Goal: Transaction & Acquisition: Complete application form

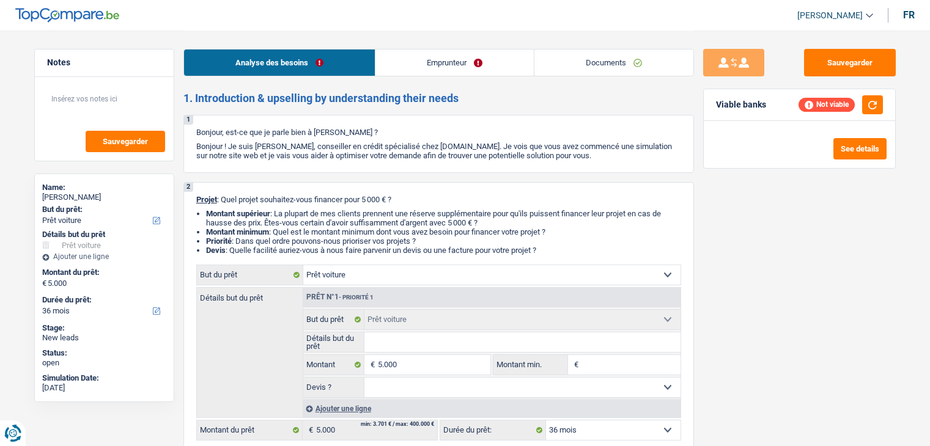
select select "car"
select select "36"
select select "car"
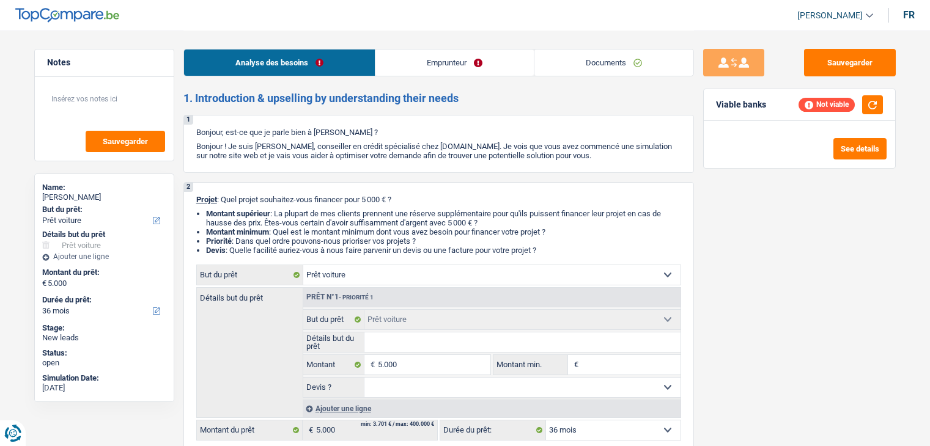
select select "36"
select select "car"
select select "36"
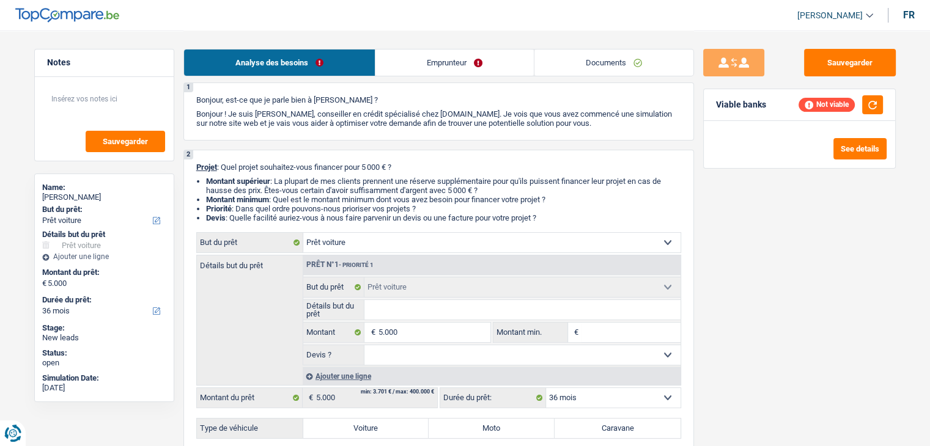
scroll to position [61, 0]
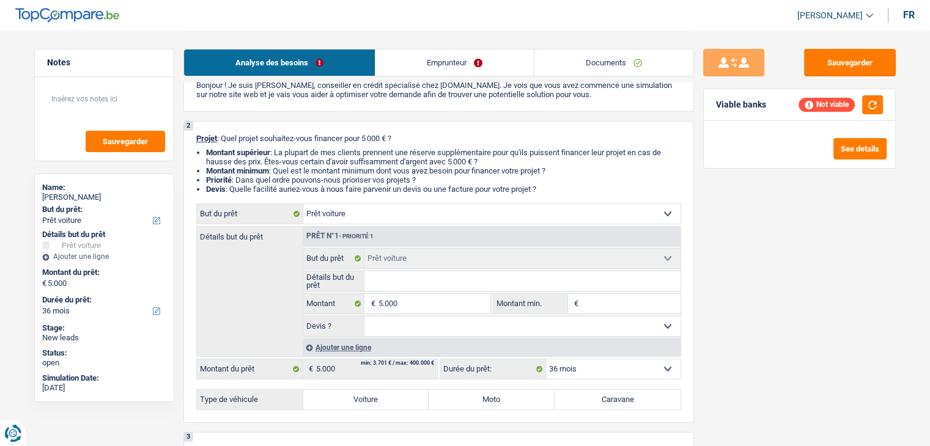
click at [586, 52] on link "Documents" at bounding box center [613, 63] width 159 height 26
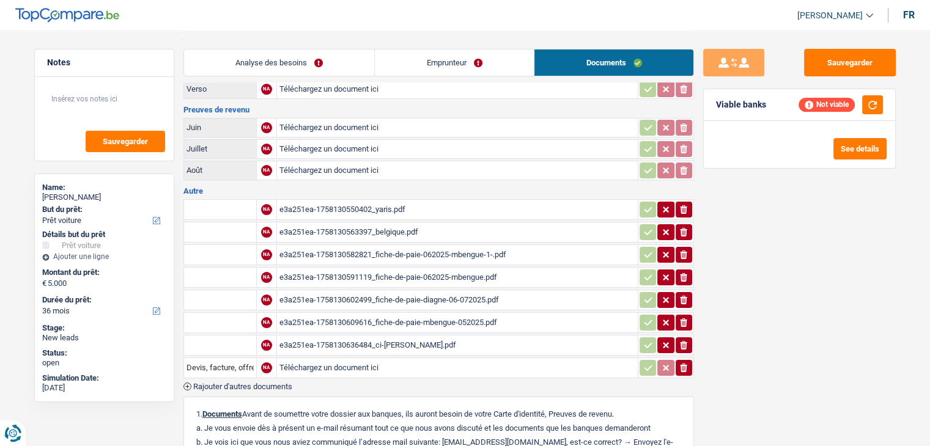
click at [243, 63] on link "Analyse des besoins" at bounding box center [279, 63] width 191 height 26
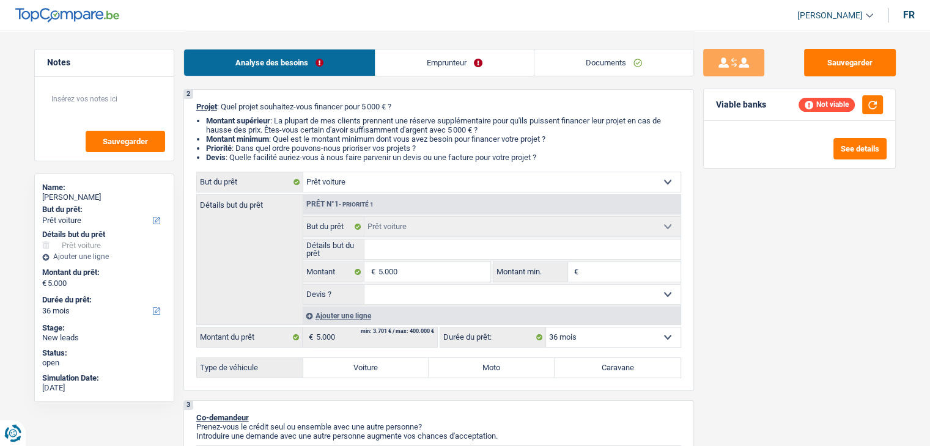
scroll to position [122, 0]
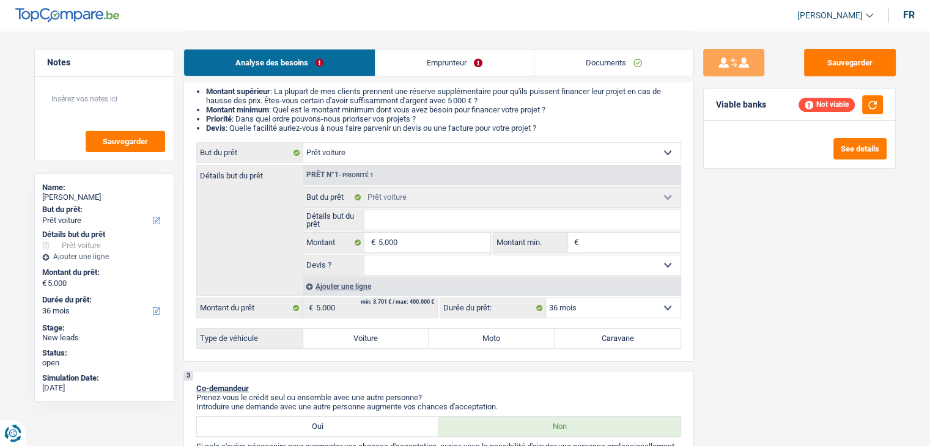
click at [624, 59] on link "Documents" at bounding box center [613, 63] width 159 height 26
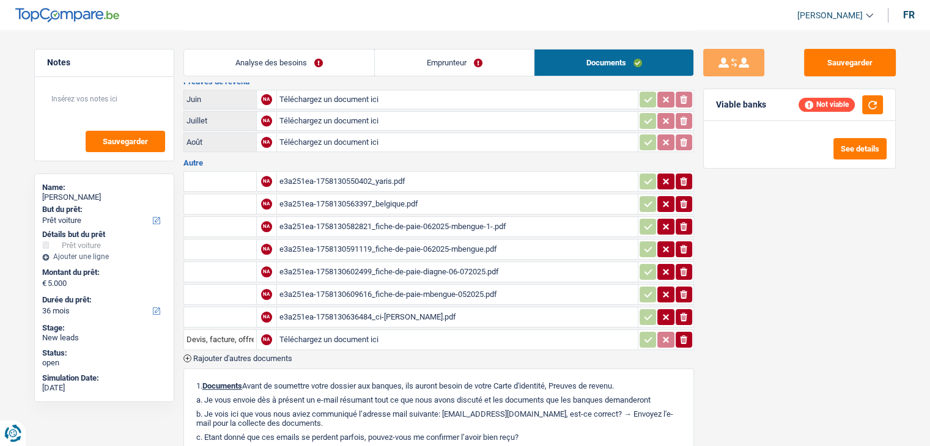
scroll to position [61, 0]
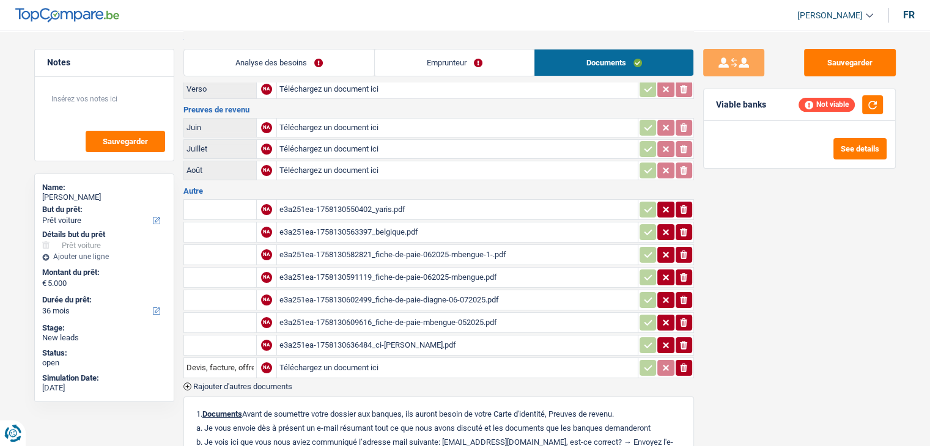
click at [364, 206] on div "e3a251ea-1758130550402_yaris.pdf" at bounding box center [457, 210] width 356 height 18
click at [264, 53] on link "Analyse des besoins" at bounding box center [279, 63] width 191 height 26
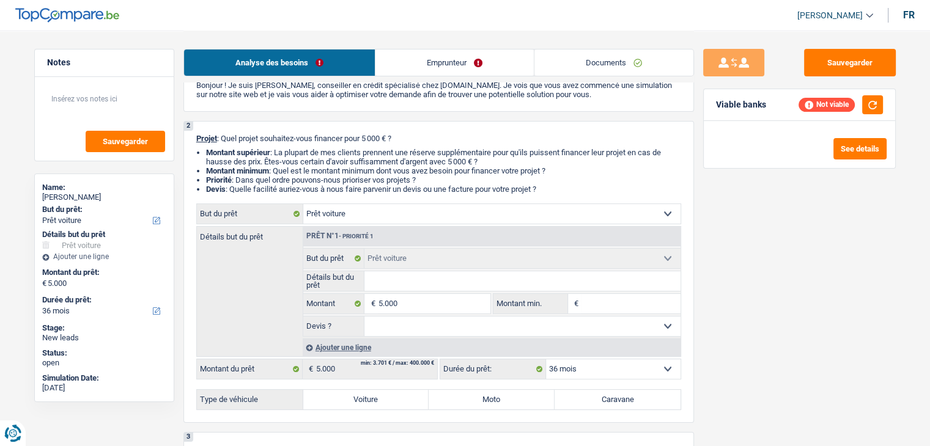
click at [386, 287] on input "Détails but du prêt" at bounding box center [522, 281] width 316 height 20
type input "t"
type input "to"
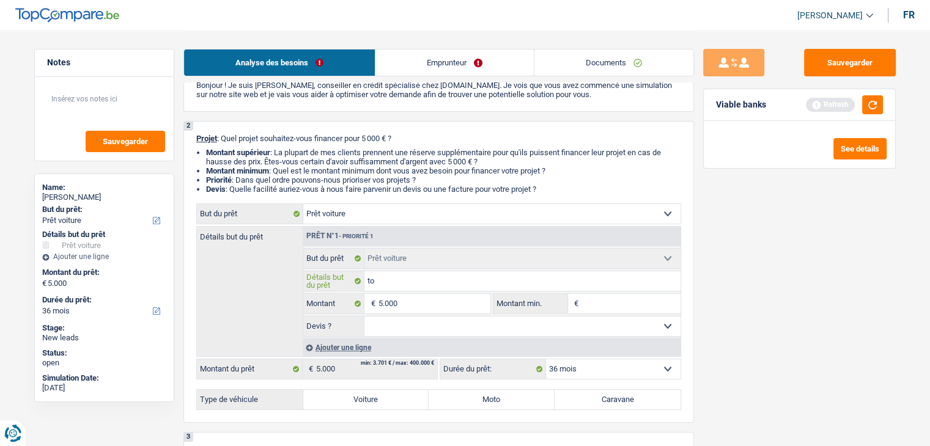
type input "toy"
type input "toyo"
type input "toyoy"
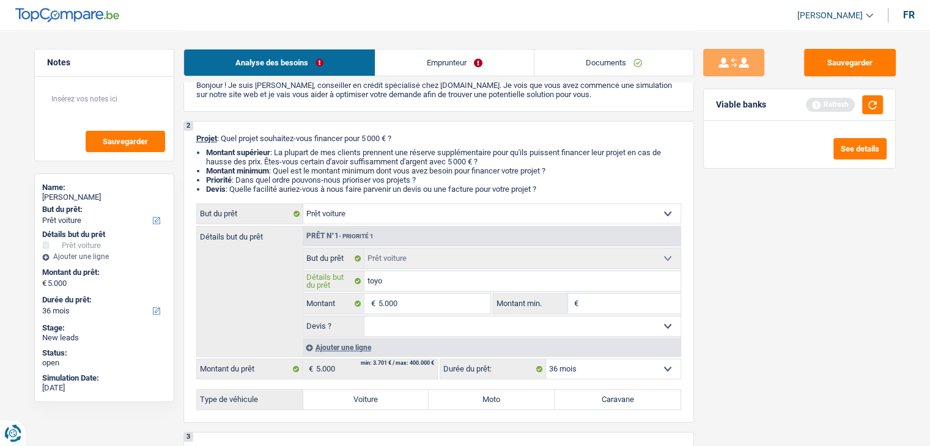
type input "toyoy"
type input "toyo"
type input "toyot"
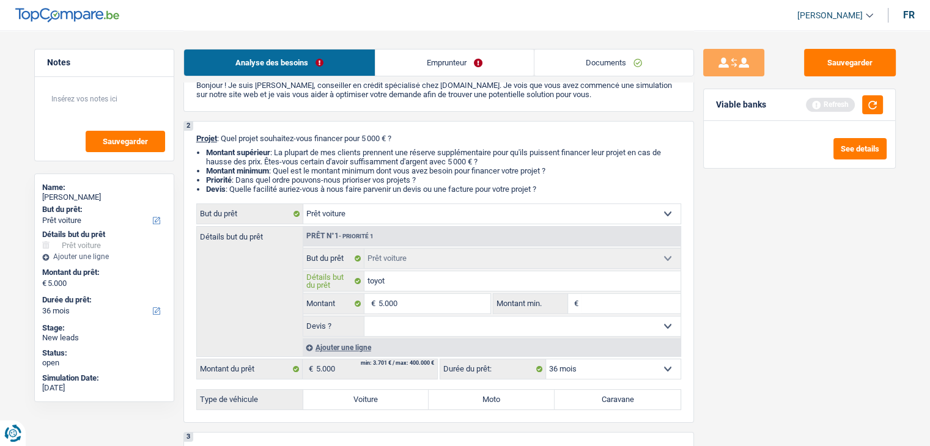
type input "toyota"
type input "toyota y"
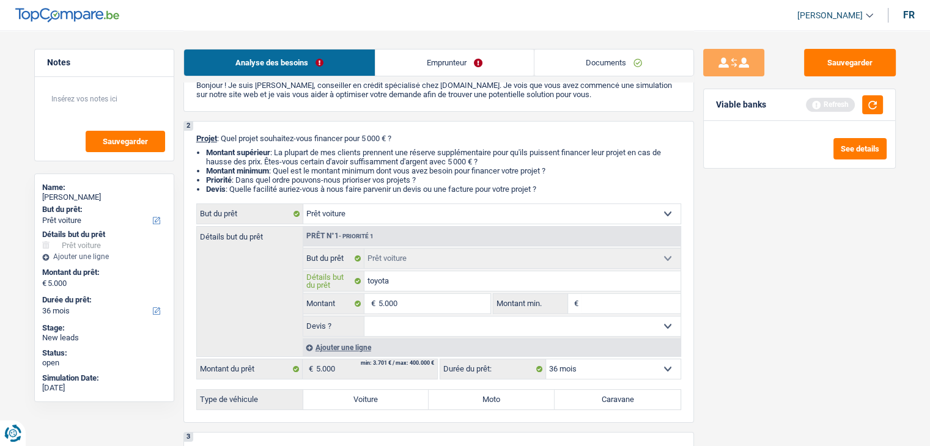
type input "toyota y"
type input "toyota ya"
type input "toyota yar"
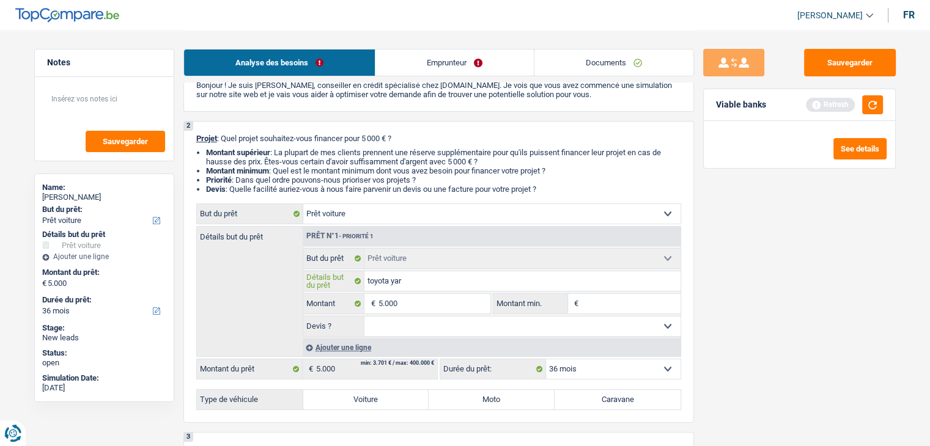
type input "toyota yari"
type input "toyota yaris"
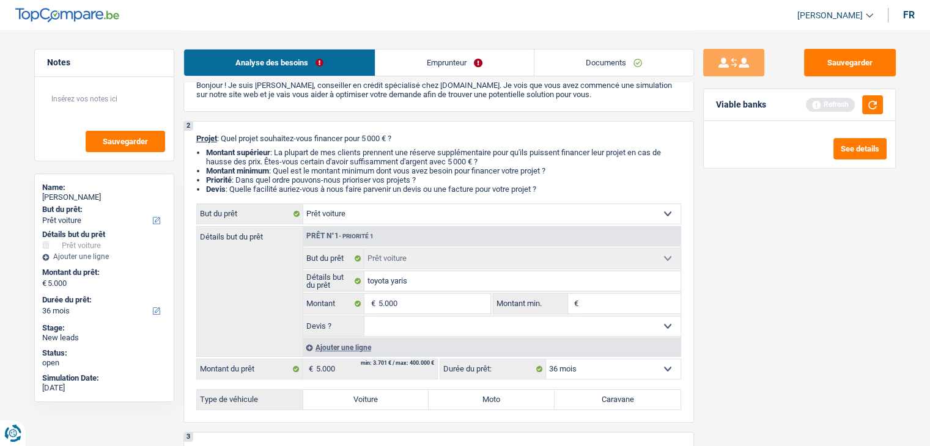
click at [602, 295] on input "Montant min." at bounding box center [630, 304] width 99 height 20
type input "5"
type input "50"
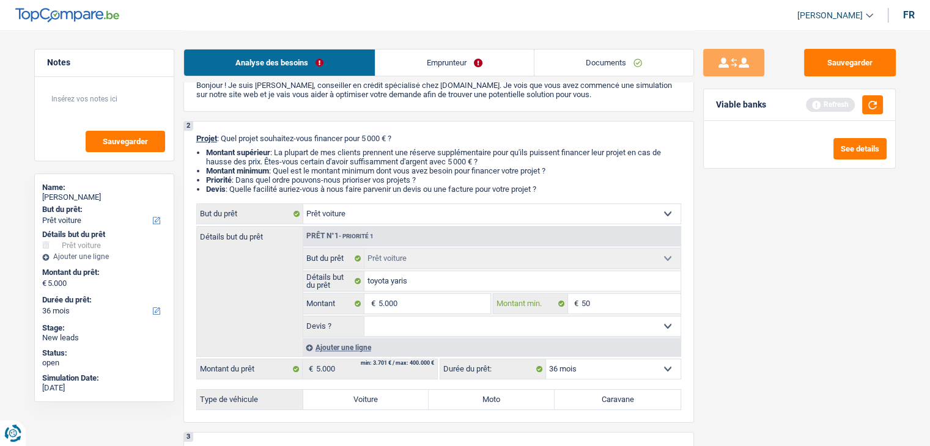
type input "500"
type input "5.000"
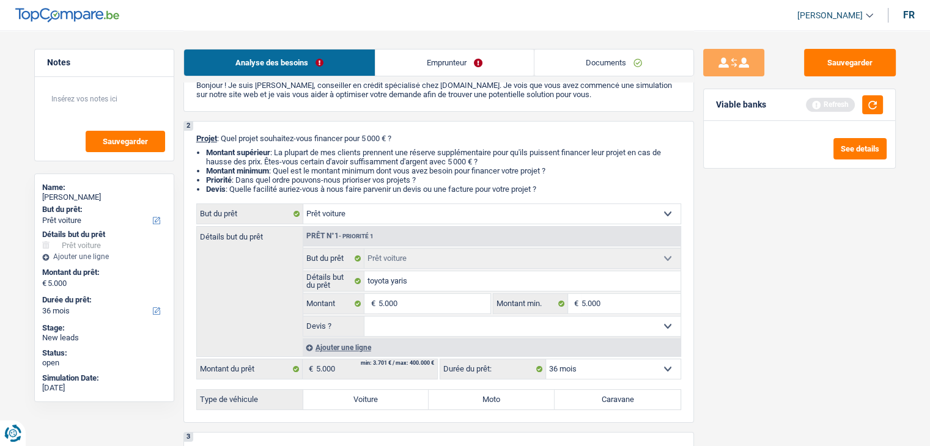
click at [532, 318] on select "Oui Non Non répondu Sélectionner une option" at bounding box center [522, 327] width 316 height 20
select select "yes"
click at [364, 317] on select "Oui Non Non répondu Sélectionner une option" at bounding box center [522, 327] width 316 height 20
select select "yes"
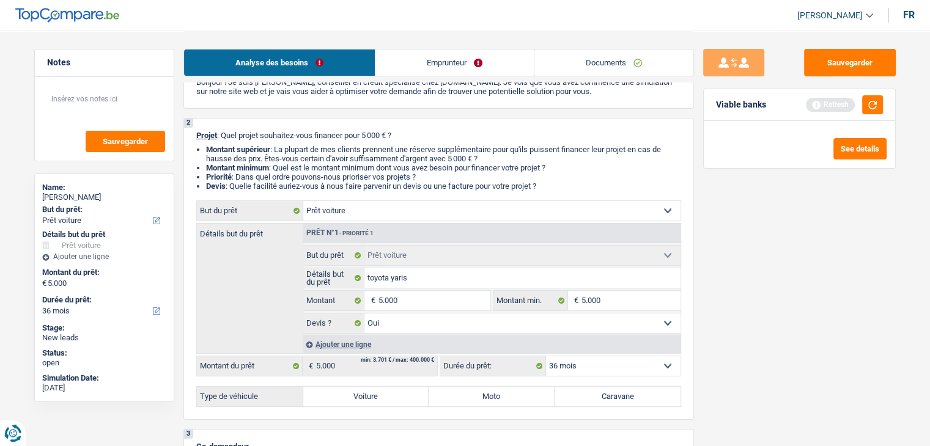
scroll to position [183, 0]
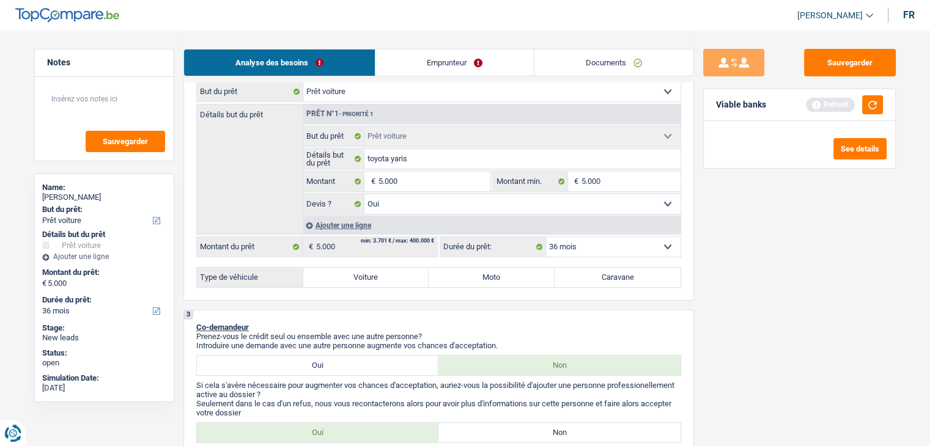
click at [377, 289] on div "2 Projet : Quel projet souhaitez-vous financer pour 5 000 € ? Montant supérieur…" at bounding box center [438, 150] width 510 height 302
click at [374, 279] on label "Voiture" at bounding box center [366, 278] width 126 height 20
click at [374, 279] on input "Voiture" at bounding box center [366, 278] width 126 height 20
radio input "true"
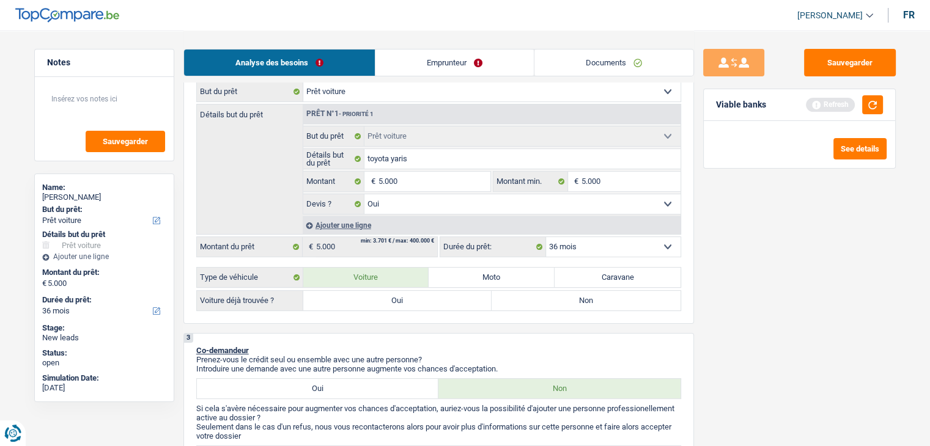
click at [366, 304] on label "Oui" at bounding box center [397, 301] width 189 height 20
click at [366, 304] on input "Oui" at bounding box center [397, 301] width 189 height 20
radio input "true"
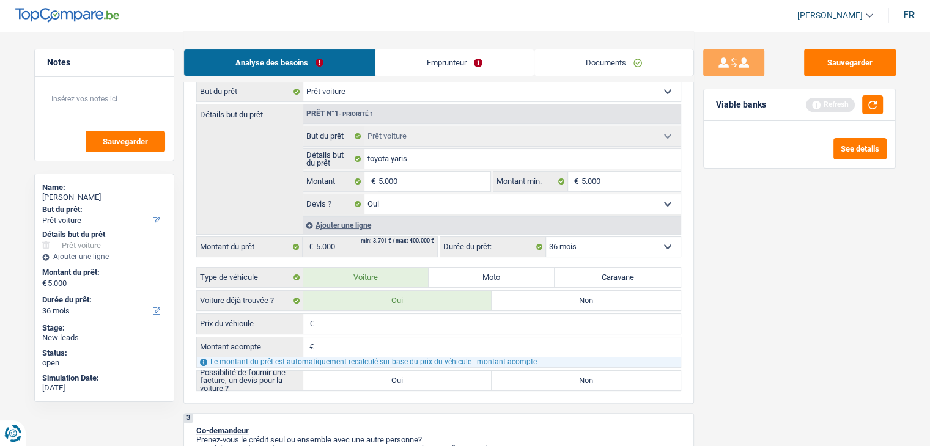
click at [363, 318] on input "Prix du véhicule" at bounding box center [499, 324] width 364 height 20
type input "5"
type input "50"
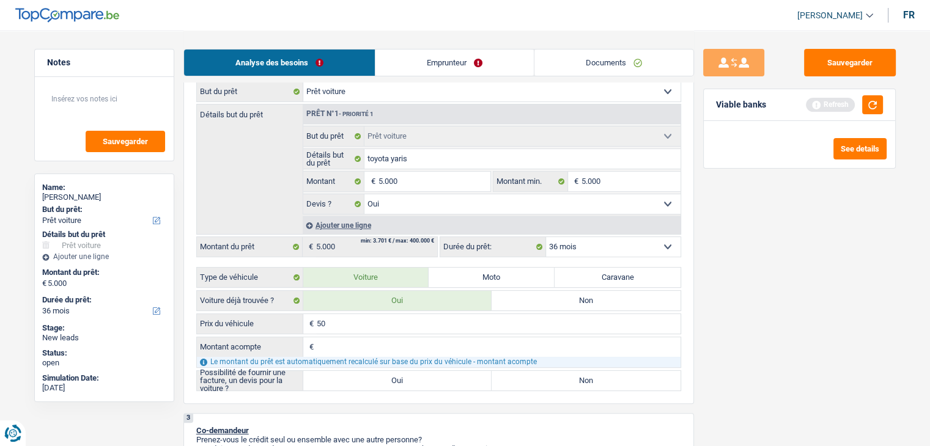
type input "500"
type input "5.000"
type input "500"
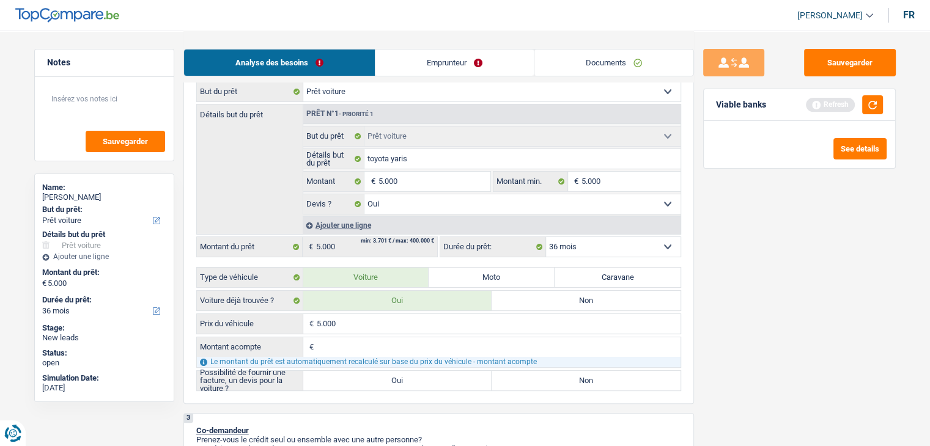
type input "500"
type input "50"
type input "5"
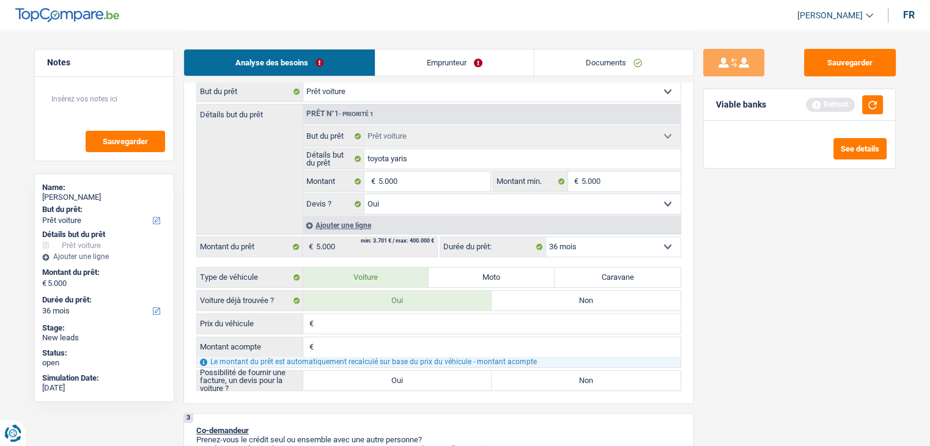
type input "7"
type input "70"
type input "700"
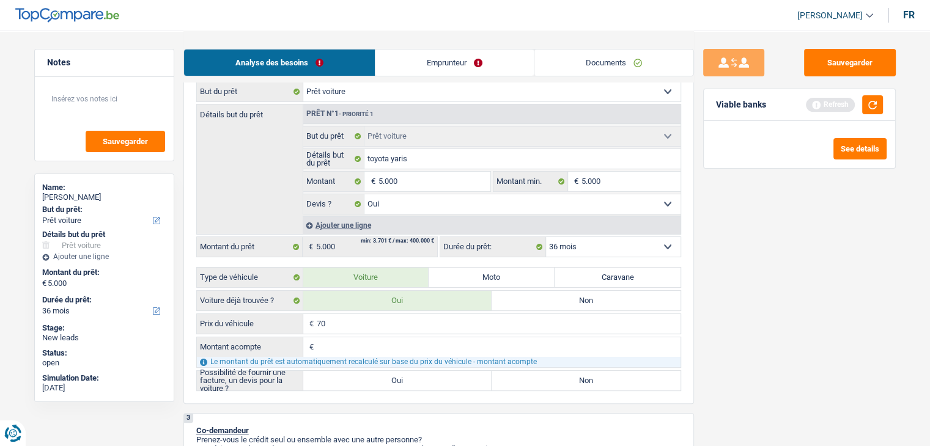
type input "700"
type input "7.000"
click at [357, 342] on input "Montant acompte" at bounding box center [499, 347] width 364 height 20
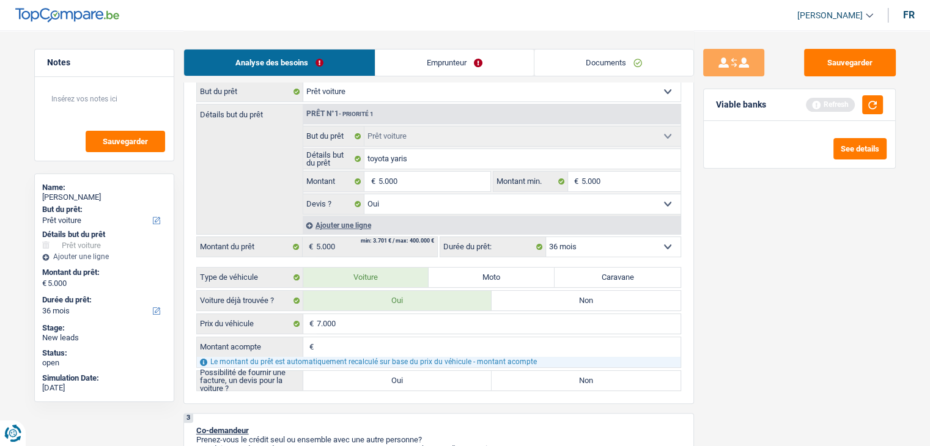
type input "2"
type input "20"
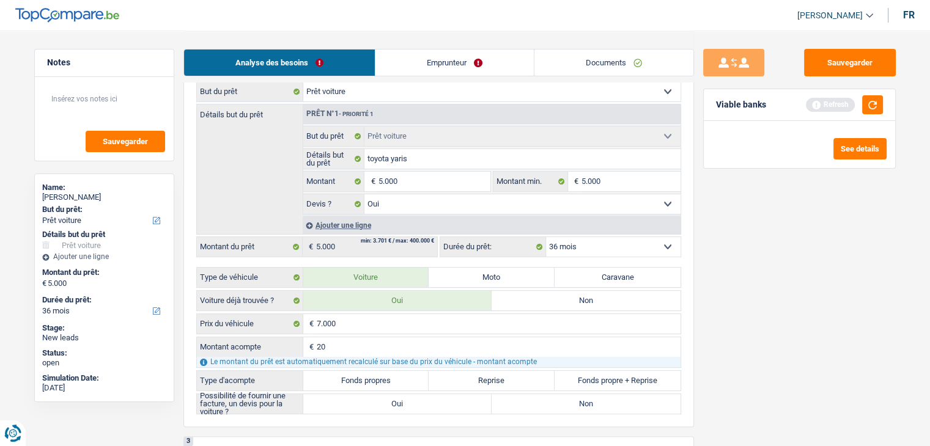
type input "200"
type input "2.000"
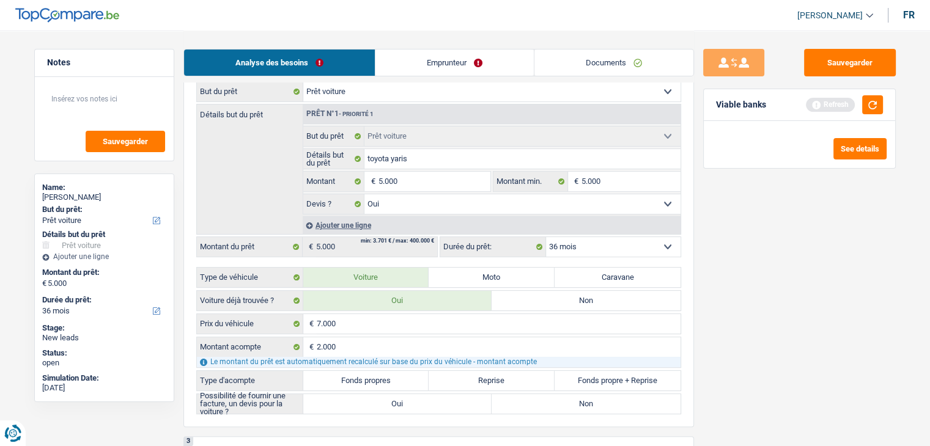
click at [389, 377] on label "Fonds propres" at bounding box center [366, 381] width 126 height 20
click at [389, 377] on input "Fonds propres" at bounding box center [366, 381] width 126 height 20
radio input "true"
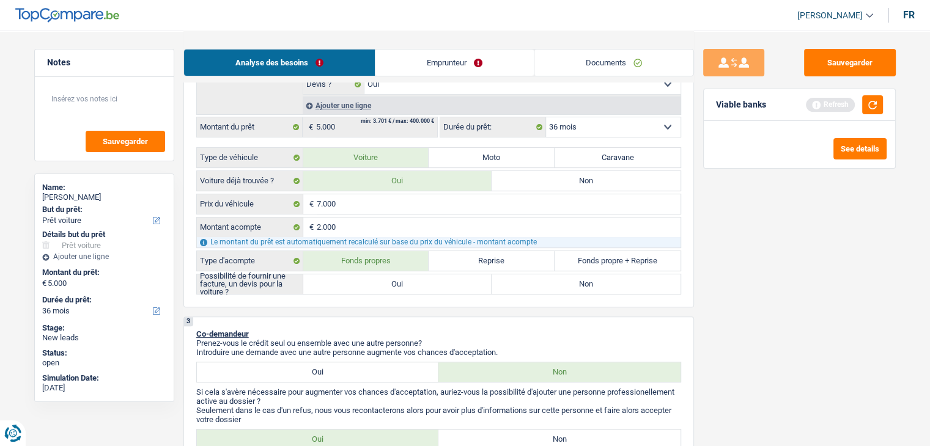
scroll to position [367, 0]
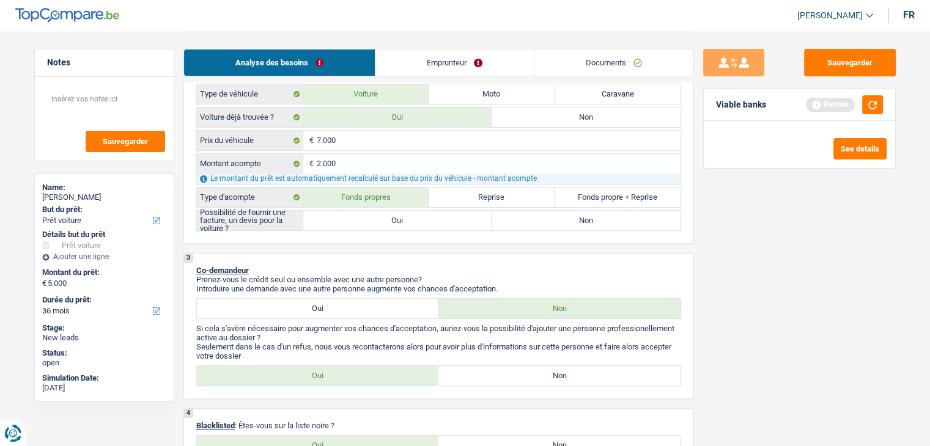
click at [401, 216] on label "Oui" at bounding box center [397, 221] width 189 height 20
click at [401, 216] on input "Oui" at bounding box center [397, 221] width 189 height 20
radio input "true"
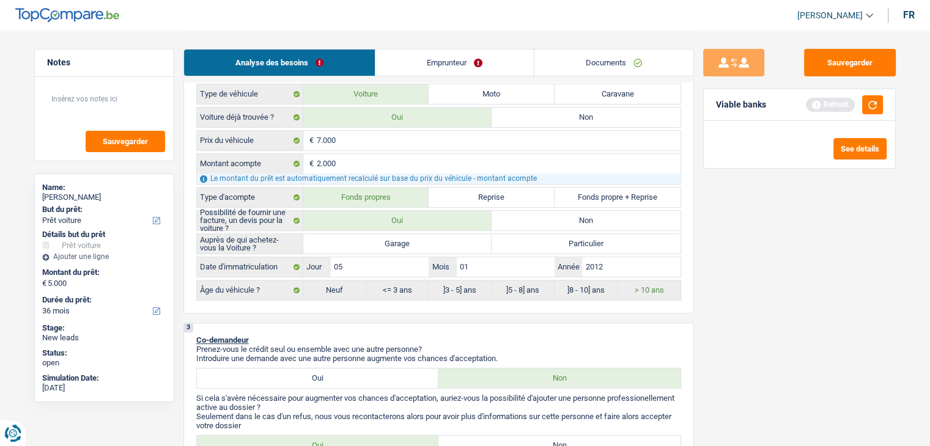
click at [387, 243] on label "Garage" at bounding box center [397, 244] width 189 height 20
click at [387, 243] on input "Garage" at bounding box center [397, 244] width 189 height 20
radio input "true"
click at [498, 336] on p "Co-demandeur" at bounding box center [438, 340] width 485 height 9
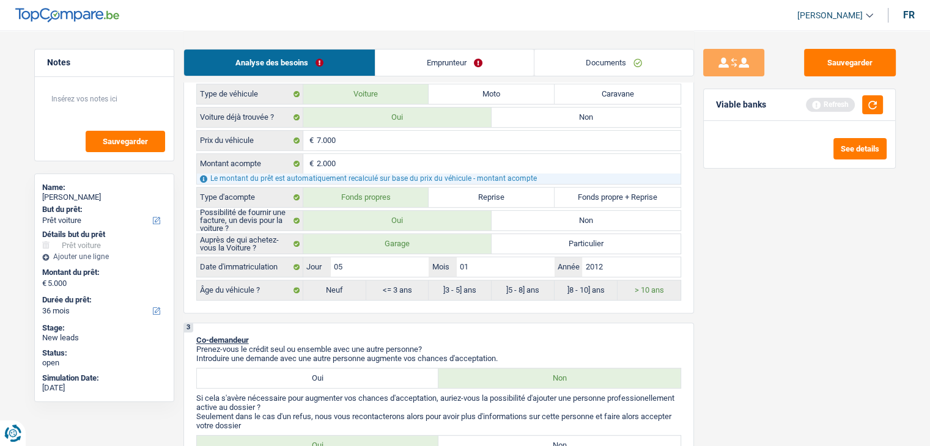
scroll to position [489, 0]
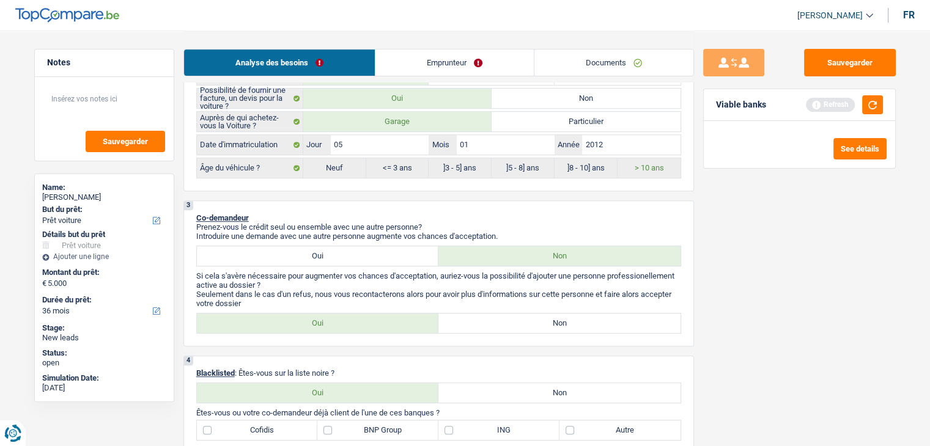
click at [496, 319] on label "Non" at bounding box center [559, 324] width 242 height 20
click at [496, 319] on input "Non" at bounding box center [559, 324] width 242 height 20
radio input "true"
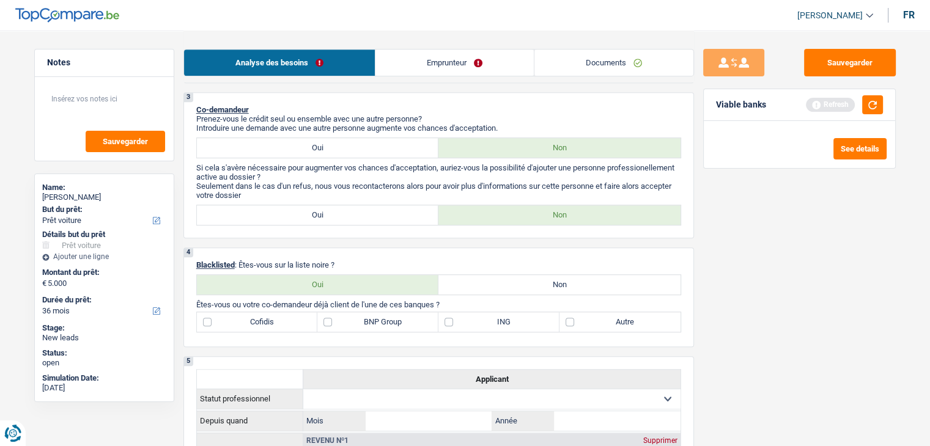
scroll to position [550, 0]
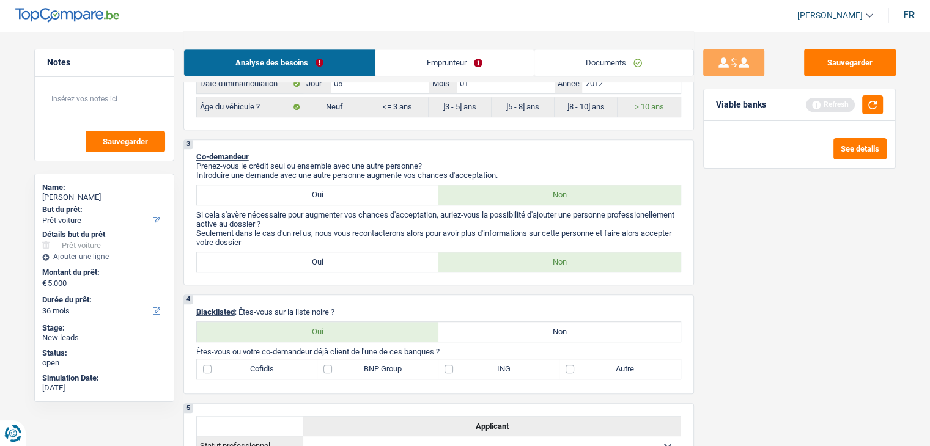
click at [330, 186] on label "Oui" at bounding box center [318, 195] width 242 height 20
click at [330, 186] on input "Oui" at bounding box center [318, 195] width 242 height 20
radio input "true"
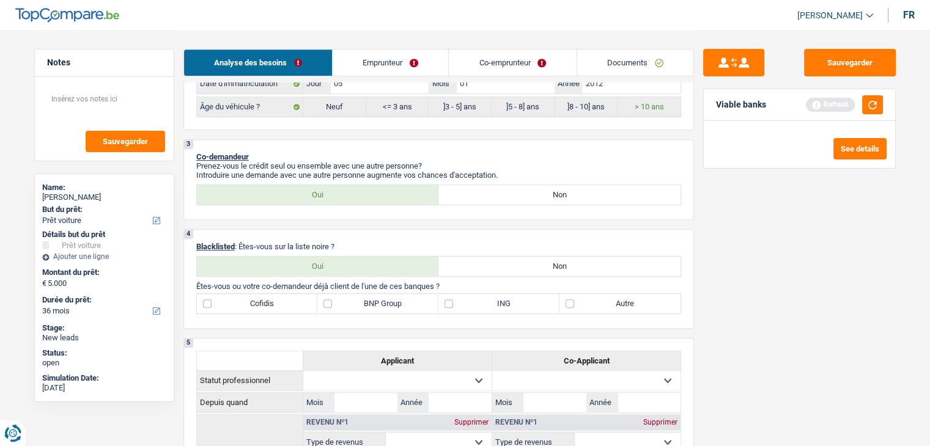
click at [345, 245] on p "Blacklisted : Êtes-vous sur la liste noire ?" at bounding box center [438, 246] width 485 height 9
click at [355, 256] on div "Oui Non Tous les champs sont obligatoires. Veuillez sélectionner une option" at bounding box center [438, 266] width 485 height 21
click at [353, 257] on label "Oui" at bounding box center [318, 267] width 242 height 20
click at [353, 257] on input "Oui" at bounding box center [318, 267] width 242 height 20
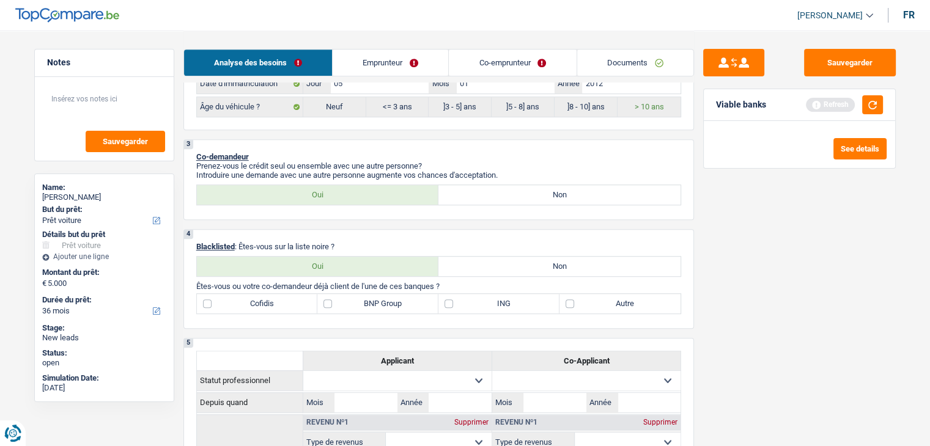
radio input "true"
click at [380, 242] on p "Blacklisted : Êtes-vous sur la liste noire ?" at bounding box center [438, 246] width 485 height 9
drag, startPoint x: 340, startPoint y: 243, endPoint x: 234, endPoint y: 235, distance: 106.1
click at [234, 235] on div "4 Blacklisted : Êtes-vous sur la liste noire ? Oui Non Êtes-vous ou votre co-de…" at bounding box center [438, 279] width 510 height 100
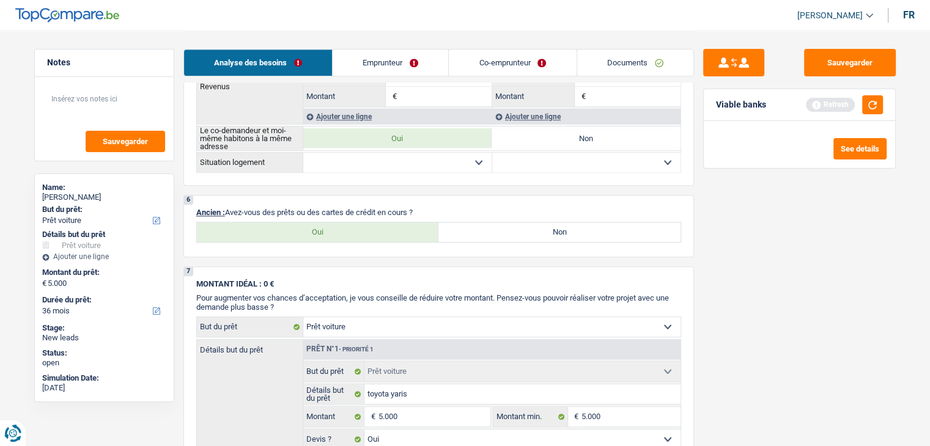
scroll to position [978, 0]
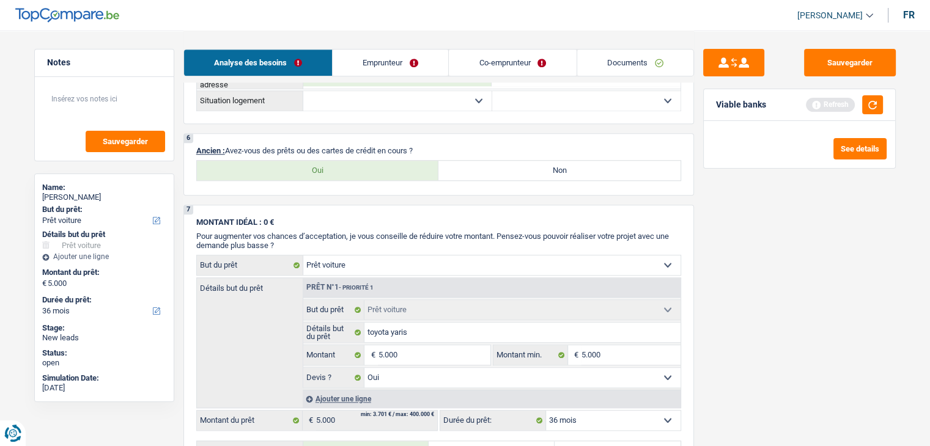
drag, startPoint x: 227, startPoint y: 145, endPoint x: 417, endPoint y: 145, distance: 189.5
click at [417, 146] on p "Ancien : Avez-vous des prêts ou des cartes de crédit en cours ?" at bounding box center [438, 150] width 485 height 9
click at [418, 146] on p "Ancien : Avez-vous des prêts ou des cartes de crédit en cours ?" at bounding box center [438, 150] width 485 height 9
drag, startPoint x: 421, startPoint y: 145, endPoint x: 226, endPoint y: 149, distance: 195.0
click at [226, 149] on p "Ancien : Avez-vous des prêts ou des cartes de crédit en cours ?" at bounding box center [438, 150] width 485 height 9
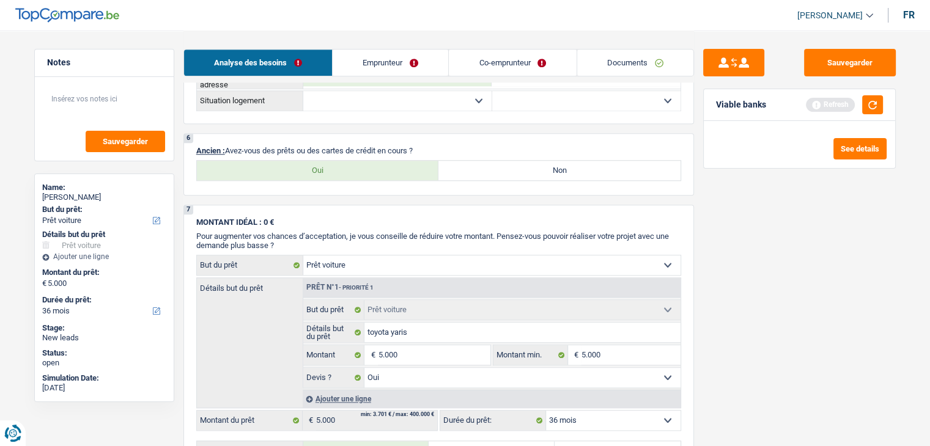
click at [238, 138] on div "6 Ancien : Avez-vous des prêts ou des cartes de crédit en cours ? Oui Non Tous …" at bounding box center [438, 164] width 510 height 62
click at [447, 167] on label "Non" at bounding box center [559, 171] width 242 height 20
click at [447, 167] on input "Non" at bounding box center [559, 171] width 242 height 20
radio input "true"
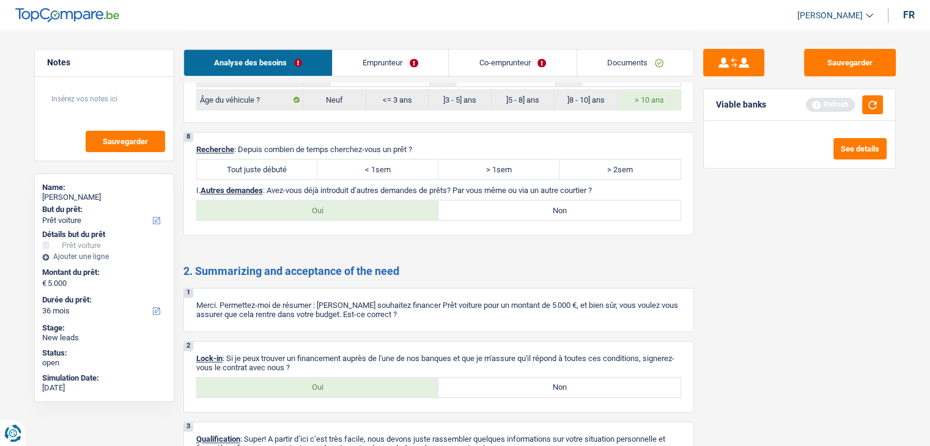
scroll to position [1528, 0]
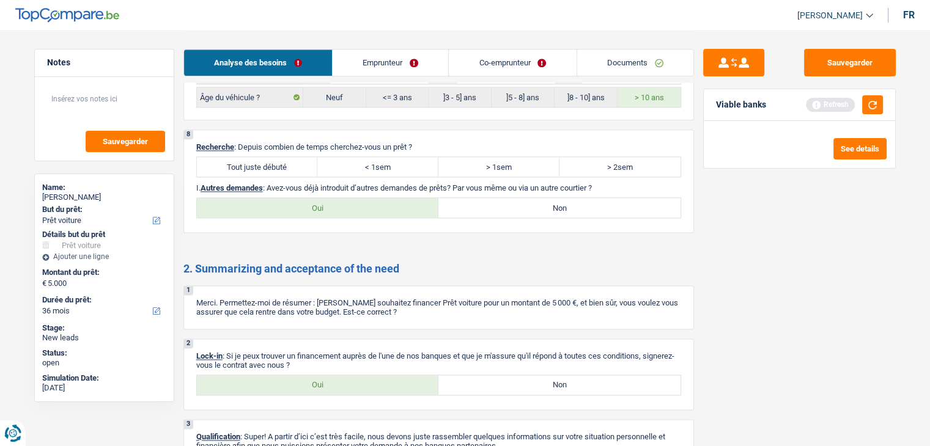
click at [270, 166] on label "Tout juste débuté" at bounding box center [257, 167] width 121 height 20
click at [270, 166] on input "Tout juste débuté" at bounding box center [257, 167] width 121 height 20
radio input "true"
click at [270, 159] on label "Tout juste débuté" at bounding box center [257, 167] width 121 height 20
click at [270, 159] on input "Tout juste débuté" at bounding box center [257, 167] width 121 height 20
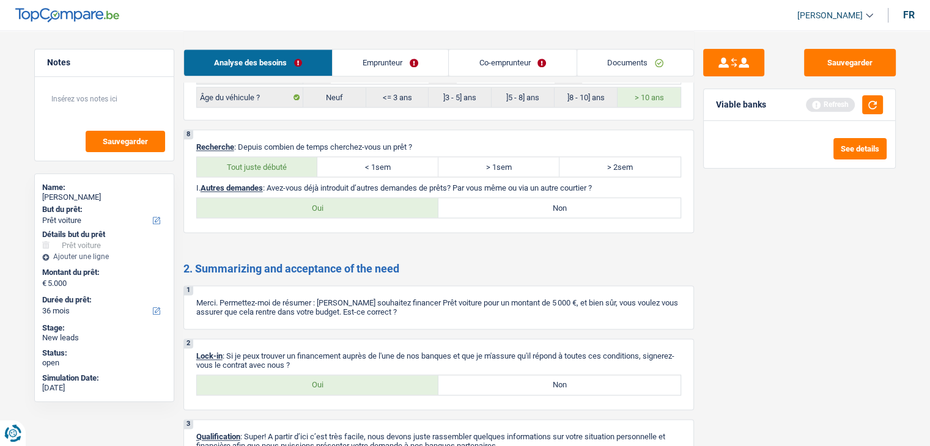
click at [492, 198] on label "Non" at bounding box center [559, 208] width 242 height 20
click at [492, 198] on input "Non" at bounding box center [559, 208] width 242 height 20
radio input "true"
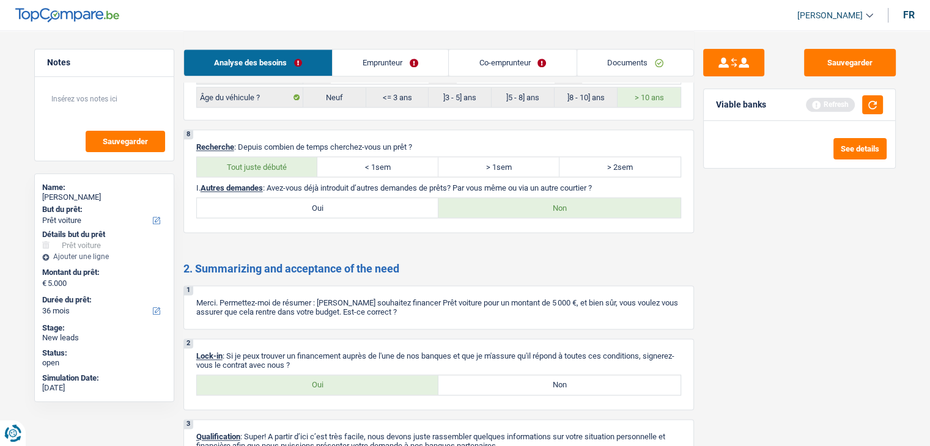
click at [347, 375] on label "Oui" at bounding box center [318, 385] width 242 height 20
click at [347, 375] on input "Oui" at bounding box center [318, 385] width 242 height 20
radio input "true"
click at [389, 58] on link "Emprunteur" at bounding box center [391, 63] width 116 height 26
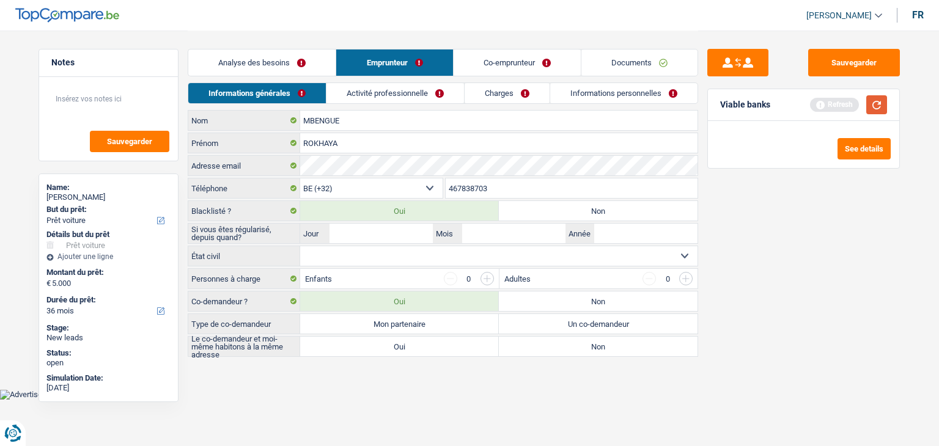
click at [876, 107] on button "button" at bounding box center [876, 104] width 21 height 19
click at [360, 234] on input "Jour" at bounding box center [381, 234] width 103 height 20
click at [509, 236] on input "Mois" at bounding box center [513, 234] width 103 height 20
click at [350, 263] on select "Célibataire Marié(e) Cohabitant(e) légal(e) Divorcé(e) Veuf(ve) Séparé (de fait…" at bounding box center [498, 256] width 397 height 20
select select "married"
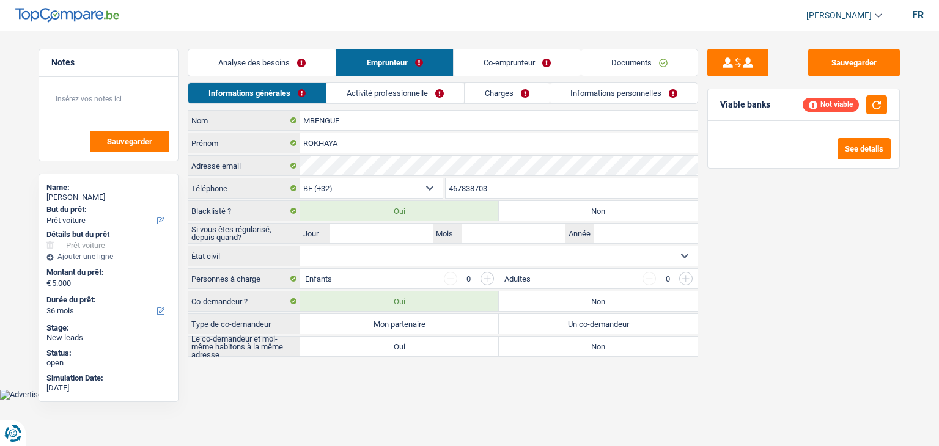
click at [300, 246] on select "Célibataire Marié(e) Cohabitant(e) légal(e) Divorcé(e) Veuf(ve) Séparé (de fait…" at bounding box center [498, 256] width 397 height 20
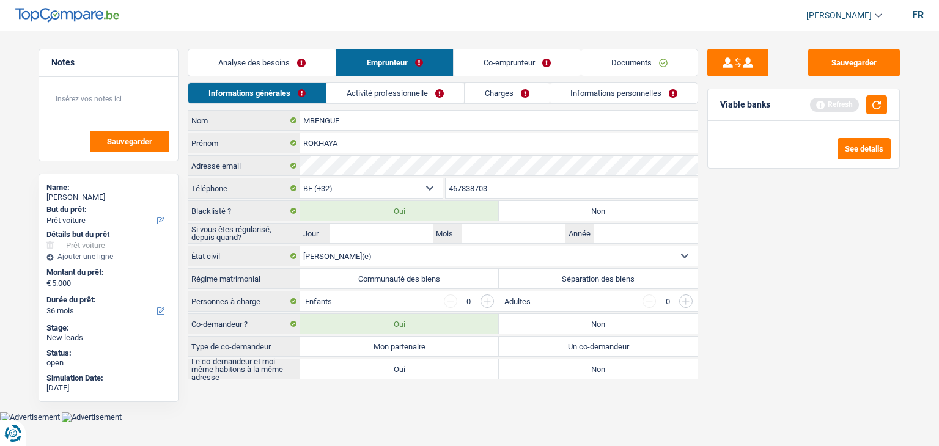
click at [814, 301] on div "Sauvegarder Viable banks Refresh See details" at bounding box center [803, 238] width 211 height 378
click at [419, 282] on label "Communauté des biens" at bounding box center [399, 279] width 199 height 20
click at [419, 282] on input "Communauté des biens" at bounding box center [399, 279] width 199 height 20
radio input "true"
click at [335, 340] on label "Mon partenaire" at bounding box center [399, 347] width 199 height 20
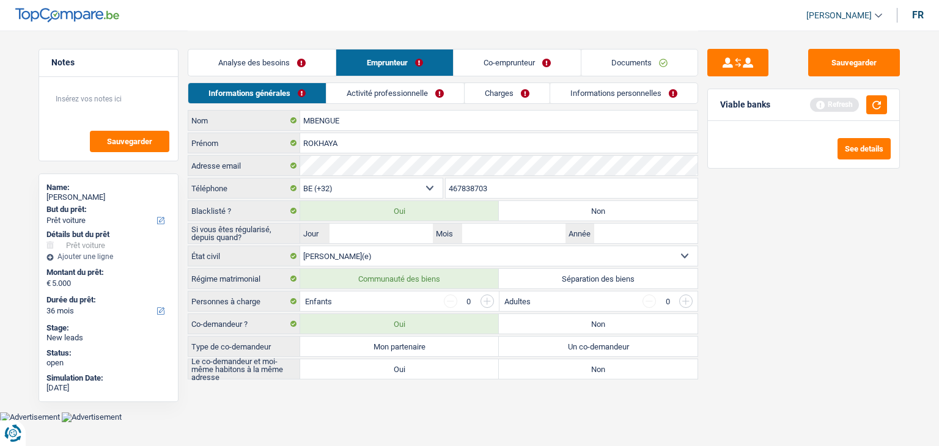
click at [335, 340] on input "Mon partenaire" at bounding box center [399, 347] width 199 height 20
radio input "true"
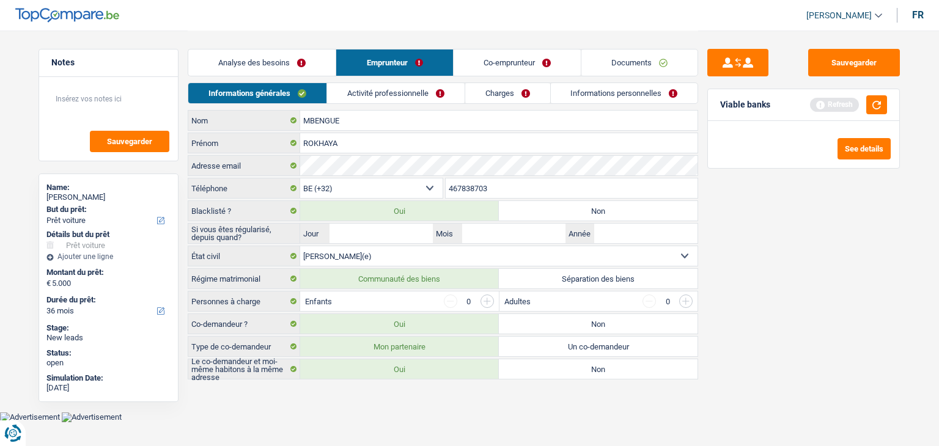
click at [345, 371] on label "Oui" at bounding box center [399, 369] width 199 height 20
click at [345, 371] on input "Oui" at bounding box center [399, 369] width 199 height 20
click at [418, 92] on link "Activité professionnelle" at bounding box center [396, 93] width 138 height 20
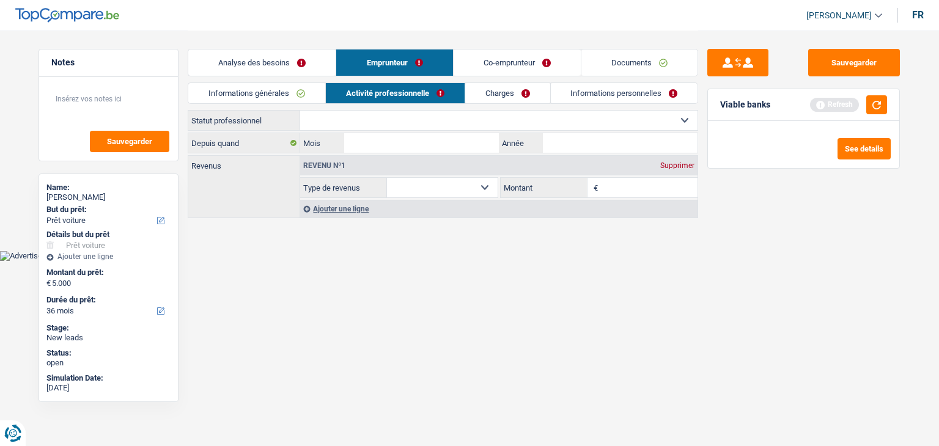
click at [346, 125] on select "Ouvrier Employé privé Employé public Invalide Indépendant Pensionné Chômeur Mut…" at bounding box center [498, 121] width 397 height 20
select select "privateEmployee"
click at [300, 111] on select "Ouvrier Employé privé Employé public Invalide Indépendant Pensionné Chômeur Mut…" at bounding box center [498, 121] width 397 height 20
select select "netSalary"
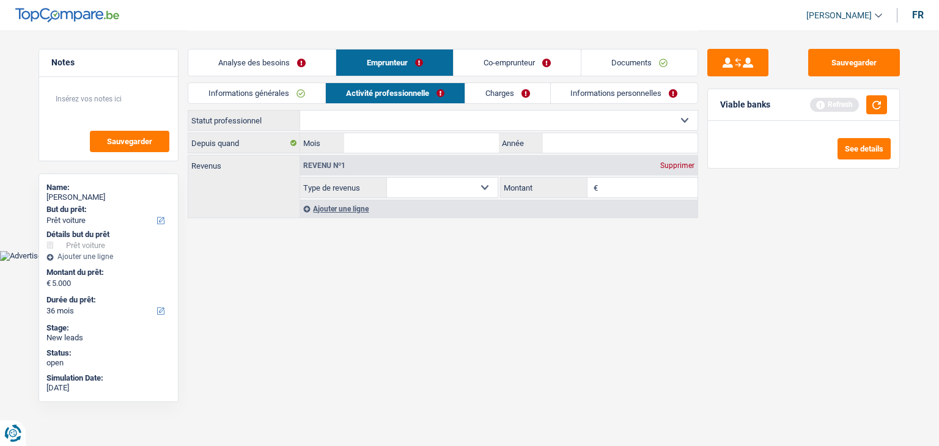
select select "mealVouchers"
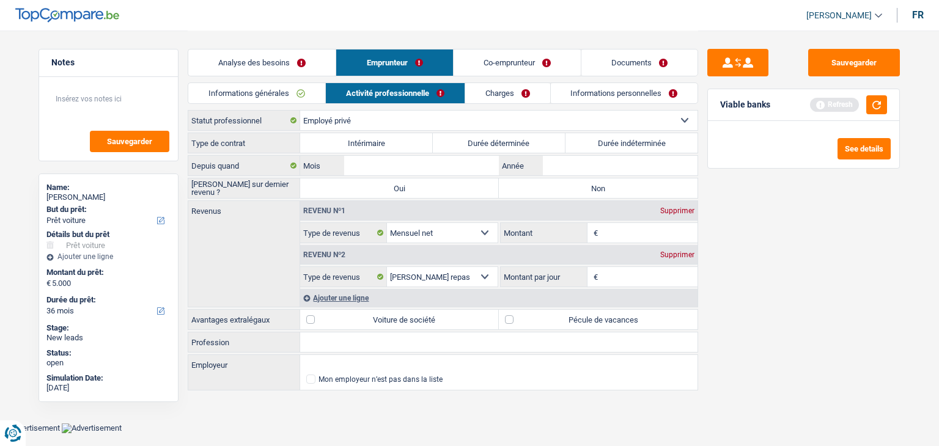
click at [613, 145] on label "Durée indéterminée" at bounding box center [631, 143] width 133 height 20
click at [613, 145] on input "Durée indéterminée" at bounding box center [631, 143] width 133 height 20
radio input "true"
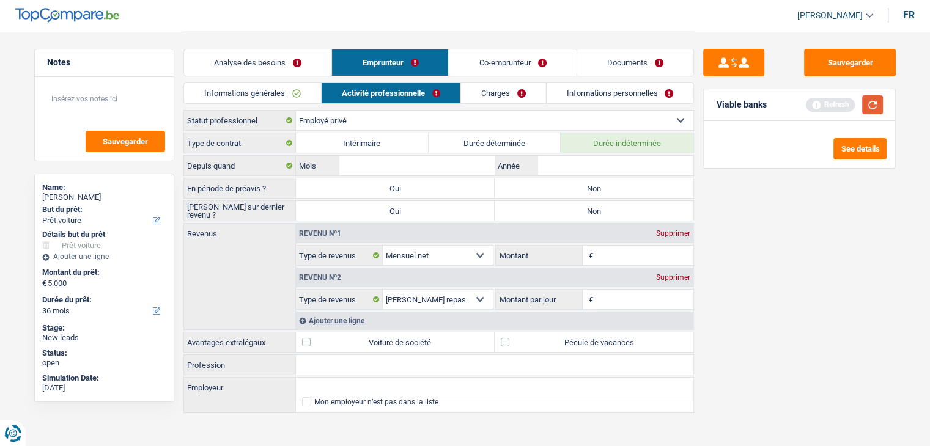
click at [865, 107] on button "button" at bounding box center [872, 104] width 21 height 19
click at [609, 91] on link "Informations personnelles" at bounding box center [619, 93] width 147 height 20
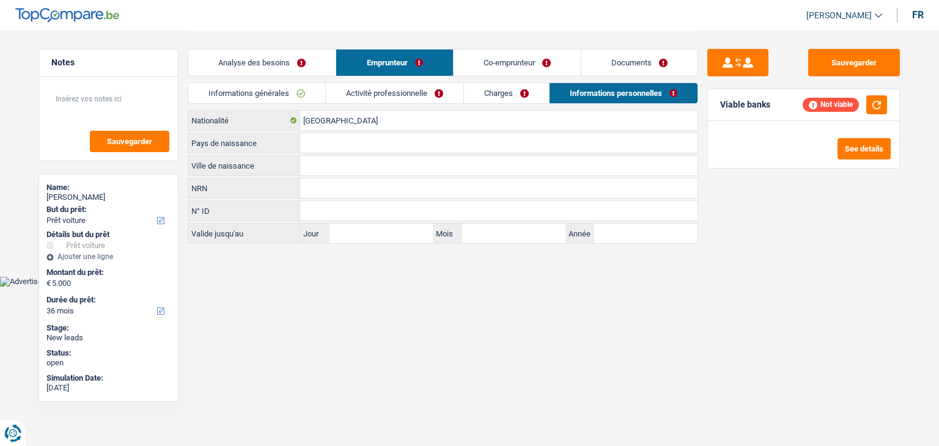
click at [611, 65] on link "Documents" at bounding box center [639, 63] width 116 height 26
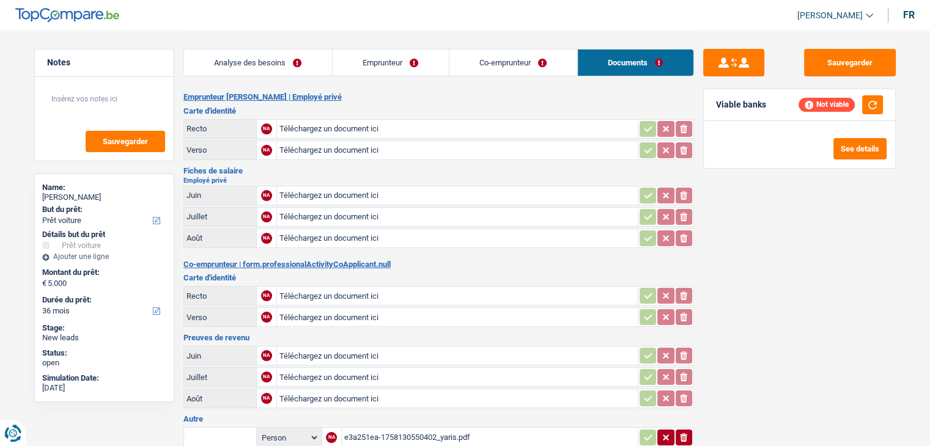
scroll to position [306, 0]
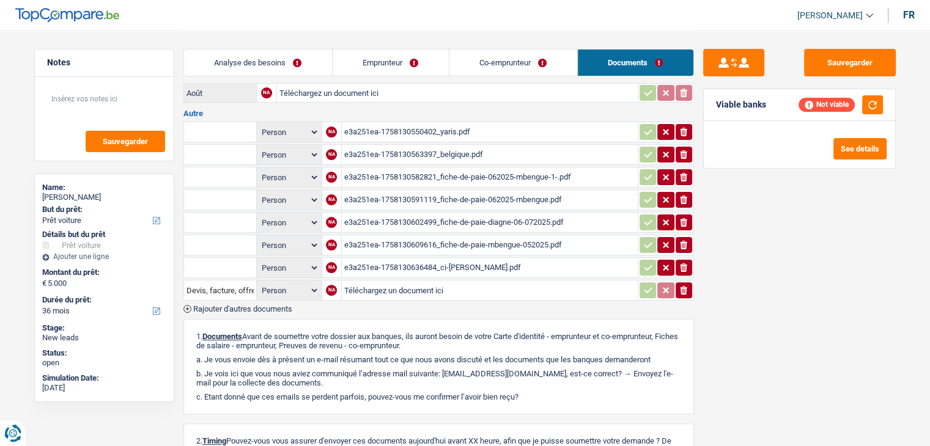
click at [389, 54] on link "Emprunteur" at bounding box center [391, 63] width 116 height 26
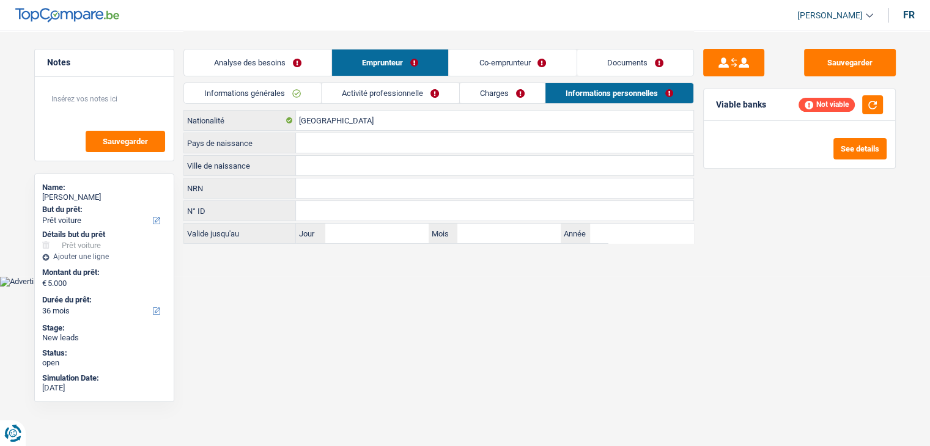
scroll to position [0, 0]
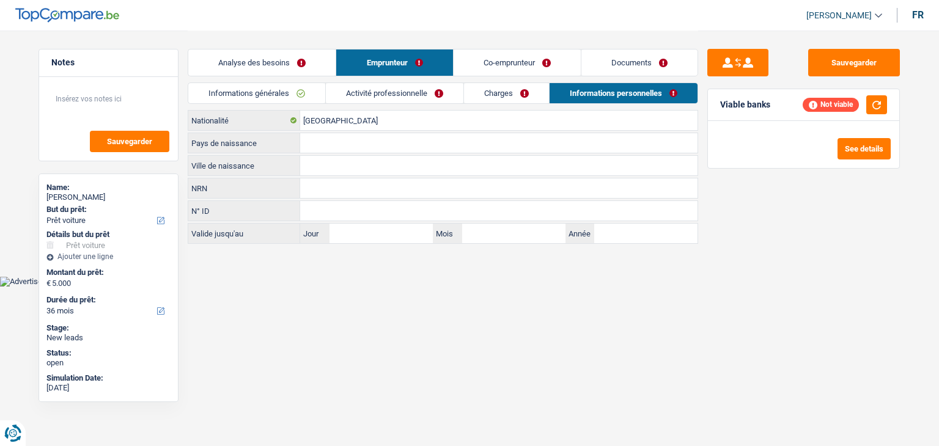
click at [389, 86] on link "Activité professionnelle" at bounding box center [395, 93] width 138 height 20
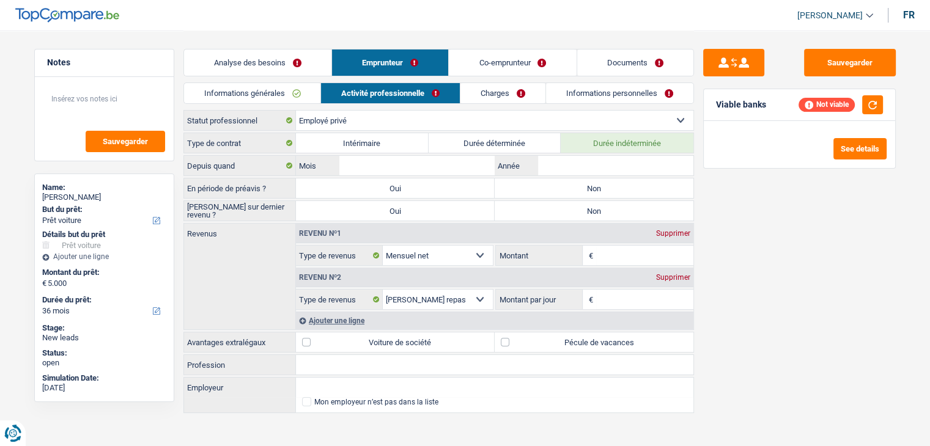
click at [480, 136] on label "Durée déterminée" at bounding box center [495, 143] width 133 height 20
click at [480, 136] on input "Durée déterminée" at bounding box center [495, 143] width 133 height 20
radio input "true"
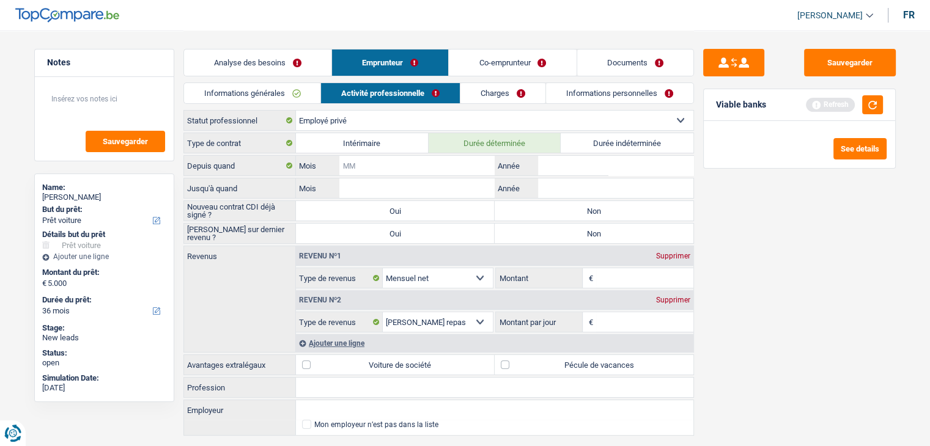
click at [393, 160] on input "Mois" at bounding box center [416, 166] width 155 height 20
type input "02"
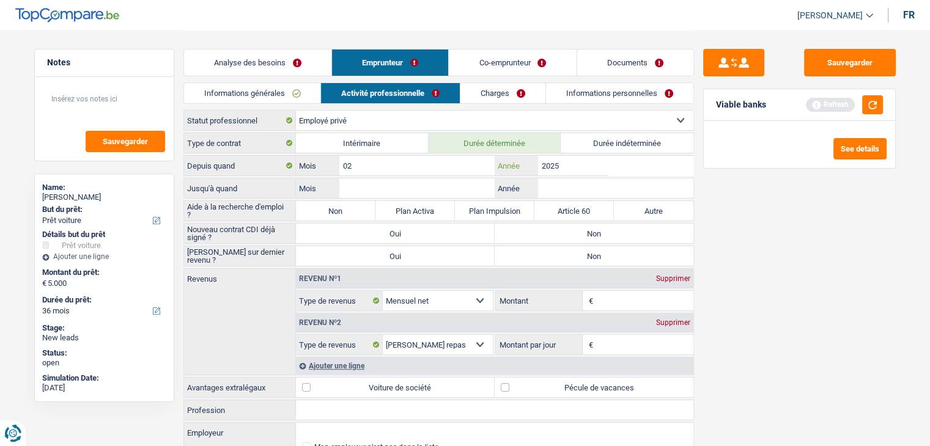
type input "2025"
click at [727, 215] on div "Sauvegarder Viable banks Refresh See details" at bounding box center [799, 238] width 211 height 378
click at [366, 184] on input "Mois" at bounding box center [416, 189] width 155 height 20
type input "09"
type input "20"
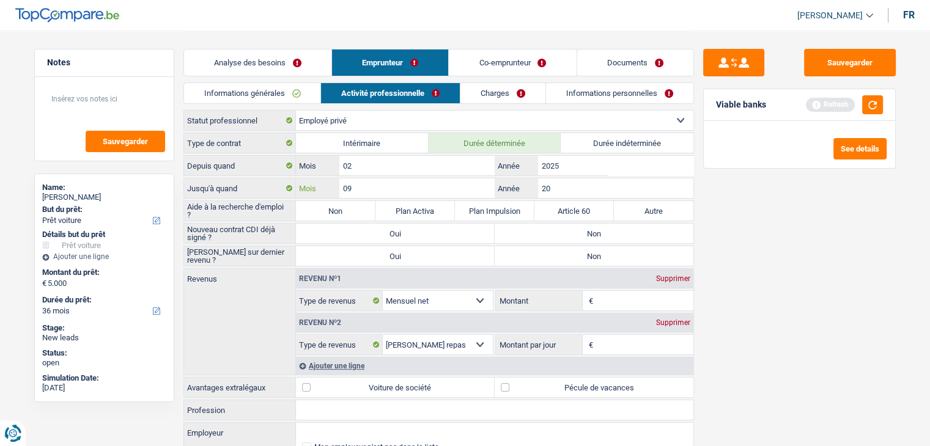
click at [366, 184] on input "09" at bounding box center [416, 189] width 155 height 20
type input "0"
type input "10"
type input "2025"
click at [784, 262] on div "Sauvegarder Viable banks Refresh See details" at bounding box center [799, 238] width 211 height 378
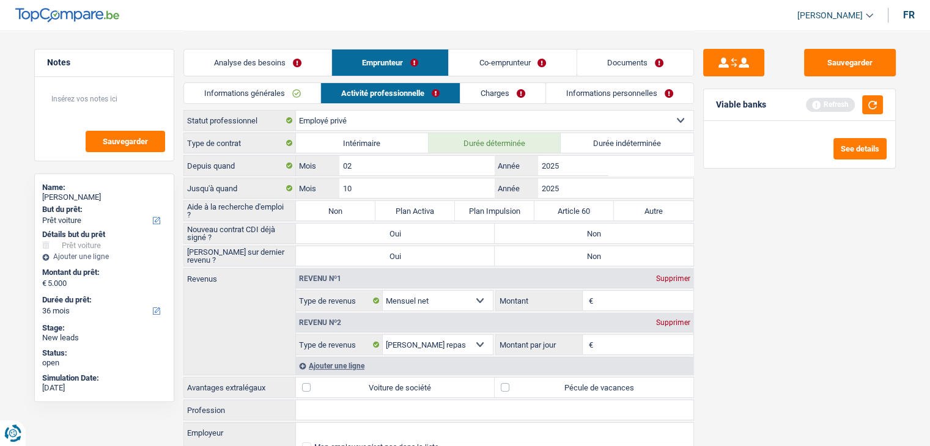
click at [361, 209] on label "Non" at bounding box center [335, 211] width 79 height 20
click at [361, 209] on input "Non" at bounding box center [335, 211] width 79 height 20
radio input "true"
click at [589, 235] on label "Non" at bounding box center [594, 234] width 199 height 20
click at [589, 235] on input "Non" at bounding box center [594, 234] width 199 height 20
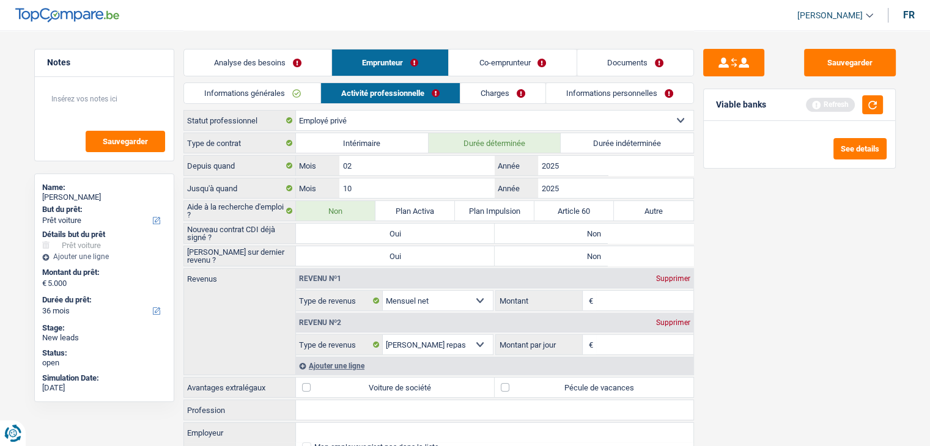
radio input "true"
click at [558, 256] on label "Non" at bounding box center [594, 256] width 199 height 20
click at [558, 256] on input "Non" at bounding box center [594, 256] width 199 height 20
radio input "true"
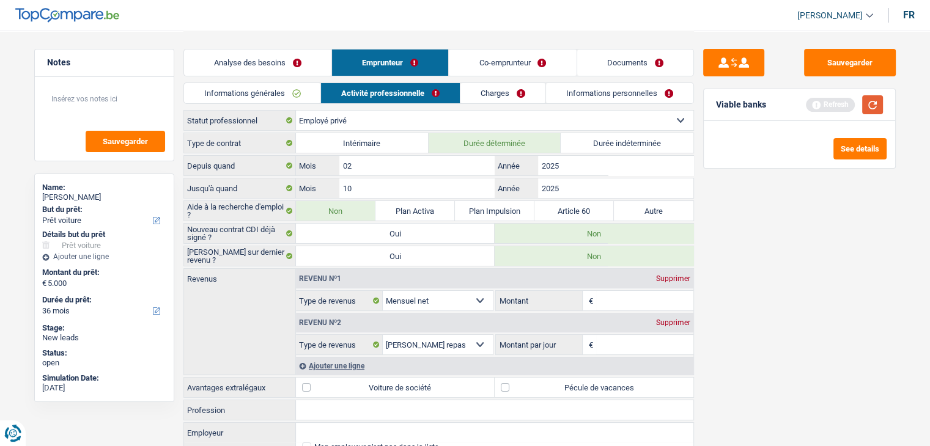
drag, startPoint x: 878, startPoint y: 100, endPoint x: 874, endPoint y: 109, distance: 10.1
click at [878, 101] on button "button" at bounding box center [872, 104] width 21 height 19
click at [607, 299] on input "Montant" at bounding box center [644, 301] width 97 height 20
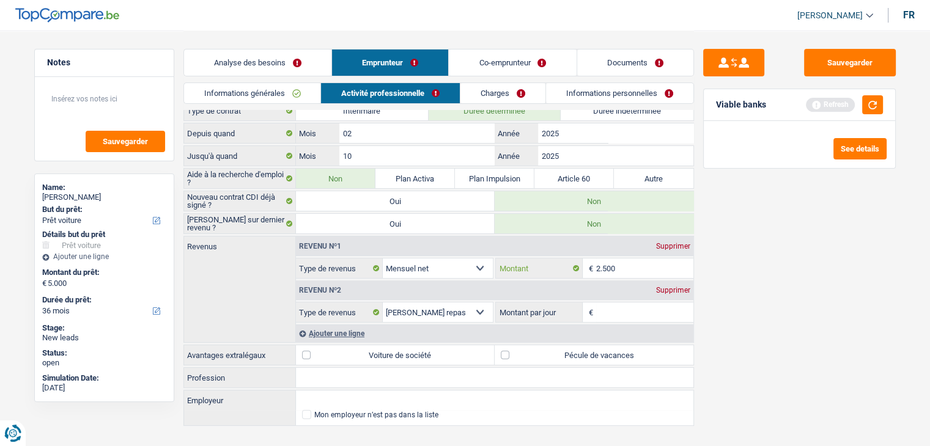
scroll to position [51, 0]
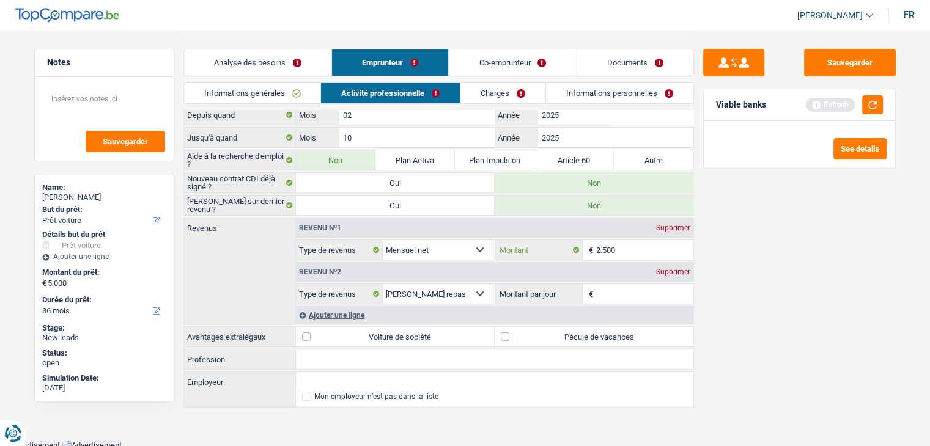
type input "2.500"
click at [652, 290] on input "Montant par jour" at bounding box center [644, 294] width 97 height 20
click at [652, 291] on input "Montant par jour" at bounding box center [644, 294] width 97 height 20
type input "8,0"
click at [764, 303] on div "Sauvegarder Viable banks Refresh See details" at bounding box center [799, 238] width 211 height 378
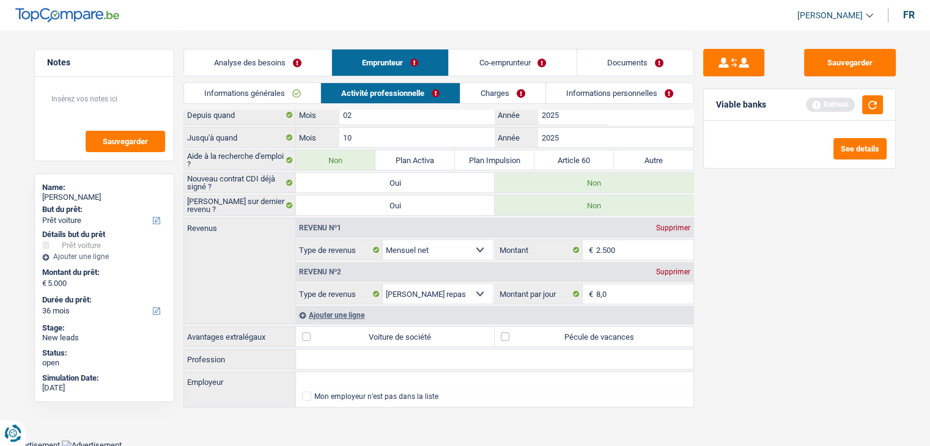
click at [721, 261] on div "Sauvegarder Viable banks Refresh See details" at bounding box center [799, 238] width 211 height 378
drag, startPoint x: 760, startPoint y: 108, endPoint x: 751, endPoint y: 136, distance: 29.0
click at [745, 109] on div "Viable banks Refresh" at bounding box center [799, 105] width 191 height 32
click at [773, 227] on div "Sauvegarder Viable banks Refresh See details" at bounding box center [799, 238] width 211 height 378
click at [545, 339] on label "Pécule de vacances" at bounding box center [594, 337] width 199 height 20
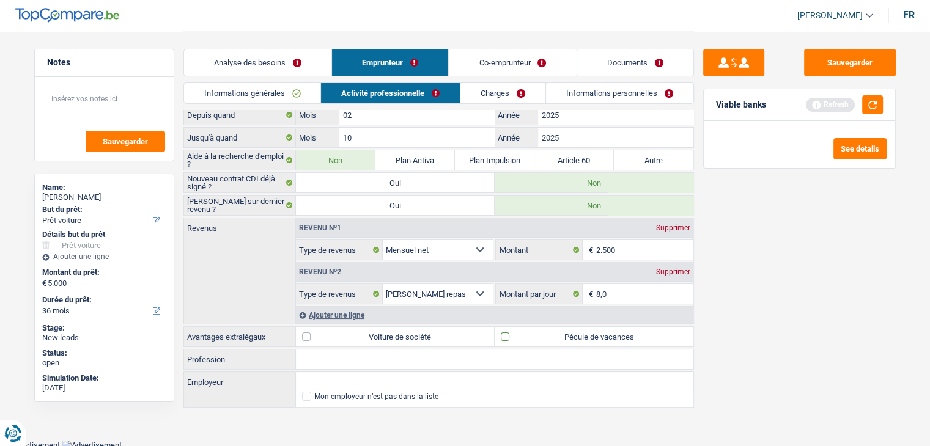
click at [545, 339] on input "Pécule de vacances" at bounding box center [594, 337] width 199 height 20
checkbox input "true"
click at [732, 294] on div "Sauvegarder Viable banks Refresh See details" at bounding box center [799, 238] width 211 height 378
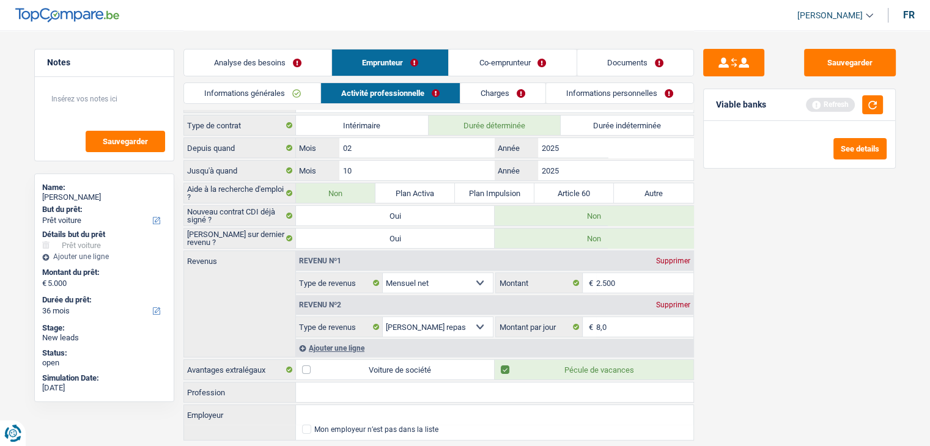
scroll to position [0, 0]
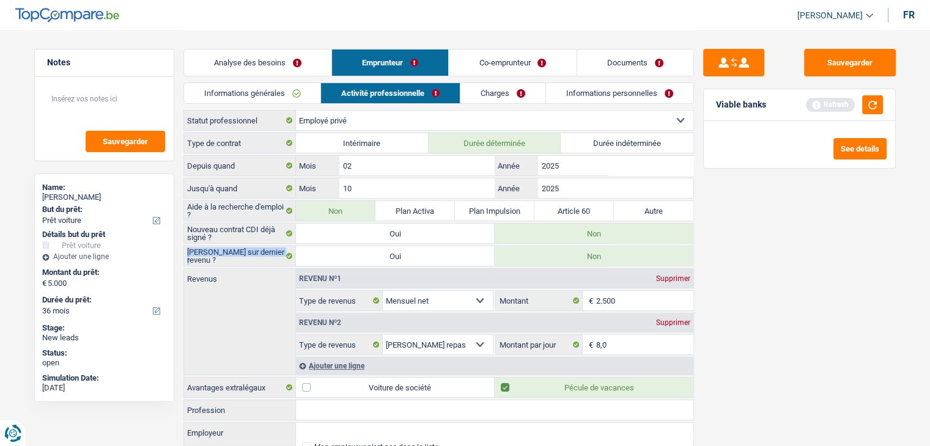
drag, startPoint x: 186, startPoint y: 254, endPoint x: 277, endPoint y: 254, distance: 91.1
click at [277, 254] on label "[PERSON_NAME] sur dernier revenu ?" at bounding box center [240, 256] width 112 height 20
click at [732, 268] on div "Sauvegarder Viable banks Refresh See details" at bounding box center [799, 238] width 211 height 378
click at [497, 90] on link "Charges" at bounding box center [502, 93] width 85 height 20
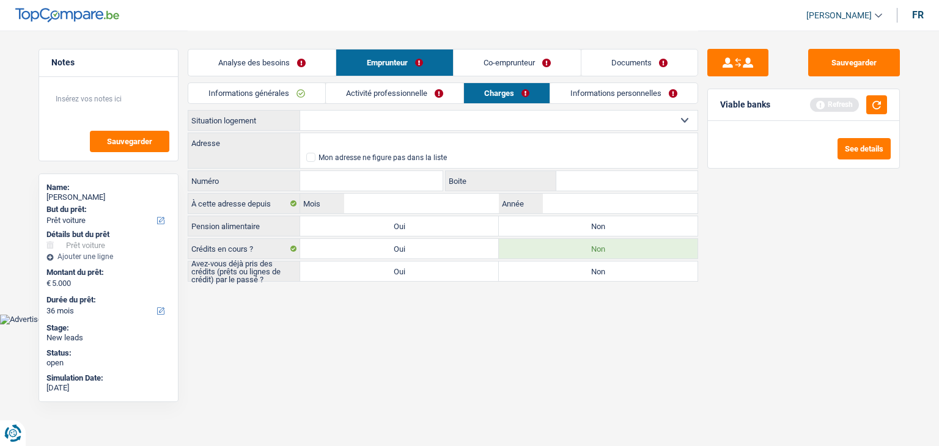
click at [347, 125] on select "Locataire Propriétaire avec prêt hypothécaire Propriétaire sans prêt hypothécai…" at bounding box center [498, 121] width 397 height 20
select select "rents"
click at [300, 111] on select "Locataire Propriétaire avec prêt hypothécaire Propriétaire sans prêt hypothécai…" at bounding box center [498, 121] width 397 height 20
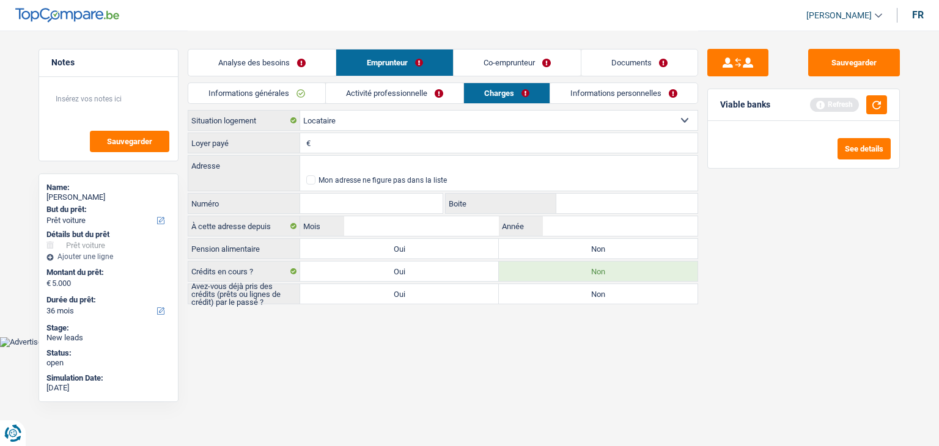
click at [347, 148] on input "Loyer payé" at bounding box center [506, 143] width 384 height 20
type input "1.150"
click at [345, 167] on input "Adresse" at bounding box center [498, 166] width 397 height 20
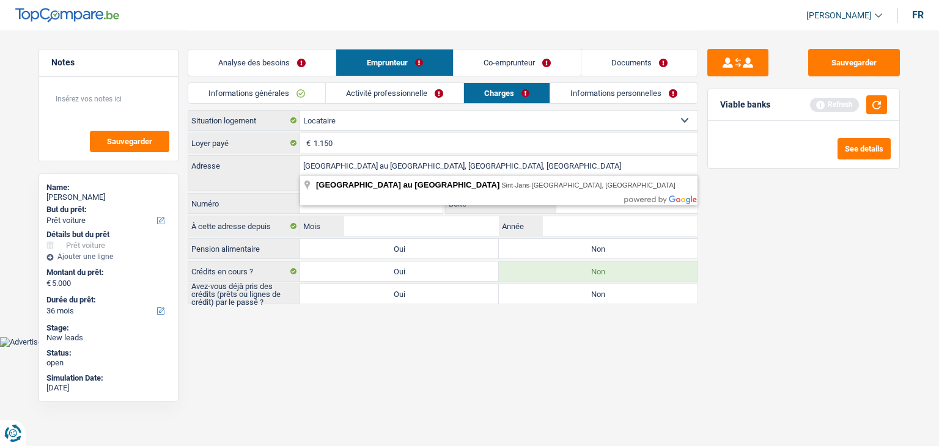
type input "[GEOGRAPHIC_DATA] au [GEOGRAPHIC_DATA], 1080, [GEOGRAPHIC_DATA], BE"
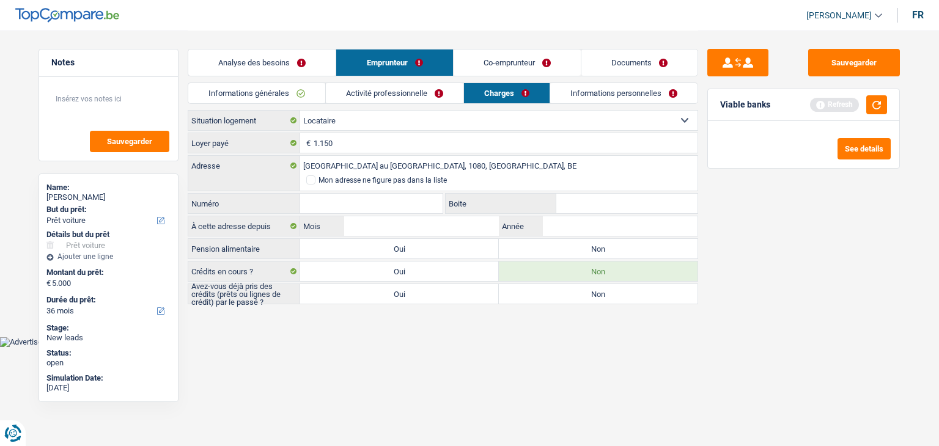
click at [350, 195] on input "Numéro" at bounding box center [371, 204] width 142 height 20
type input "55"
click at [383, 343] on body "Vous avez le contrôle de vos données Nous utilisons des cookies, tout comme nos…" at bounding box center [469, 173] width 939 height 347
click at [447, 217] on input "Mois" at bounding box center [421, 226] width 155 height 20
type input "1"
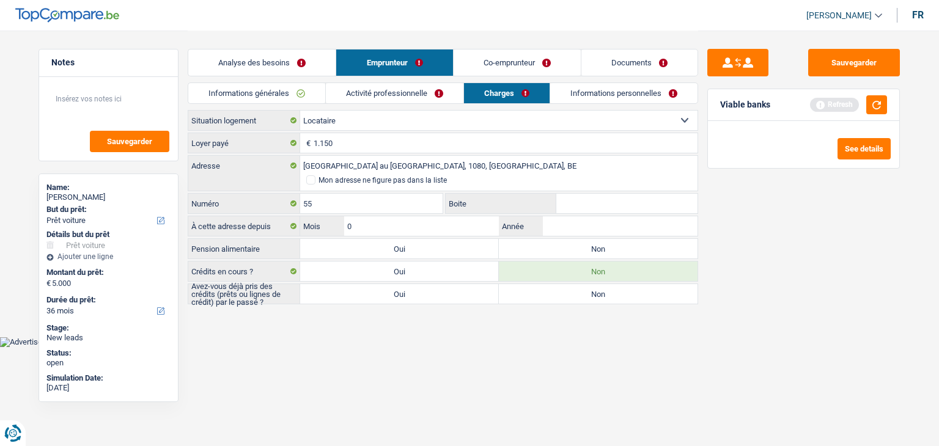
type input "08"
type input "2025"
drag, startPoint x: 399, startPoint y: 372, endPoint x: 435, endPoint y: 355, distance: 40.2
click at [403, 347] on html "Vous avez le contrôle de vos données Nous utilisons des cookies, tout comme nos…" at bounding box center [469, 173] width 939 height 347
click at [609, 250] on label "Non" at bounding box center [598, 249] width 199 height 20
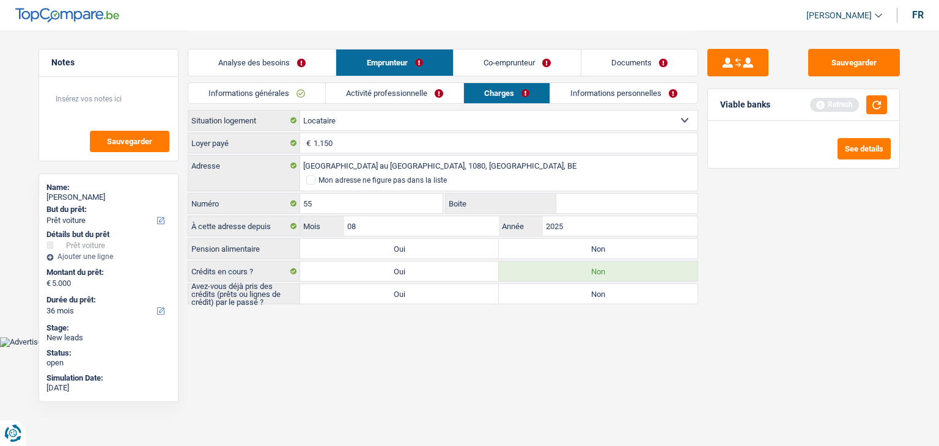
click at [609, 250] on input "Non" at bounding box center [598, 249] width 199 height 20
radio input "true"
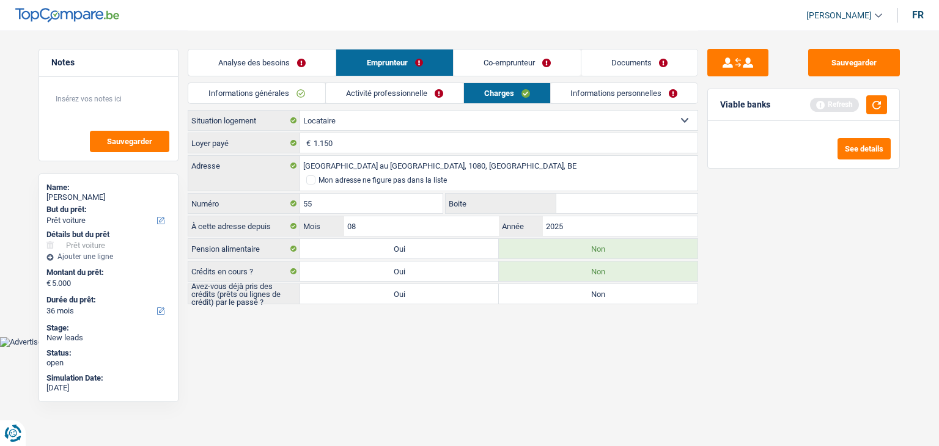
click at [269, 347] on html "Vous avez le contrôle de vos données Nous utilisons des cookies, tout comme nos…" at bounding box center [469, 173] width 939 height 347
drag, startPoint x: 385, startPoint y: 293, endPoint x: 590, endPoint y: 164, distance: 242.2
click at [385, 293] on label "Oui" at bounding box center [399, 294] width 199 height 20
click at [385, 293] on input "Oui" at bounding box center [399, 294] width 199 height 20
radio input "true"
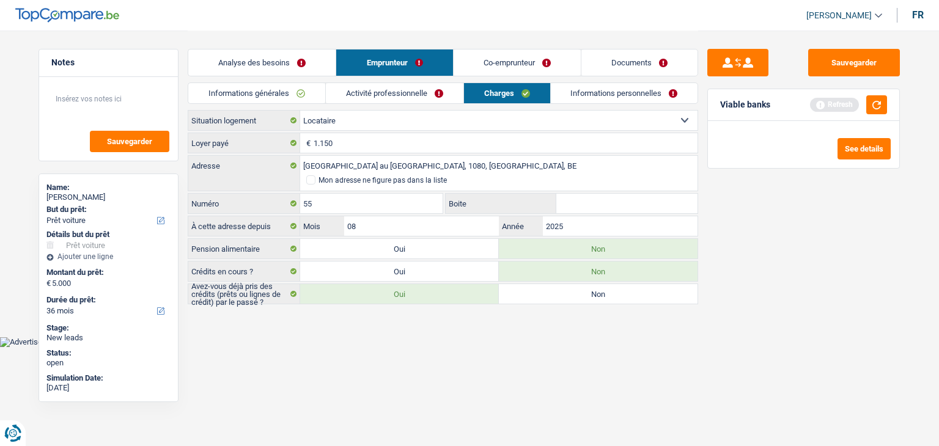
click at [592, 95] on link "Informations personnelles" at bounding box center [624, 93] width 147 height 20
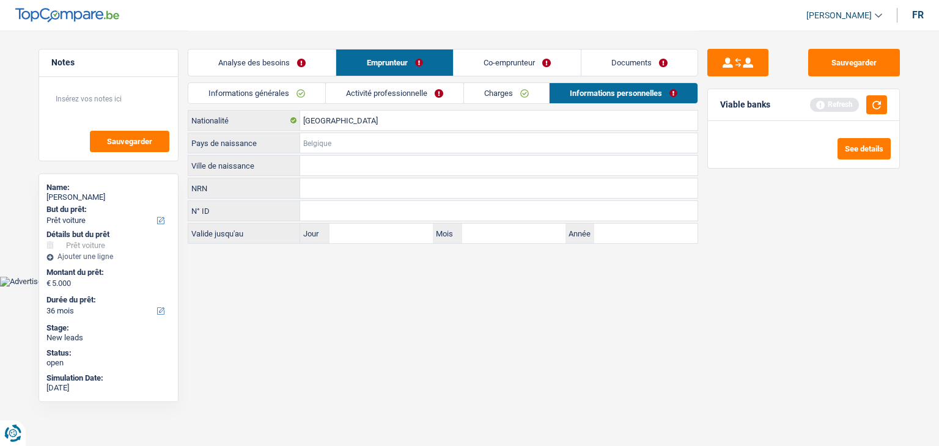
click at [367, 137] on input "Pays de naissance" at bounding box center [498, 143] width 397 height 20
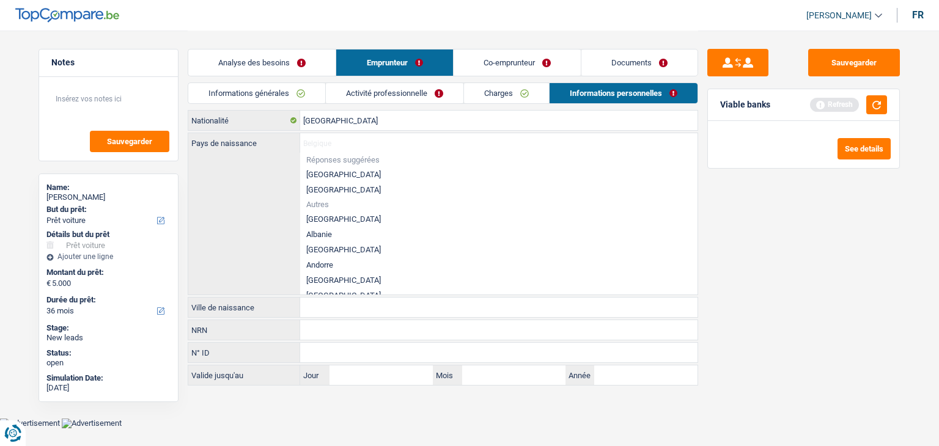
click at [808, 234] on div "Sauvegarder Viable banks Refresh See details" at bounding box center [803, 238] width 211 height 378
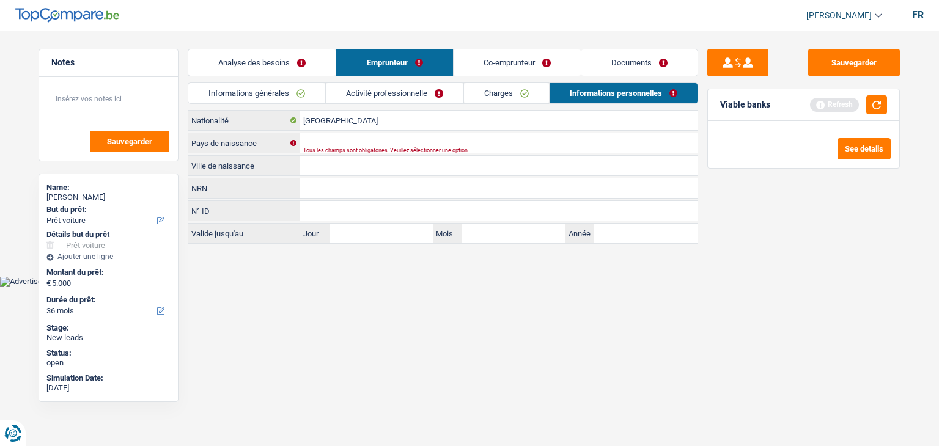
drag, startPoint x: 774, startPoint y: 109, endPoint x: 724, endPoint y: 108, distance: 50.1
click at [724, 108] on div "Viable banks Refresh" at bounding box center [803, 105] width 191 height 32
click at [726, 111] on div "Viable banks Refresh" at bounding box center [803, 105] width 191 height 32
click at [347, 144] on input "Pays de naissance" at bounding box center [498, 143] width 397 height 20
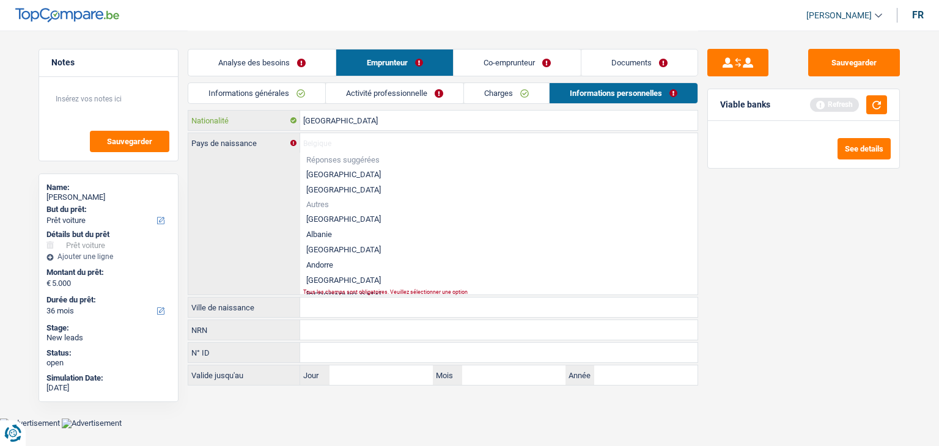
click at [342, 122] on input "[GEOGRAPHIC_DATA]" at bounding box center [498, 121] width 397 height 20
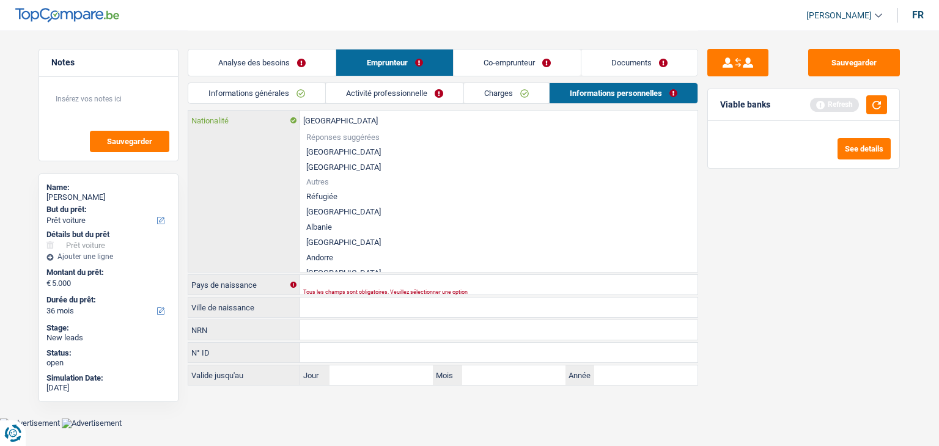
type input "Belgiqu"
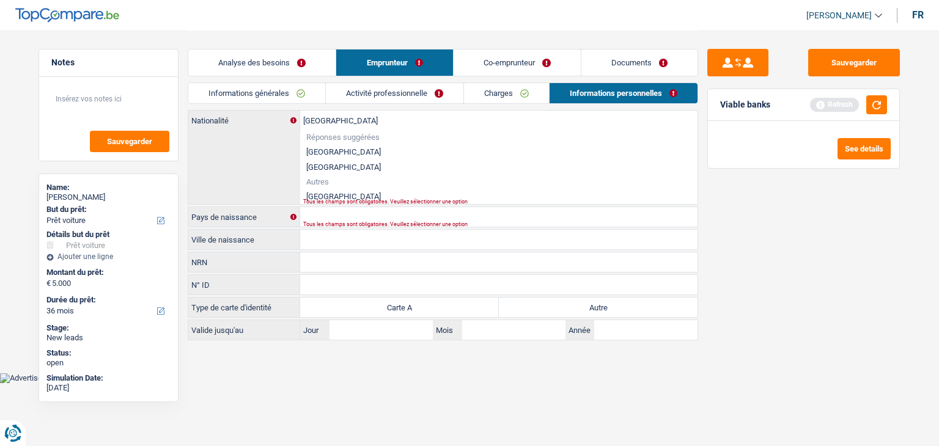
click at [320, 195] on li "[GEOGRAPHIC_DATA]" at bounding box center [498, 196] width 397 height 15
type input "[GEOGRAPHIC_DATA]"
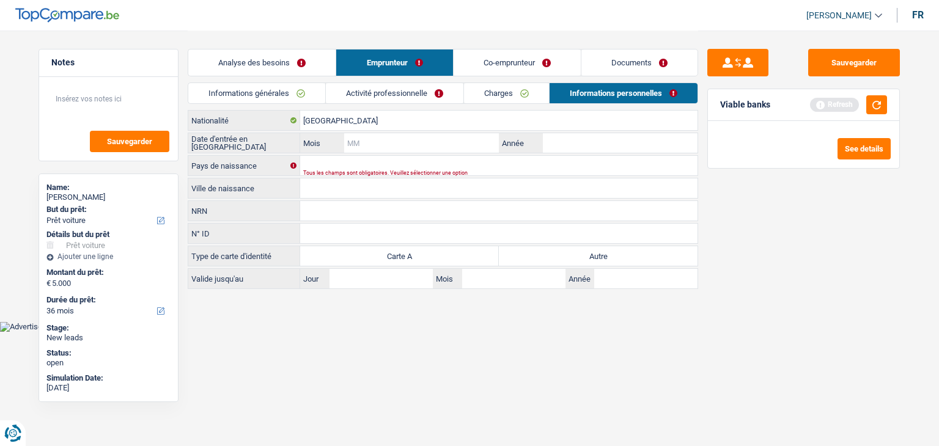
click at [371, 140] on input "Mois" at bounding box center [421, 143] width 155 height 20
click at [600, 139] on input "Année" at bounding box center [620, 143] width 155 height 20
type input "2020"
click at [370, 147] on input "Mois" at bounding box center [421, 143] width 155 height 20
type input "01"
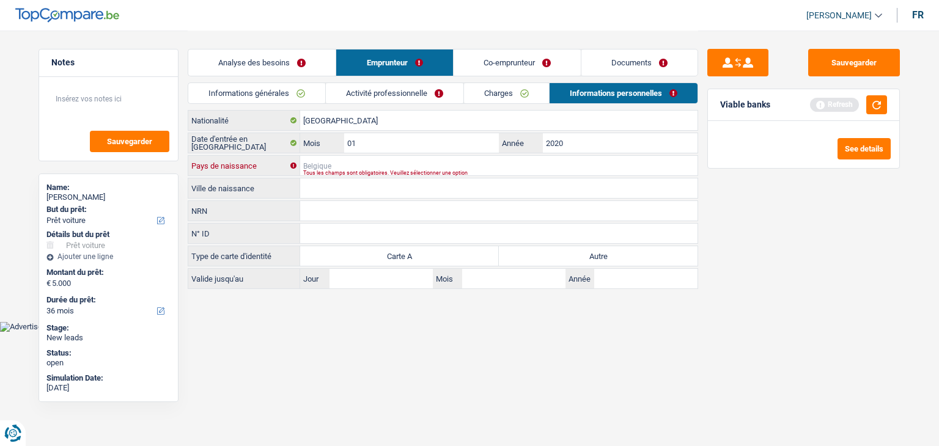
click at [361, 162] on input "Pays de naissance" at bounding box center [498, 166] width 397 height 20
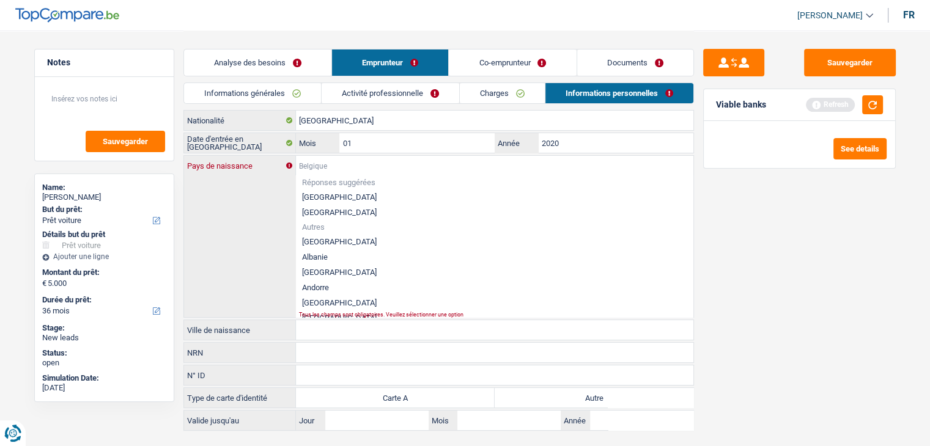
click at [323, 169] on input "Pays de naissance" at bounding box center [494, 166] width 397 height 20
type input "i"
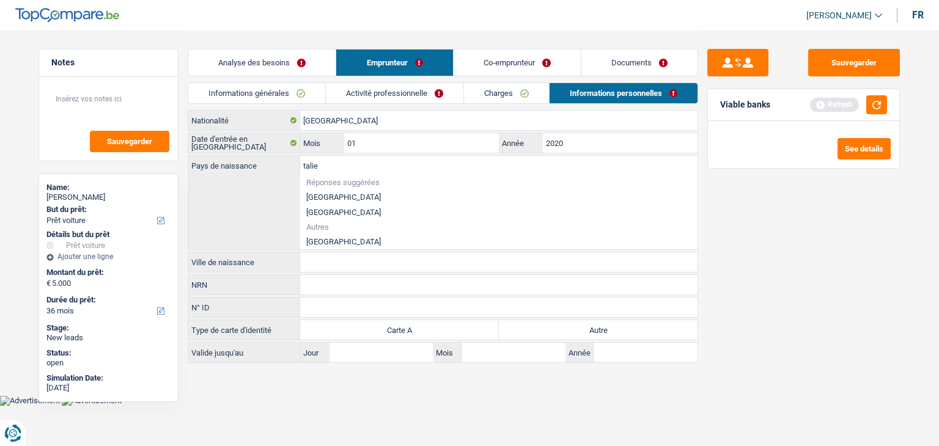
click at [312, 241] on li "[GEOGRAPHIC_DATA]" at bounding box center [498, 241] width 397 height 15
type input "[GEOGRAPHIC_DATA]"
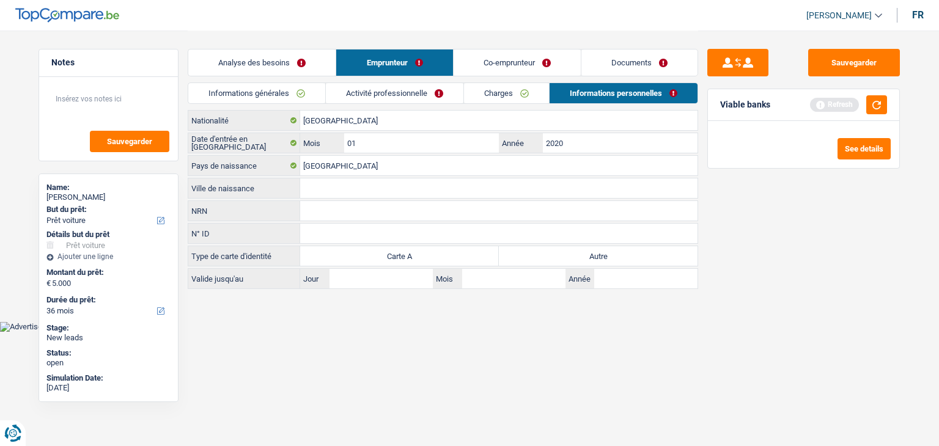
click at [318, 191] on input "Ville de naissance" at bounding box center [498, 189] width 397 height 20
type input "gattinara"
click at [331, 320] on body "Vous avez le contrôle de vos données Nous utilisons des cookies, tout comme nos…" at bounding box center [469, 166] width 939 height 332
click at [557, 254] on label "Autre" at bounding box center [598, 256] width 199 height 20
click at [557, 254] on input "Autre" at bounding box center [598, 256] width 199 height 20
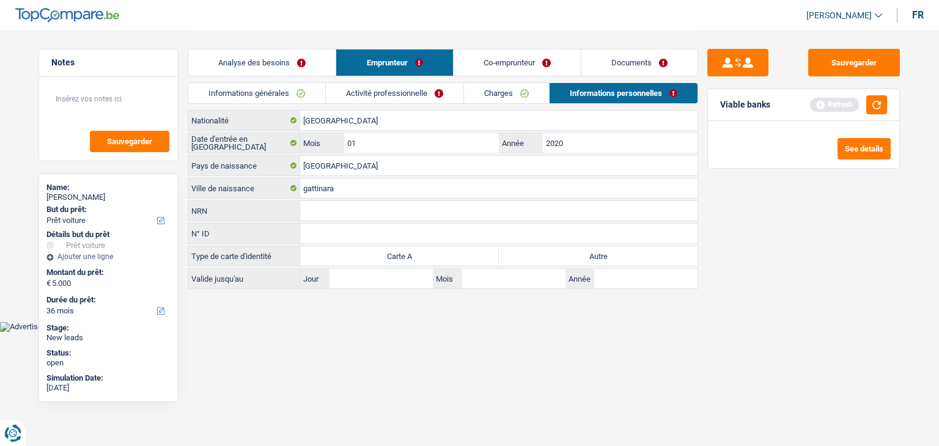
radio input "true"
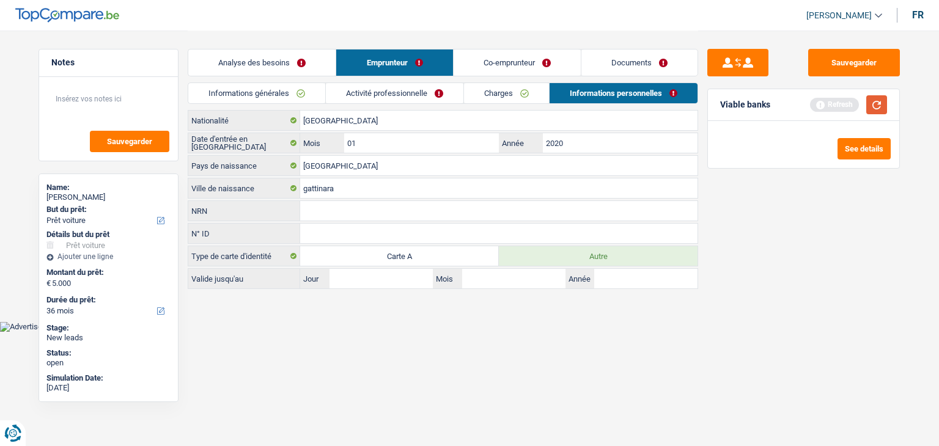
click at [869, 109] on button "button" at bounding box center [876, 104] width 21 height 19
click at [876, 104] on button "button" at bounding box center [876, 104] width 21 height 19
click at [482, 57] on link "Co-emprunteur" at bounding box center [517, 63] width 127 height 26
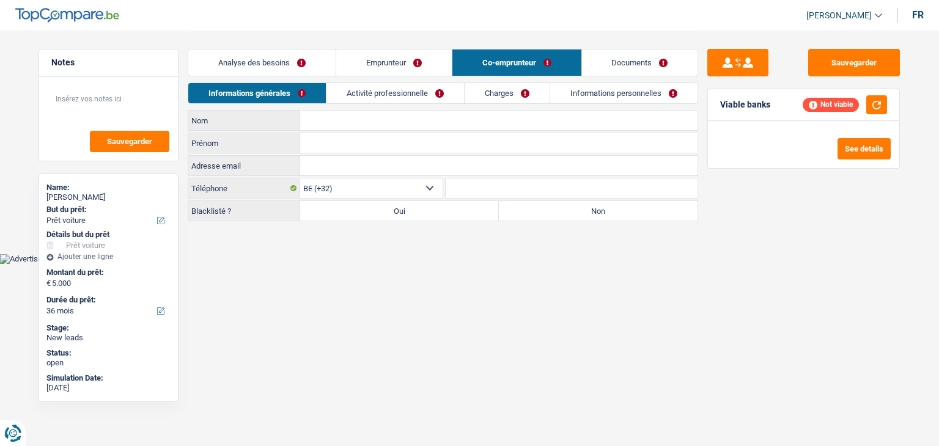
click at [320, 119] on input "Nom" at bounding box center [498, 121] width 397 height 20
type input "SEYDOU"
click at [333, 147] on input "Prénom" at bounding box center [498, 143] width 397 height 20
drag, startPoint x: 338, startPoint y: 114, endPoint x: 290, endPoint y: 117, distance: 48.4
click at [290, 117] on div "SEYDOU Nom" at bounding box center [442, 121] width 509 height 20
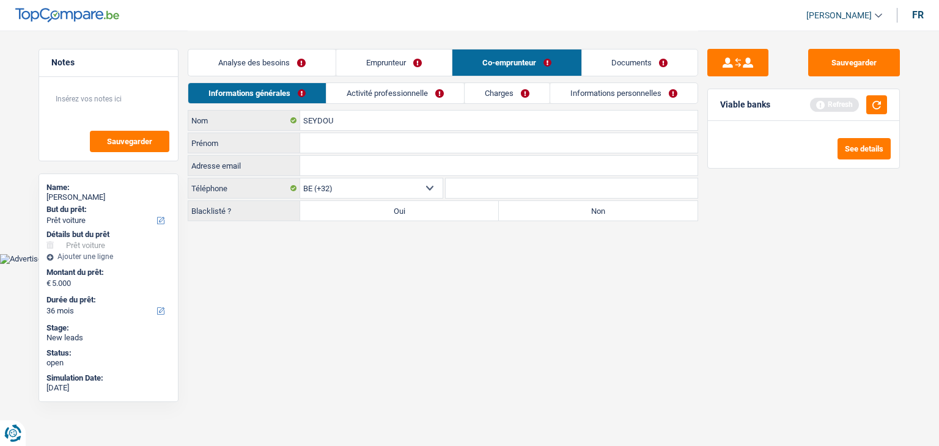
click at [311, 144] on input "Prénom" at bounding box center [498, 143] width 397 height 20
type input "DIAJNE"
click at [345, 264] on html "Vous avez le contrôle de vos données Nous utilisons des cookies, tout comme nos…" at bounding box center [469, 132] width 939 height 264
click at [228, 212] on label "Blacklisté ?" at bounding box center [244, 211] width 112 height 20
click at [567, 211] on label "Non" at bounding box center [598, 211] width 199 height 20
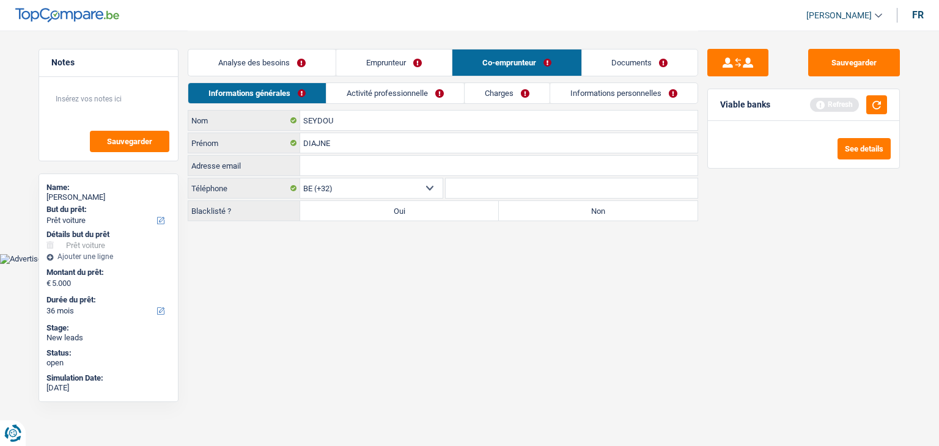
click at [567, 211] on input "Non" at bounding box center [598, 211] width 199 height 20
radio input "true"
click at [888, 108] on div "Viable banks Refresh" at bounding box center [803, 105] width 191 height 32
drag, startPoint x: 386, startPoint y: 90, endPoint x: 385, endPoint y: 97, distance: 7.4
click at [386, 90] on link "Activité professionnelle" at bounding box center [395, 93] width 138 height 20
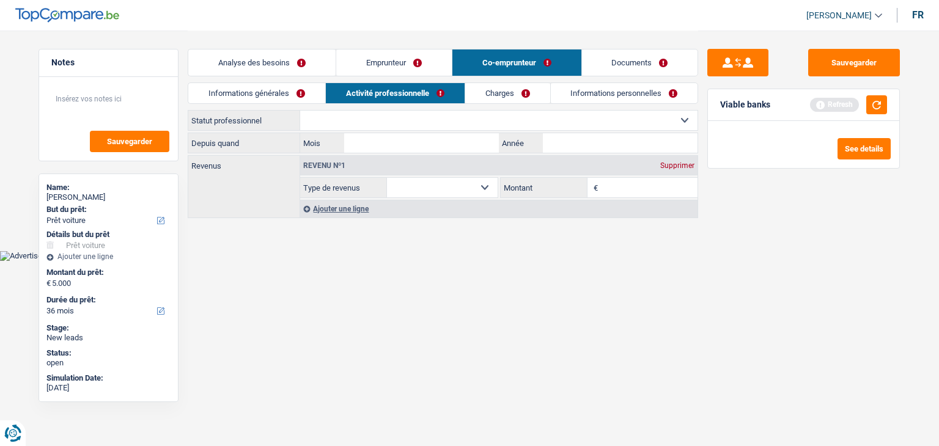
click at [366, 117] on select "Ouvrier Employé privé Employé public Invalide Indépendant Pensionné Chômeur Mut…" at bounding box center [498, 121] width 397 height 20
select select "privateEmployee"
click at [300, 111] on select "Ouvrier Employé privé Employé public Invalide Indépendant Pensionné Chômeur Mut…" at bounding box center [498, 121] width 397 height 20
select select "netSalary"
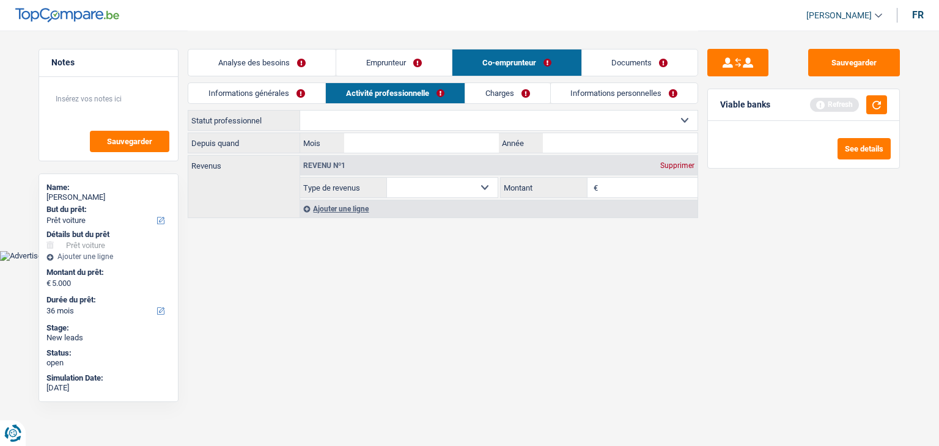
select select "mealVouchers"
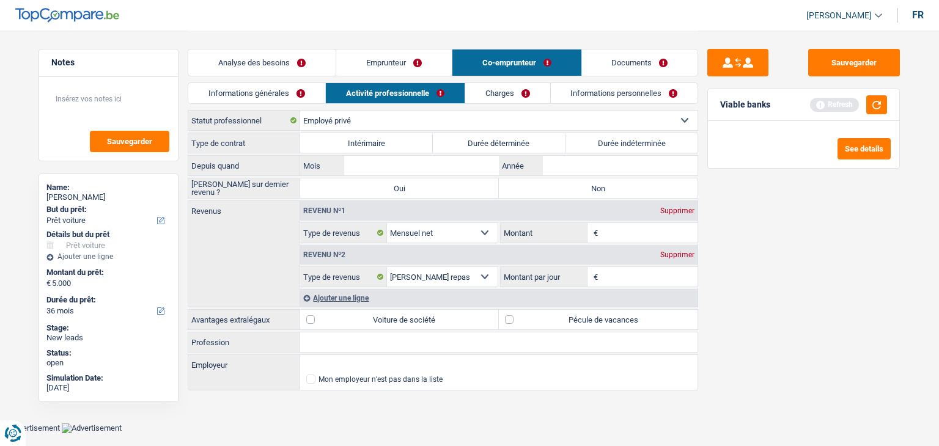
click at [776, 199] on div "Sauvegarder Viable banks Refresh See details" at bounding box center [803, 238] width 211 height 378
click at [496, 145] on label "Durée déterminée" at bounding box center [499, 143] width 133 height 20
click at [496, 145] on input "Durée déterminée" at bounding box center [499, 143] width 133 height 20
radio input "true"
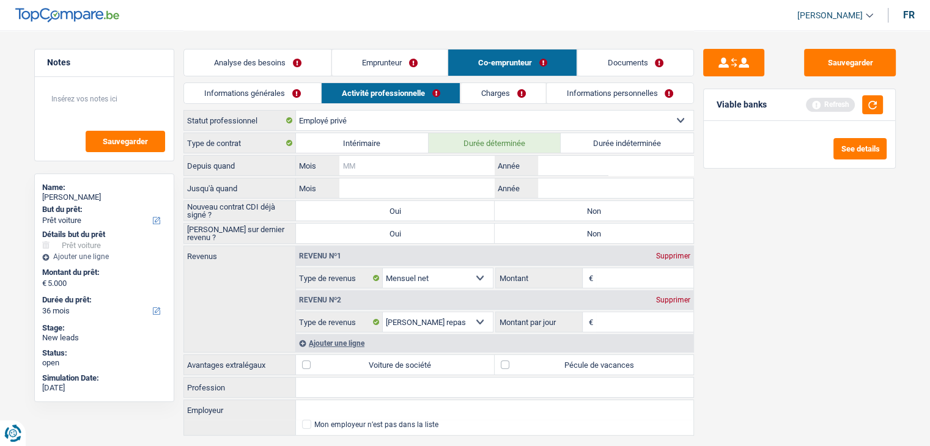
click at [408, 164] on input "Mois" at bounding box center [416, 166] width 155 height 20
type input "09"
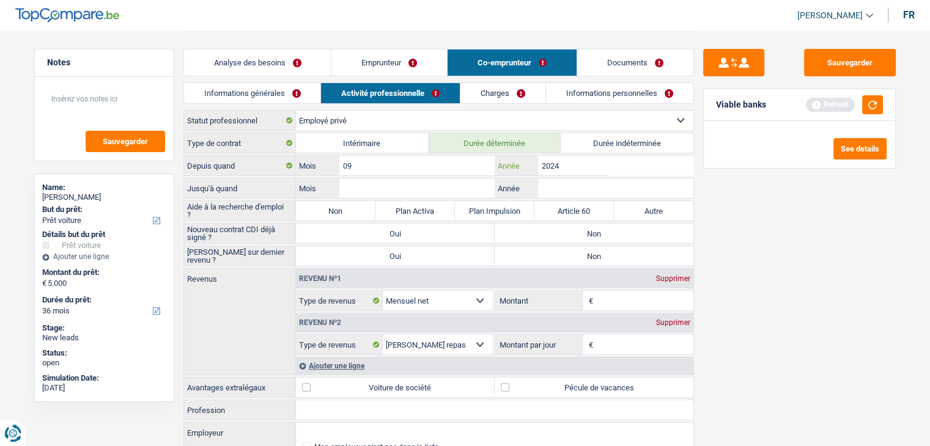
type input "2024"
click at [403, 187] on input "Mois" at bounding box center [416, 189] width 155 height 20
type input "02"
type input "2026"
click at [340, 208] on label "Non" at bounding box center [335, 211] width 79 height 20
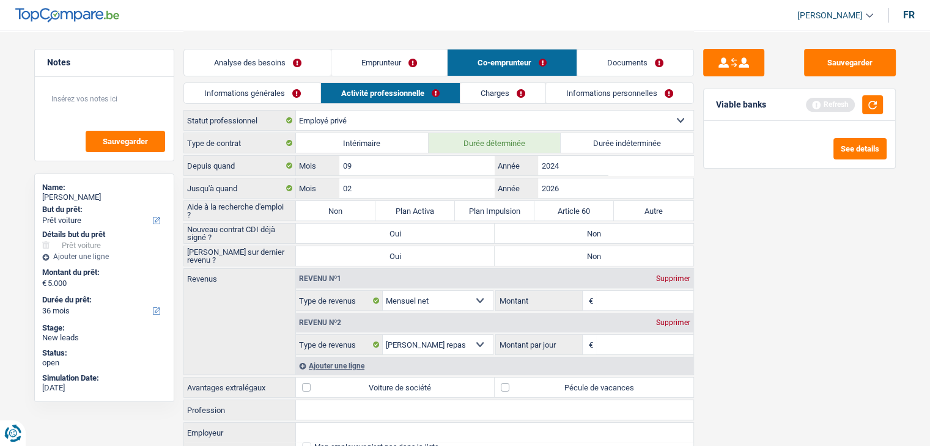
click at [340, 208] on input "Non" at bounding box center [335, 211] width 79 height 20
radio input "true"
click at [528, 232] on label "Non" at bounding box center [594, 234] width 199 height 20
click at [528, 232] on input "Non" at bounding box center [594, 234] width 199 height 20
radio input "true"
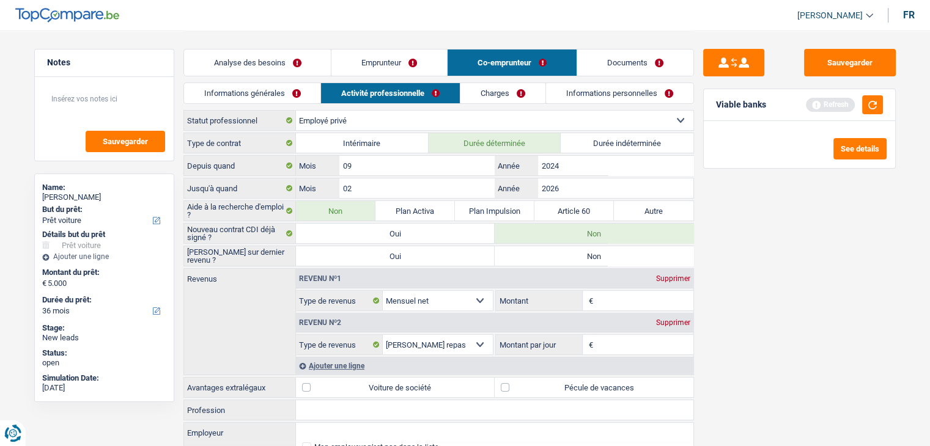
click at [554, 256] on label "Non" at bounding box center [594, 256] width 199 height 20
click at [554, 256] on input "Non" at bounding box center [594, 256] width 199 height 20
radio input "true"
click at [666, 304] on input "Montant" at bounding box center [644, 301] width 97 height 20
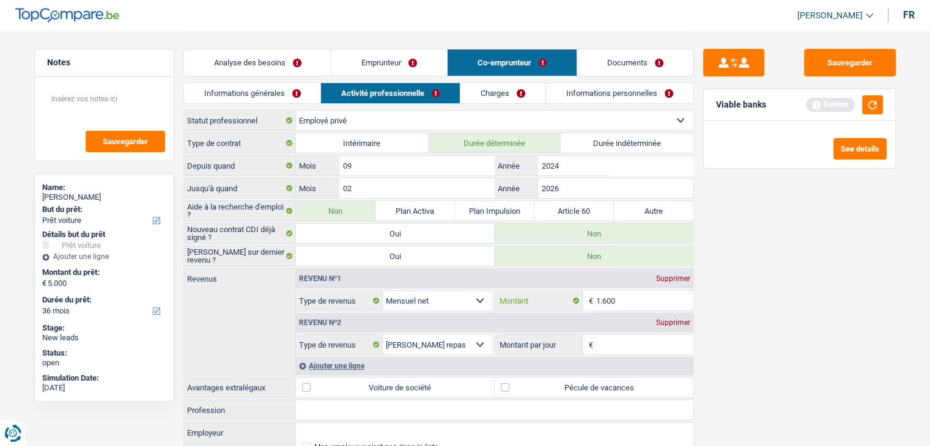
type input "1.600"
click at [631, 344] on input "Montant par jour" at bounding box center [644, 345] width 97 height 20
type input "8,0"
click at [729, 341] on div "Sauvegarder Viable banks Refresh See details" at bounding box center [799, 238] width 211 height 378
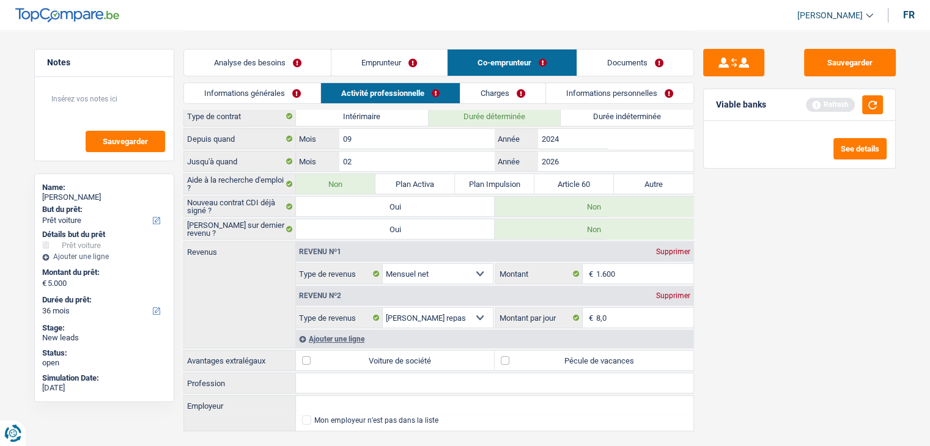
scroll to position [51, 0]
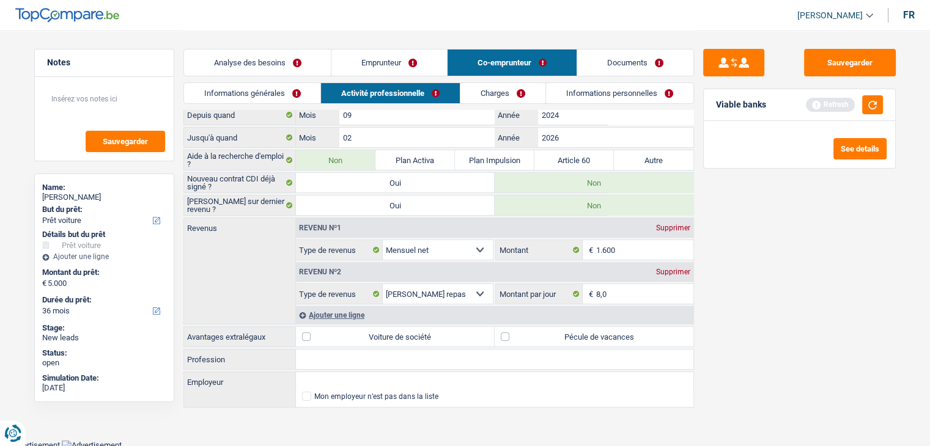
click at [737, 342] on div "Sauvegarder Viable banks Refresh See details" at bounding box center [799, 238] width 211 height 378
click at [616, 328] on label "Pécule de vacances" at bounding box center [594, 337] width 199 height 20
click at [616, 328] on input "Pécule de vacances" at bounding box center [594, 337] width 199 height 20
checkbox input "true"
click at [470, 98] on link "Charges" at bounding box center [502, 93] width 85 height 20
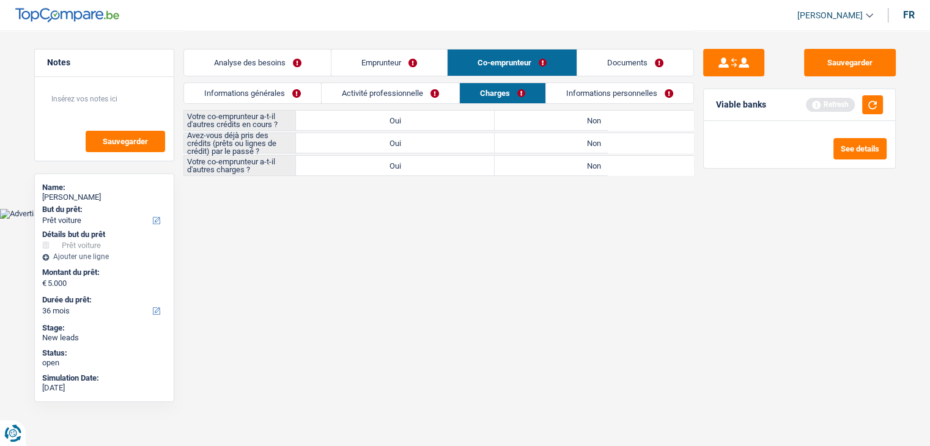
scroll to position [0, 0]
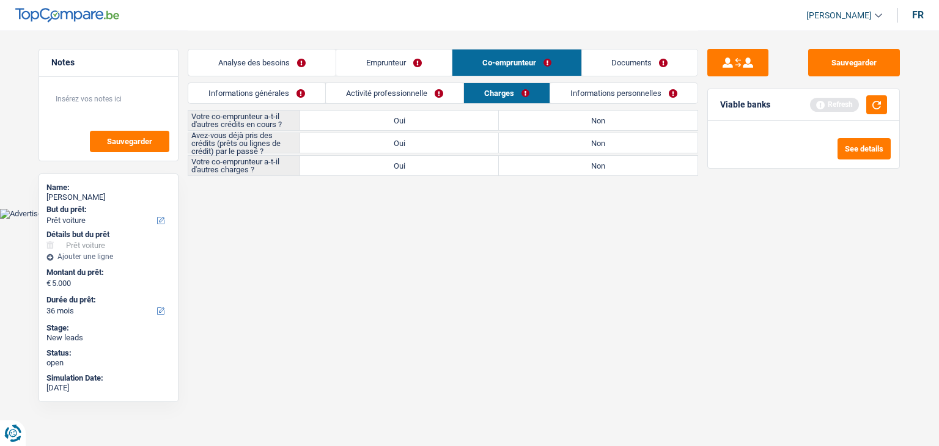
drag, startPoint x: 130, startPoint y: 199, endPoint x: 45, endPoint y: 194, distance: 85.1
click at [45, 194] on div "Name: [PERSON_NAME] But du prêt: Confort maison: meubles, textile, peinture, él…" at bounding box center [109, 288] width 140 height 229
click at [614, 116] on label "Non" at bounding box center [598, 121] width 199 height 20
click at [614, 116] on input "Non" at bounding box center [598, 121] width 199 height 20
radio input "true"
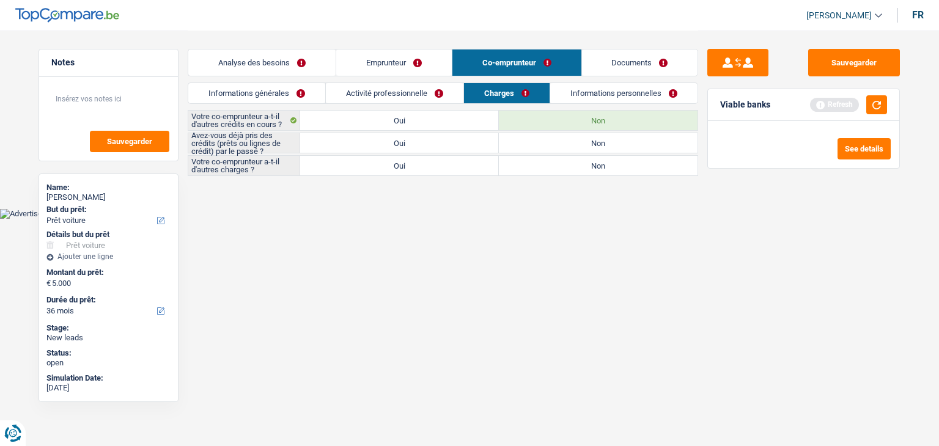
click at [371, 219] on html "Vous avez le contrôle de vos données Nous utilisons des cookies, tout comme nos…" at bounding box center [469, 109] width 939 height 219
click at [386, 135] on label "Oui" at bounding box center [399, 143] width 199 height 20
click at [386, 135] on input "Oui" at bounding box center [399, 143] width 199 height 20
radio input "true"
click at [613, 169] on label "Non" at bounding box center [598, 166] width 199 height 20
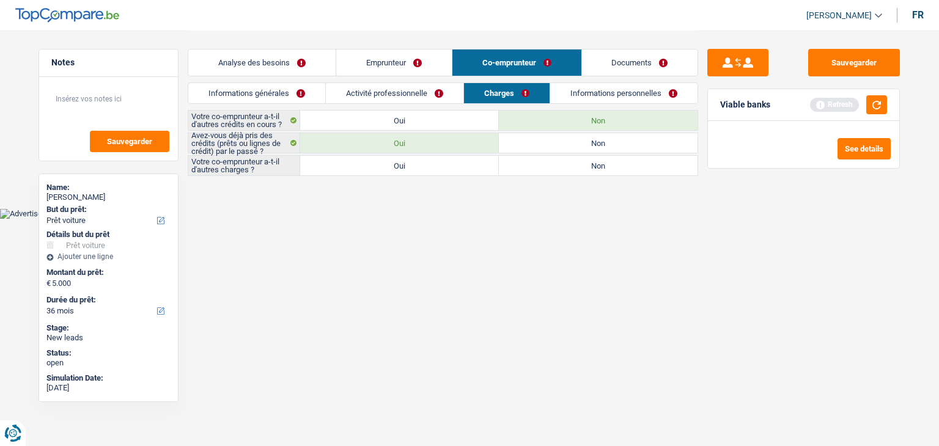
click at [613, 169] on input "Non" at bounding box center [598, 166] width 199 height 20
radio input "true"
click at [868, 109] on button "button" at bounding box center [876, 104] width 21 height 19
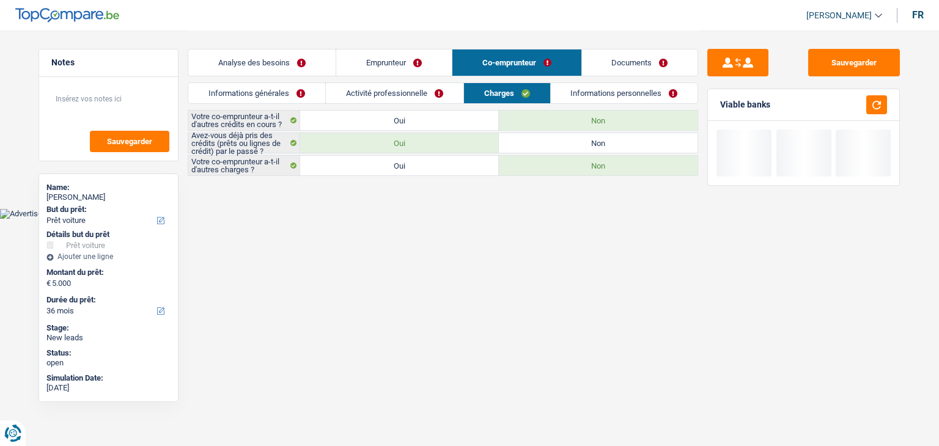
click at [624, 91] on link "Informations personnelles" at bounding box center [624, 93] width 147 height 20
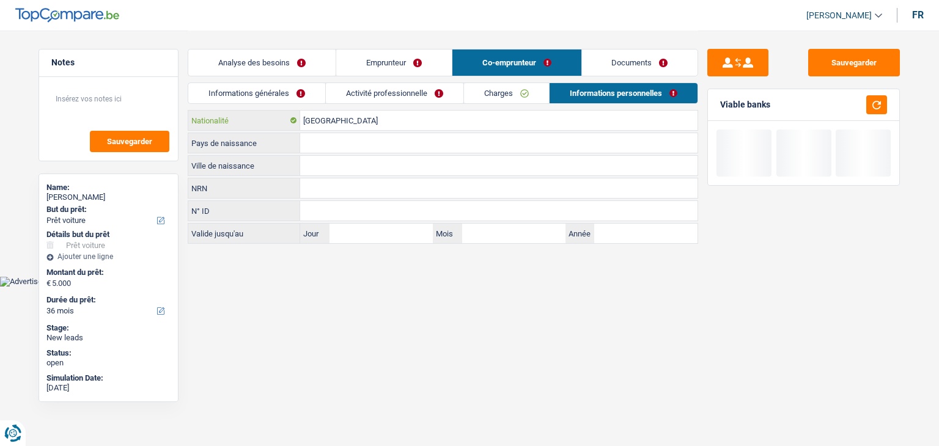
click at [350, 128] on input "[GEOGRAPHIC_DATA]" at bounding box center [498, 121] width 397 height 20
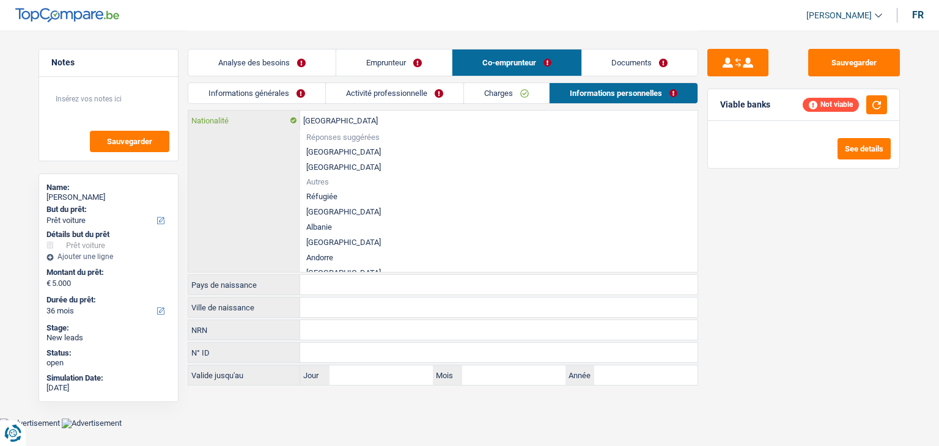
type input "Belgiqu"
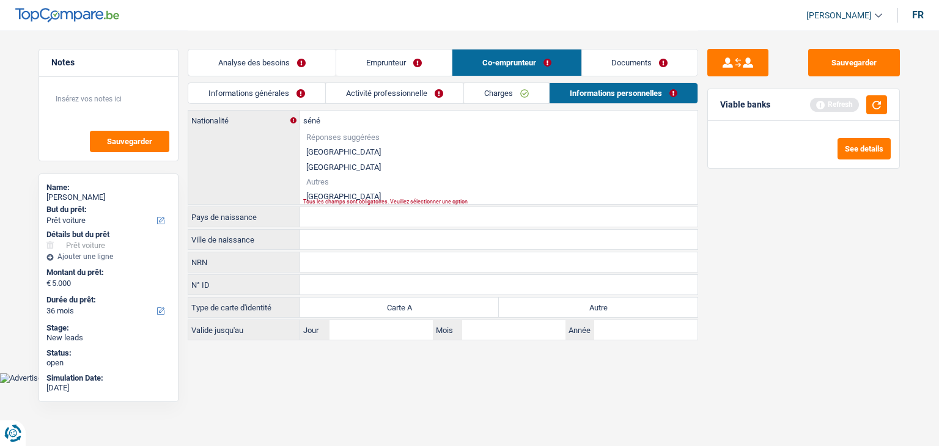
click at [331, 196] on li "[GEOGRAPHIC_DATA]" at bounding box center [498, 196] width 397 height 15
type input "[GEOGRAPHIC_DATA]"
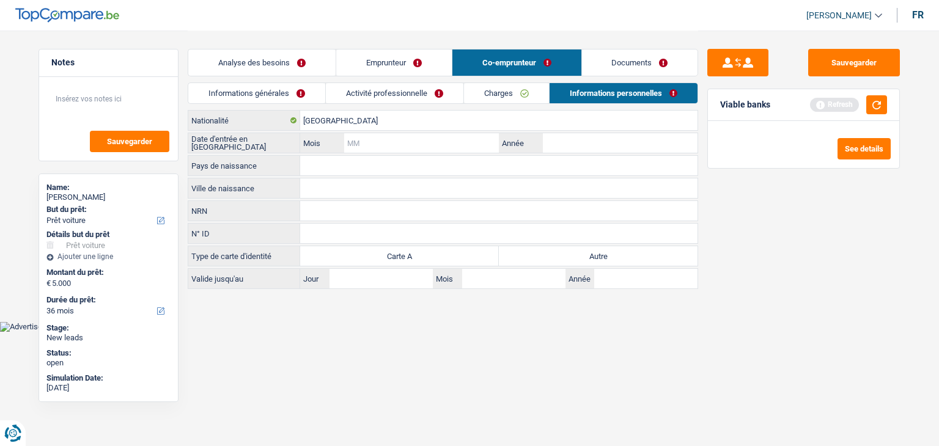
click at [351, 146] on input "Mois" at bounding box center [421, 143] width 155 height 20
click at [555, 138] on input "Année" at bounding box center [620, 143] width 155 height 20
type input "2023"
click at [293, 101] on link "Informations générales" at bounding box center [256, 93] width 137 height 20
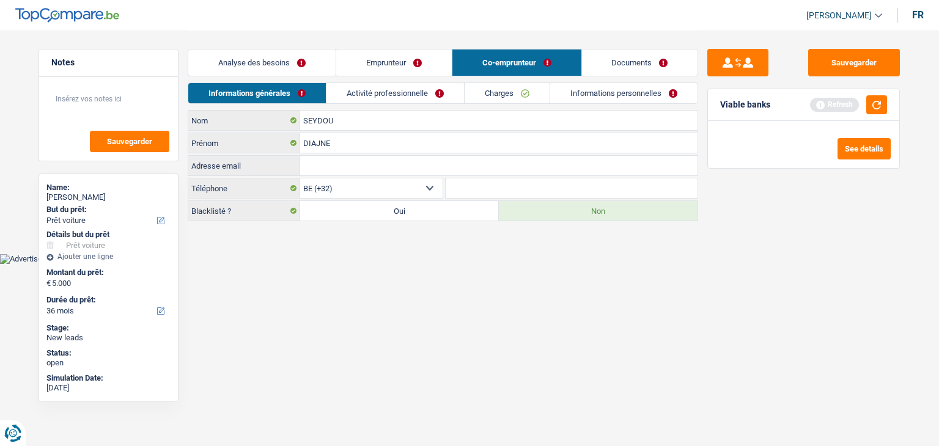
click at [276, 68] on link "Analyse des besoins" at bounding box center [261, 63] width 147 height 26
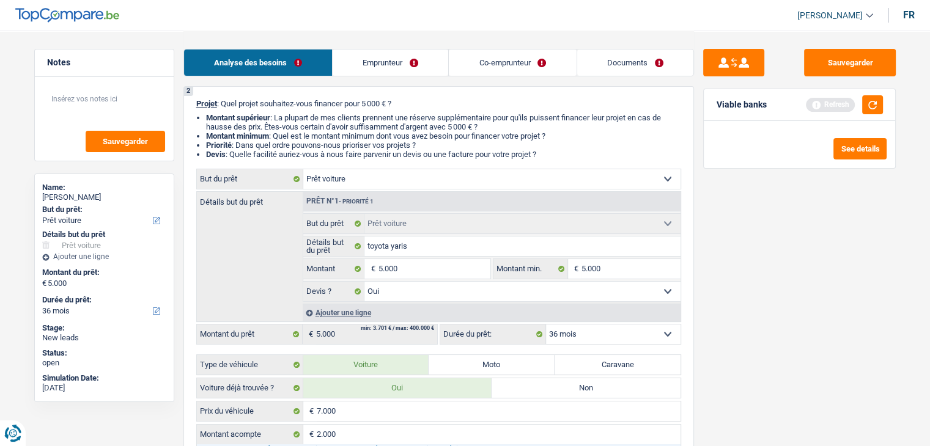
scroll to position [183, 0]
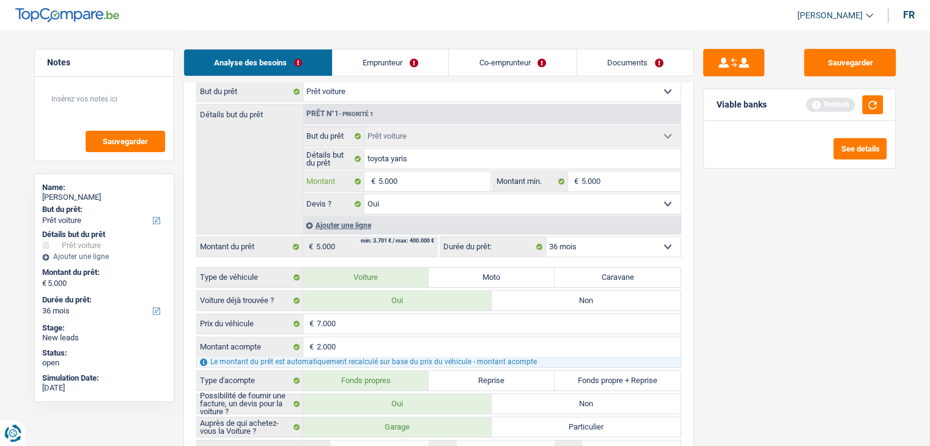
click at [409, 179] on input "5.000" at bounding box center [434, 182] width 112 height 20
type input "500"
type input "5.001"
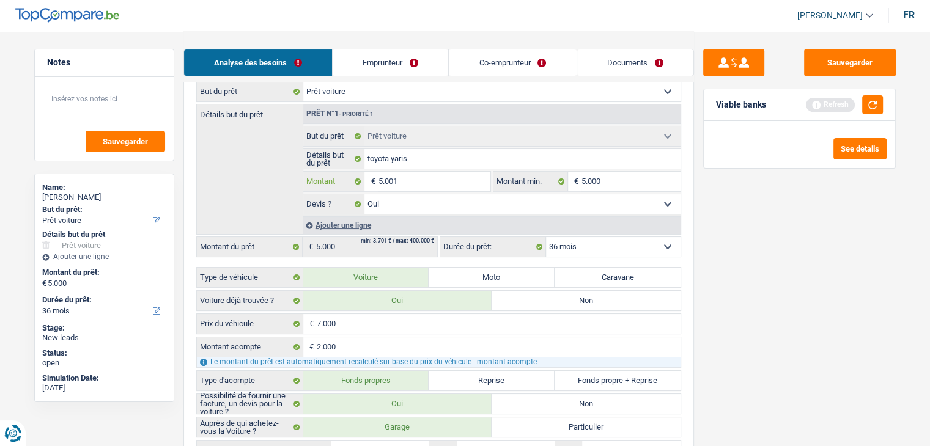
type input "5.001"
click at [642, 182] on input "5.000" at bounding box center [630, 182] width 99 height 20
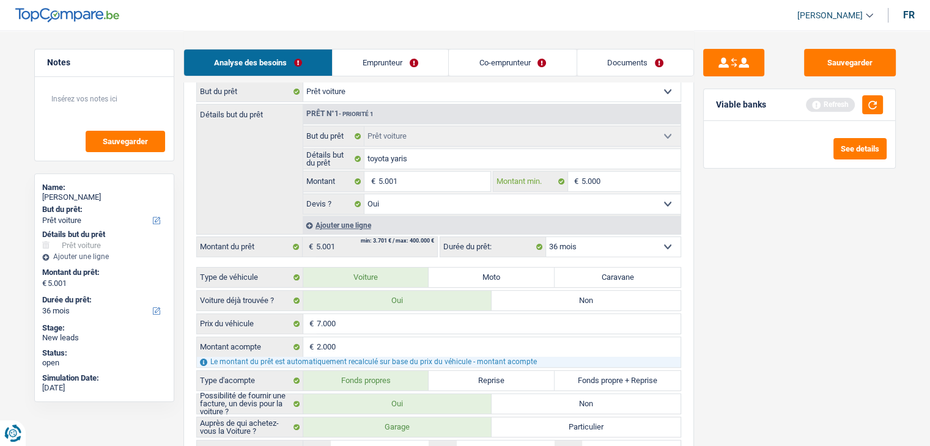
type input "500"
type input "5.001"
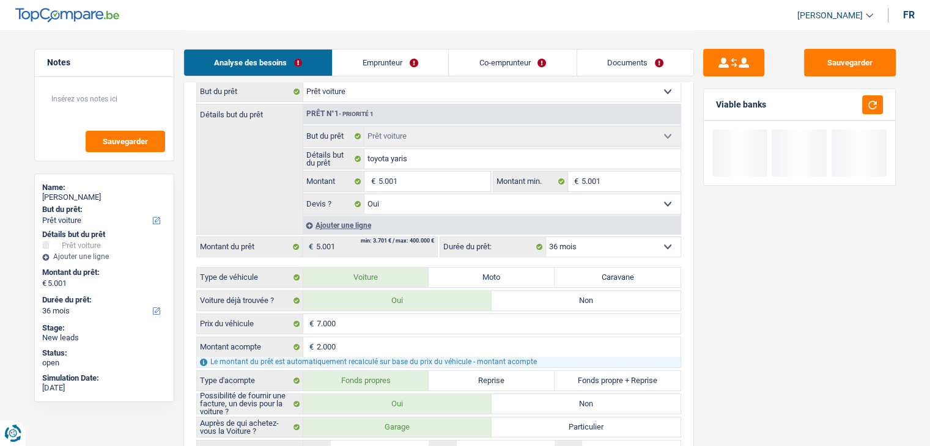
click at [611, 59] on link "Documents" at bounding box center [635, 63] width 116 height 26
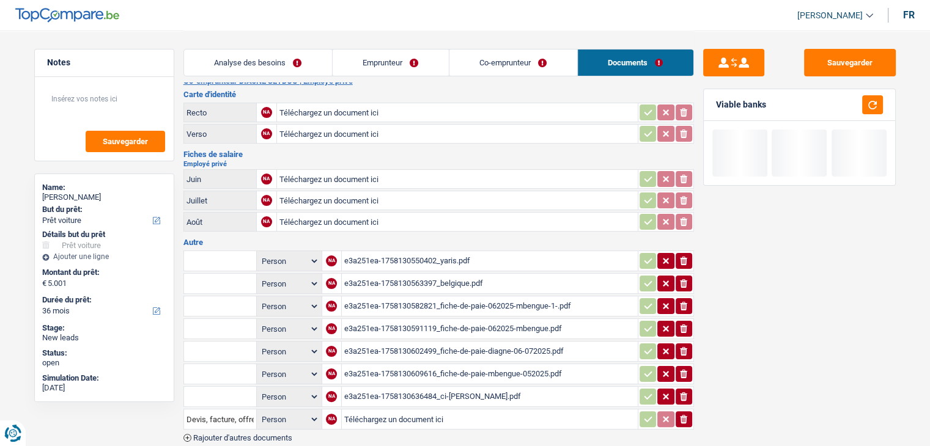
click at [473, 72] on link "Co-emprunteur" at bounding box center [513, 63] width 128 height 26
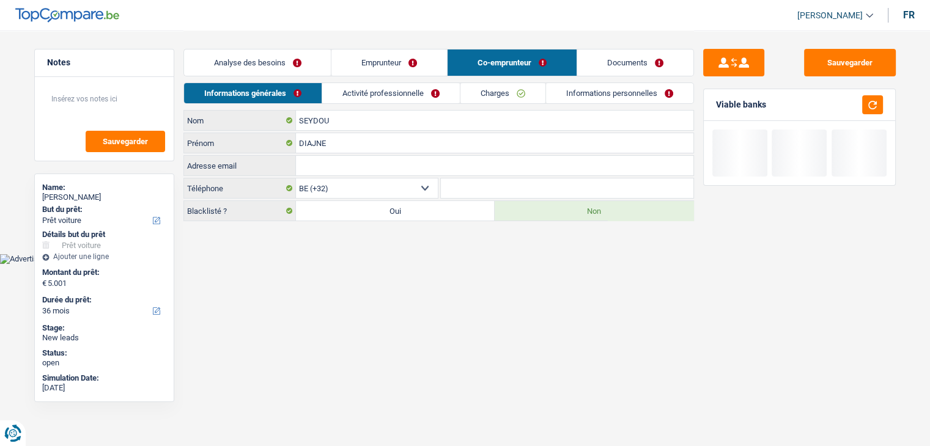
scroll to position [0, 0]
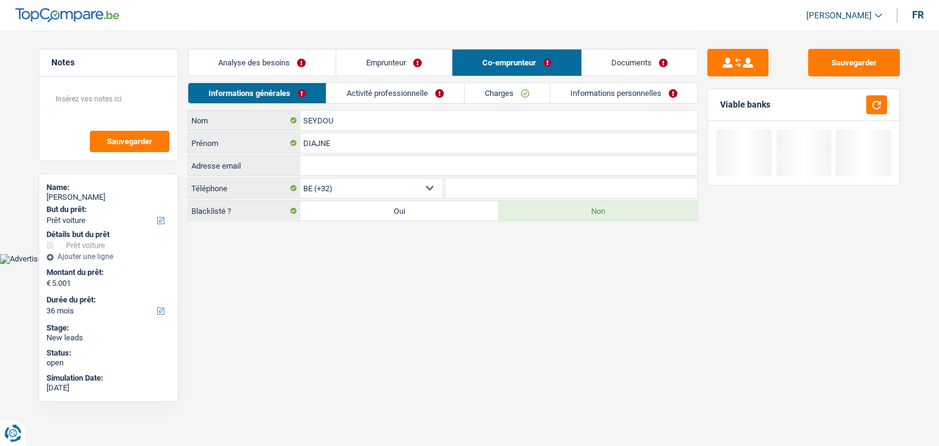
click at [619, 90] on link "Informations personnelles" at bounding box center [623, 93] width 147 height 20
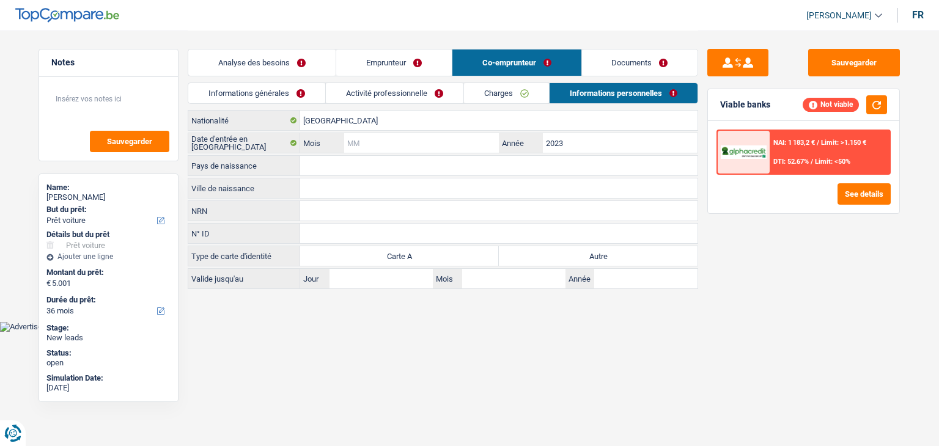
click at [369, 143] on input "Mois" at bounding box center [421, 143] width 155 height 20
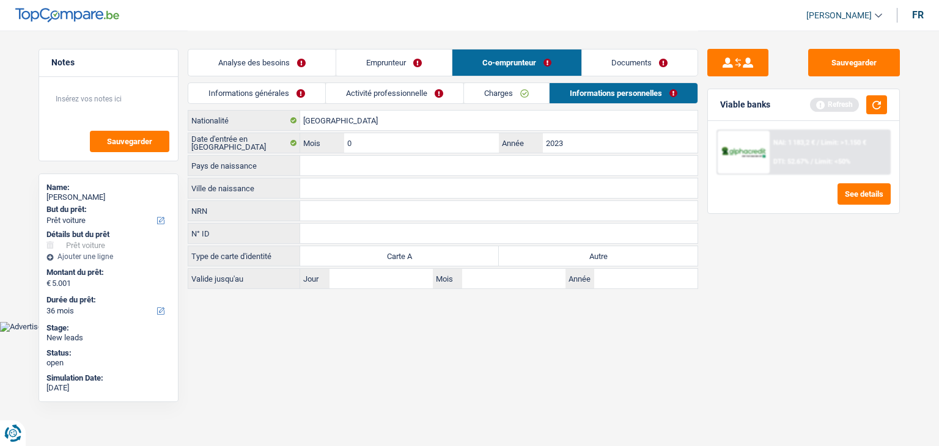
type input "05"
click at [388, 332] on html "Vous avez le contrôle de vos données Nous utilisons des cookies, tout comme nos…" at bounding box center [469, 166] width 939 height 332
drag, startPoint x: 274, startPoint y: 255, endPoint x: 191, endPoint y: 260, distance: 83.3
click at [191, 260] on label "Type de carte d'identité" at bounding box center [244, 256] width 112 height 20
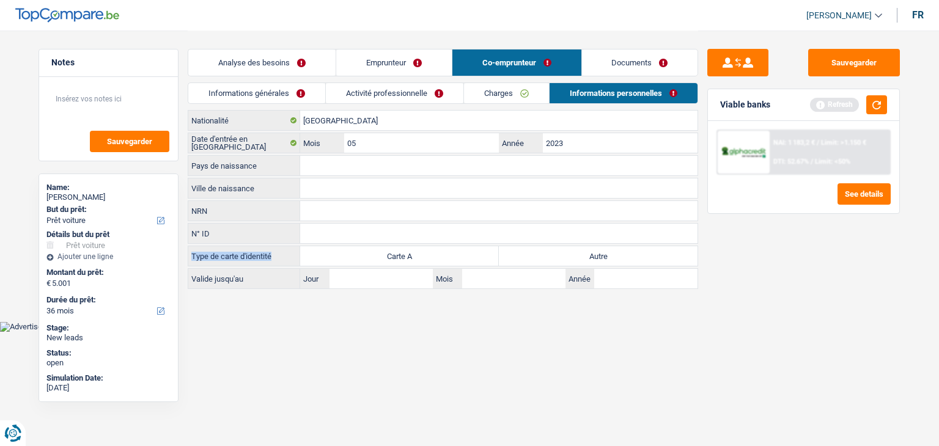
drag, startPoint x: 191, startPoint y: 253, endPoint x: 272, endPoint y: 256, distance: 81.4
click at [272, 256] on label "Type de carte d'identité" at bounding box center [244, 256] width 112 height 20
click at [630, 67] on link "Documents" at bounding box center [640, 63] width 116 height 26
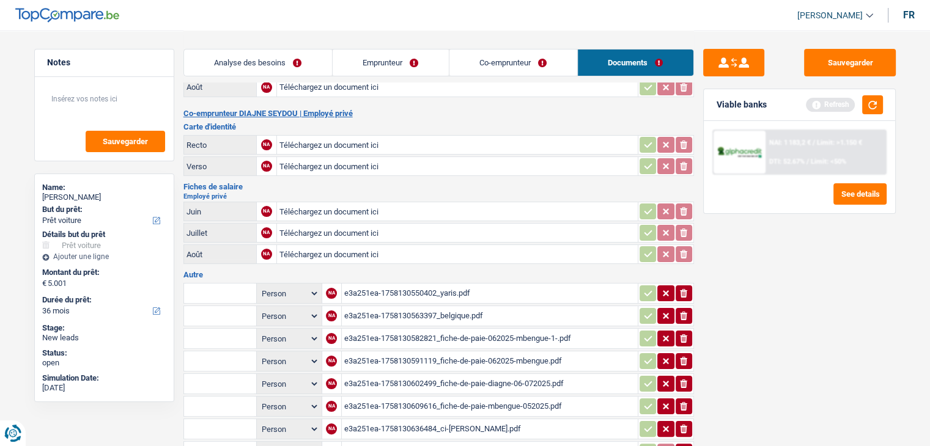
scroll to position [306, 0]
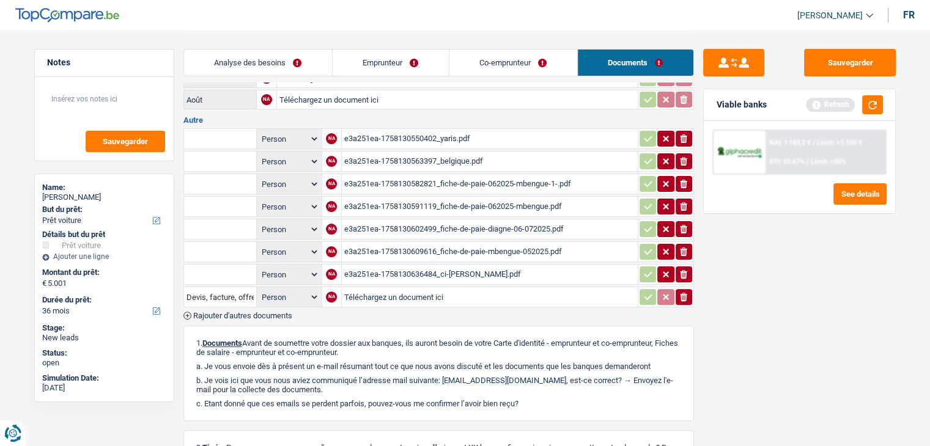
click at [428, 130] on div "e3a251ea-1758130550402_yaris.pdf" at bounding box center [489, 139] width 291 height 18
click at [411, 152] on div "e3a251ea-1758130563397_belgique.pdf" at bounding box center [489, 161] width 291 height 18
click at [438, 197] on div "e3a251ea-1758130591119_fiche-de-paie-062025-mbengue.pdf" at bounding box center [489, 206] width 291 height 18
click at [435, 220] on div "e3a251ea-1758130602499_fiche-de-paie-diagne-06-072025.pdf" at bounding box center [489, 229] width 291 height 18
click at [425, 243] on div "e3a251ea-1758130609616_fiche-de-paie-mbengue-052025.pdf" at bounding box center [489, 252] width 291 height 18
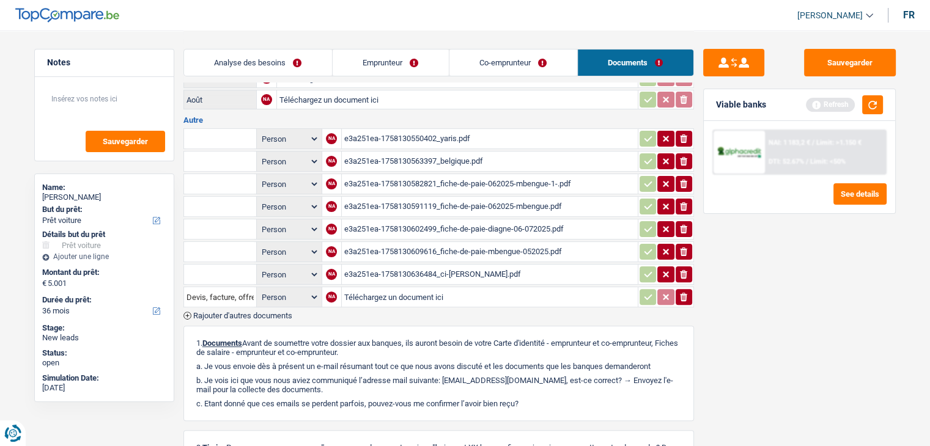
click at [414, 265] on div "e3a251ea-1758130636484_ci-[PERSON_NAME].pdf" at bounding box center [489, 274] width 291 height 18
drag, startPoint x: 429, startPoint y: 113, endPoint x: 507, endPoint y: 116, distance: 78.3
click at [429, 116] on h3 "Autre" at bounding box center [438, 120] width 510 height 8
click at [877, 107] on button "button" at bounding box center [872, 104] width 21 height 19
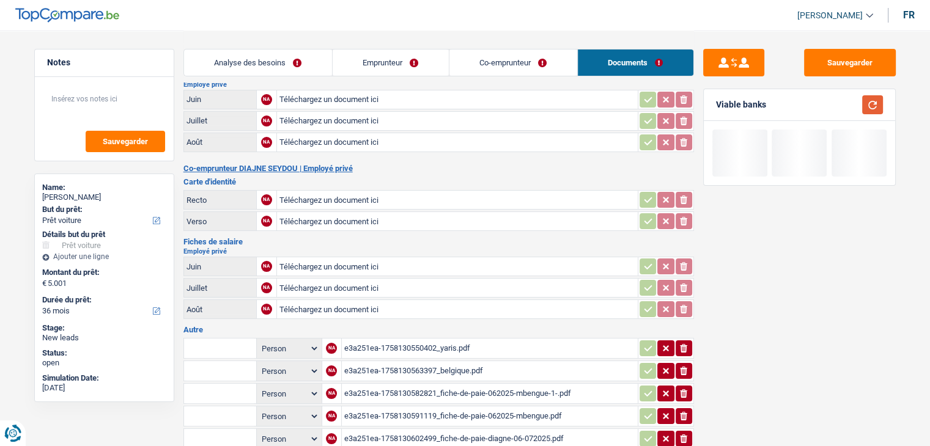
scroll to position [0, 0]
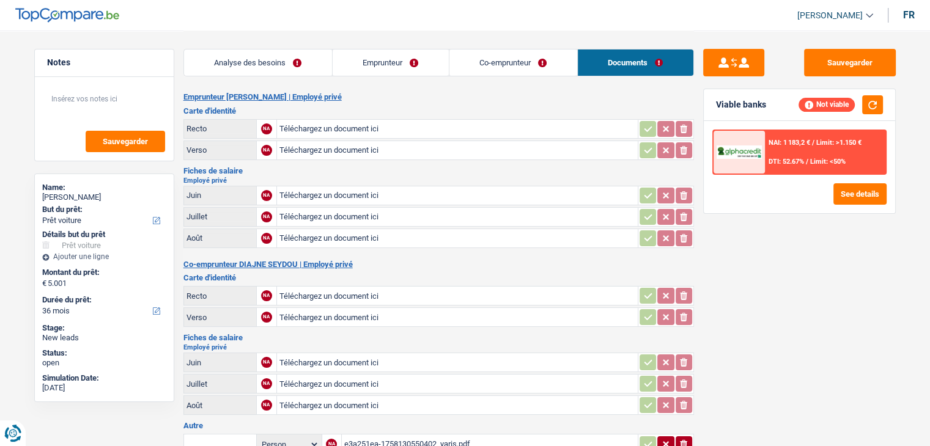
click at [317, 54] on link "Analyse des besoins" at bounding box center [258, 63] width 148 height 26
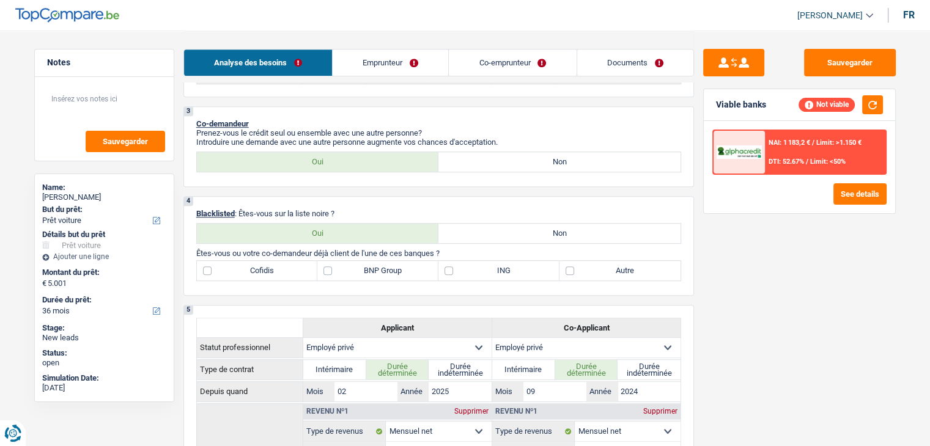
scroll to position [489, 0]
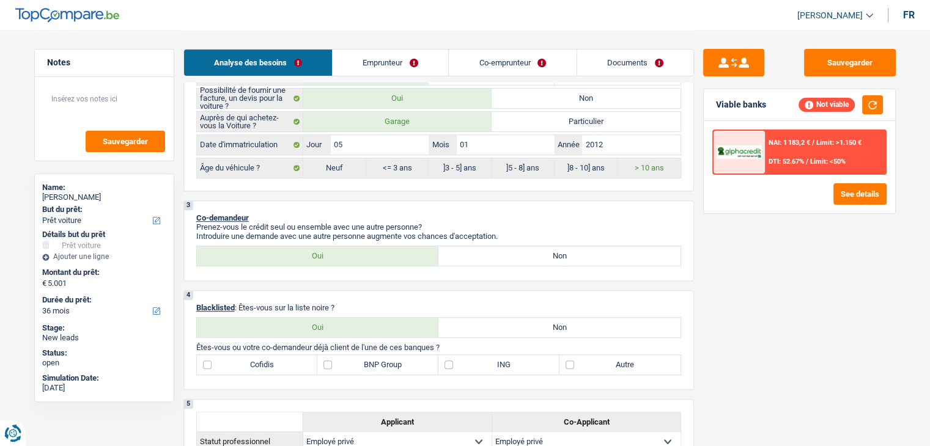
click at [465, 294] on div "4 Blacklisted : Êtes-vous sur la liste noire ? Oui Non Êtes-vous ou votre co-de…" at bounding box center [438, 340] width 510 height 100
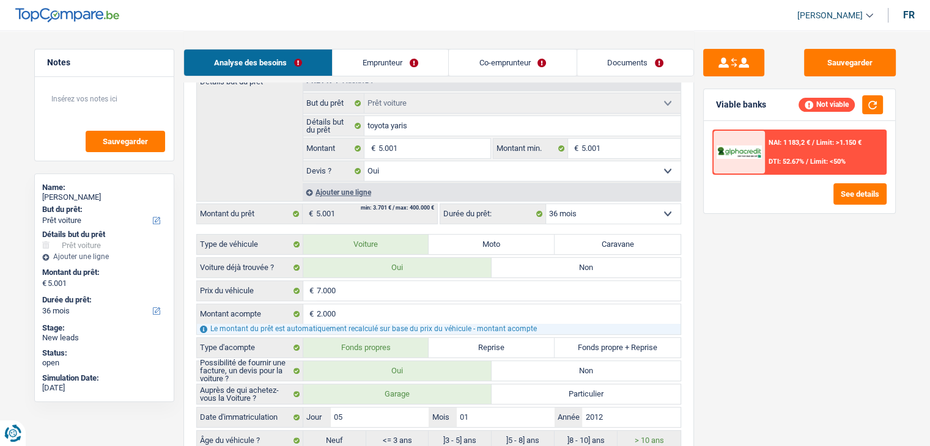
scroll to position [61, 0]
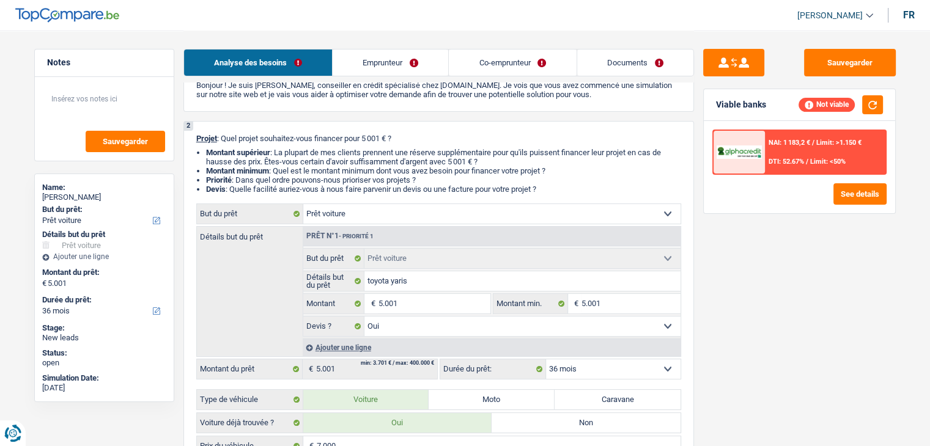
click at [600, 366] on select "12 mois 18 mois 24 mois 30 mois 36 mois Sélectionner une option" at bounding box center [613, 369] width 134 height 20
click at [546, 359] on select "12 mois 18 mois 24 mois 30 mois 36 mois Sélectionner une option" at bounding box center [613, 369] width 134 height 20
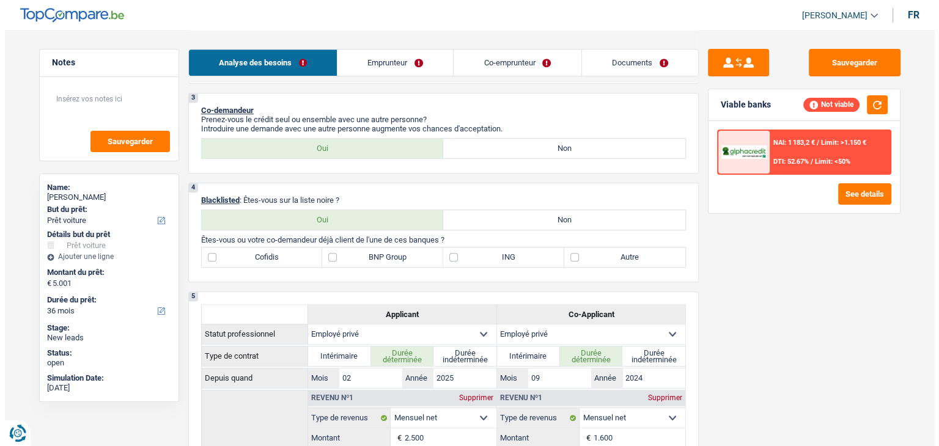
scroll to position [672, 0]
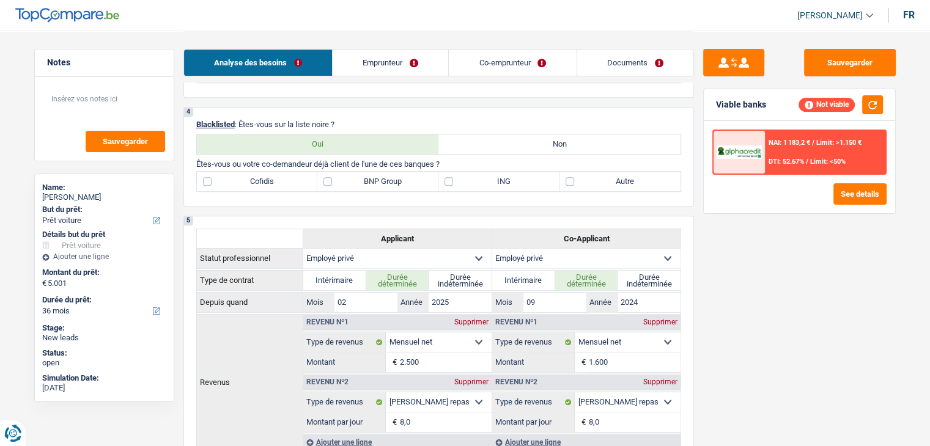
click at [485, 182] on label "ING" at bounding box center [498, 182] width 121 height 20
click at [485, 182] on input "ING" at bounding box center [498, 182] width 121 height 20
checkbox input "true"
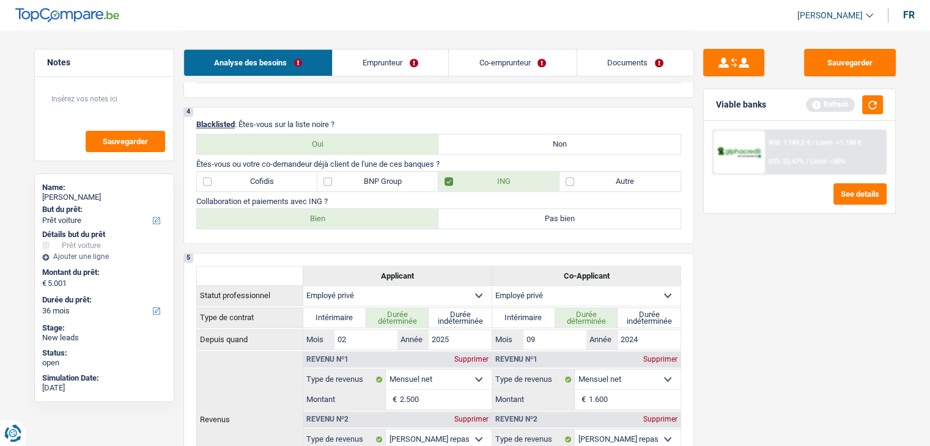
click at [394, 223] on label "Bien" at bounding box center [318, 219] width 242 height 20
click at [394, 223] on input "Bien" at bounding box center [318, 219] width 242 height 20
radio input "true"
click at [383, 199] on p "Collaboration et paiements avec ING ?" at bounding box center [438, 201] width 485 height 9
click at [379, 197] on p "Collaboration et paiements avec ING ?" at bounding box center [438, 201] width 485 height 9
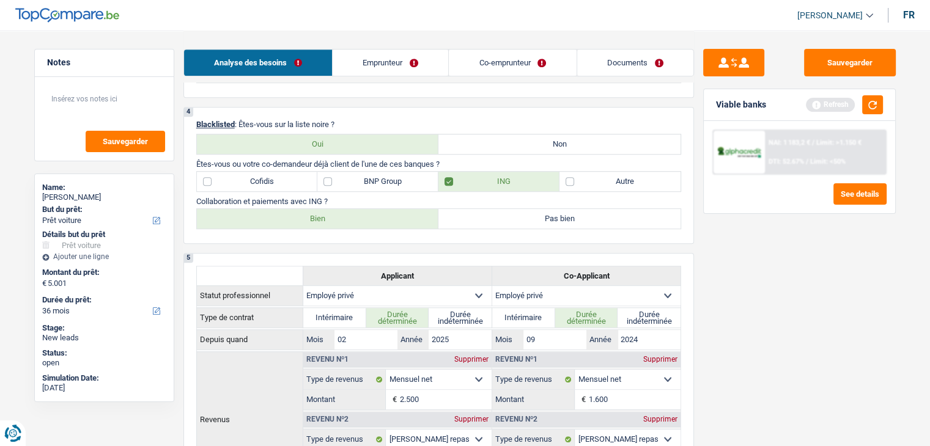
click at [577, 179] on label "Autre" at bounding box center [619, 182] width 121 height 20
click at [577, 179] on input "Autre" at bounding box center [619, 182] width 121 height 20
checkbox input "true"
click at [871, 108] on button "button" at bounding box center [872, 104] width 21 height 19
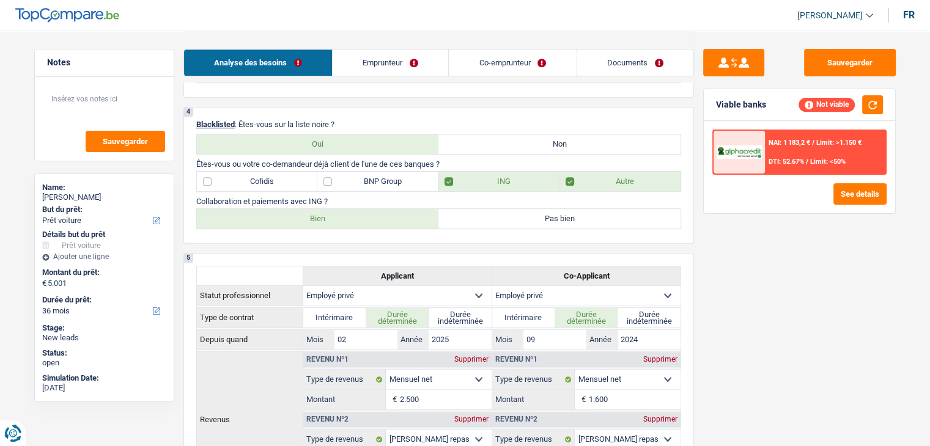
click at [795, 142] on span "NAI: 1 183,2 €" at bounding box center [789, 143] width 42 height 8
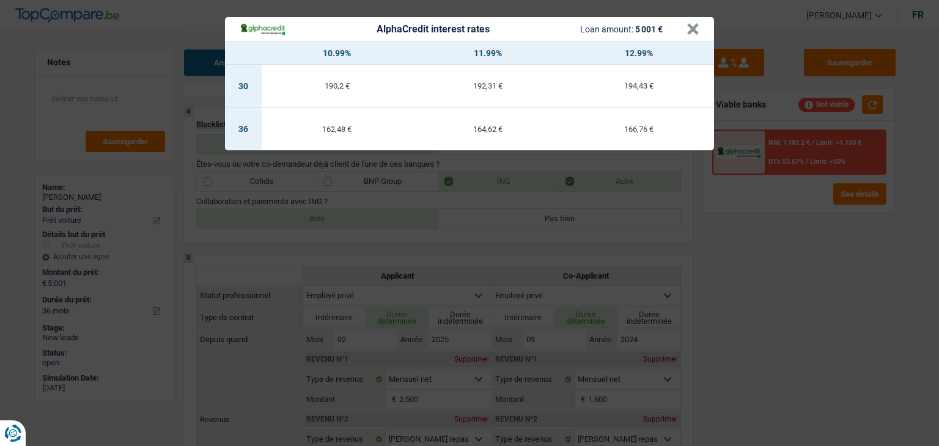
click at [852, 198] on div "AlphaCredit interest rates Loan amount: 5 001 € × 10.99% 11.99% 12.99% 30 190,2…" at bounding box center [469, 223] width 939 height 446
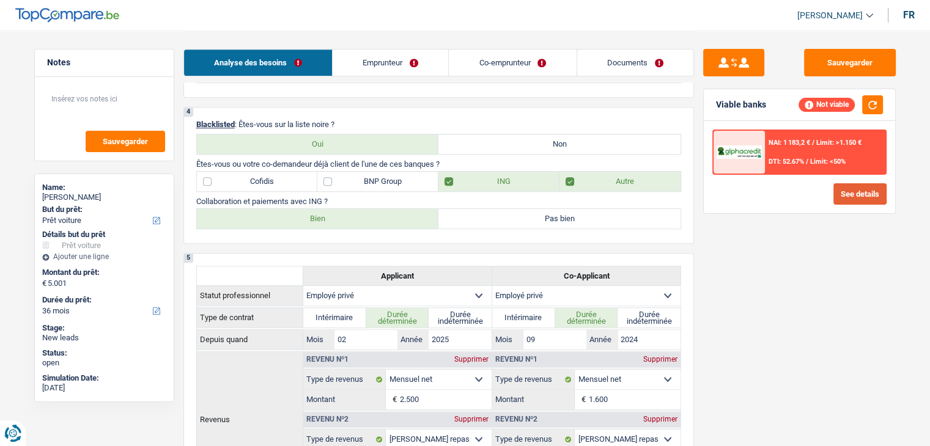
click at [852, 197] on button "See details" at bounding box center [859, 193] width 53 height 21
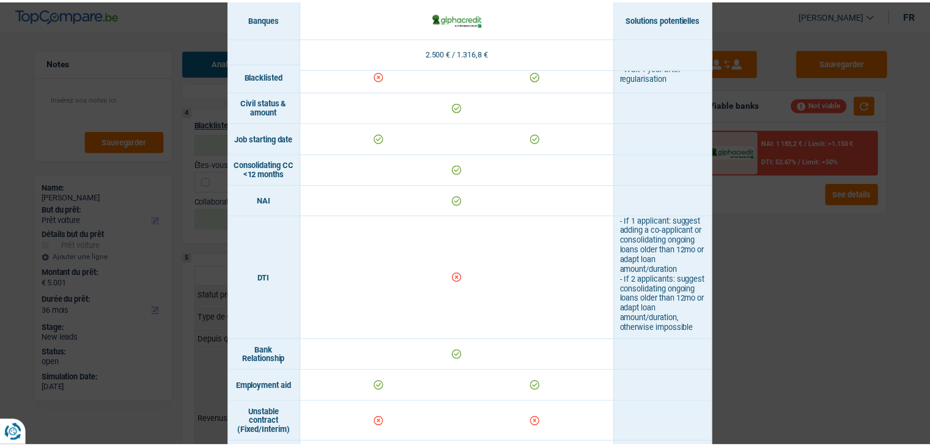
scroll to position [306, 0]
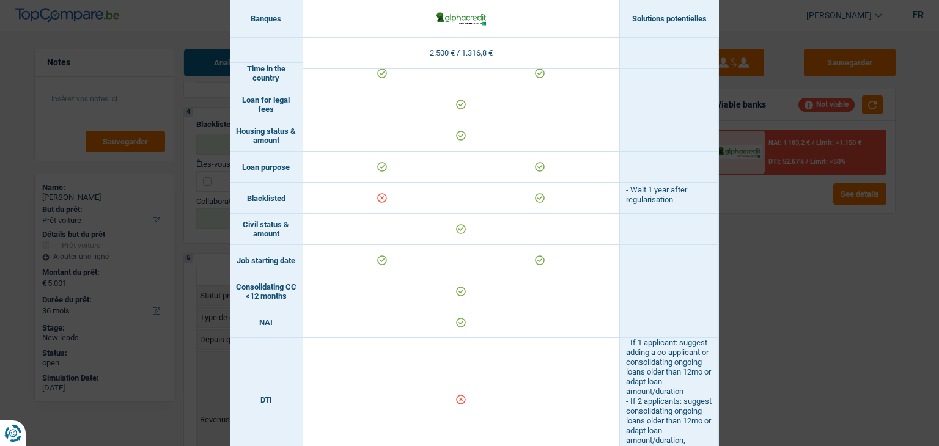
click at [839, 293] on div "Banks conditions × Banques Solutions potentielles Revenus / Charges 2.500 € / 1…" at bounding box center [469, 223] width 939 height 446
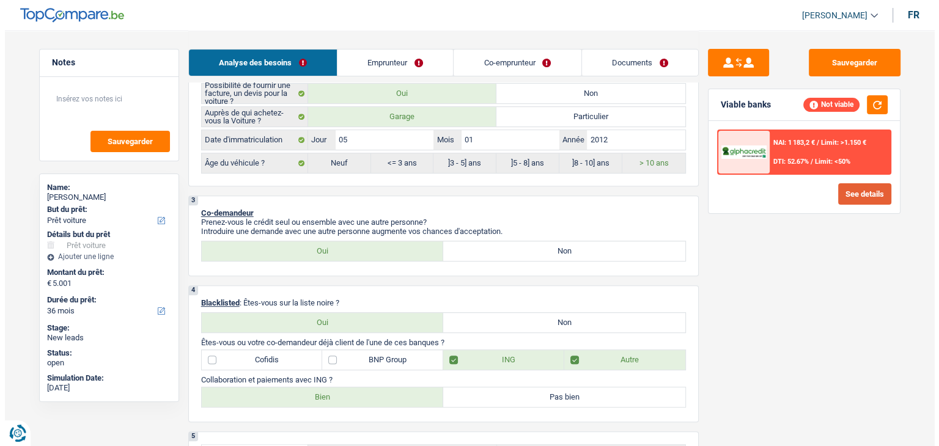
scroll to position [550, 0]
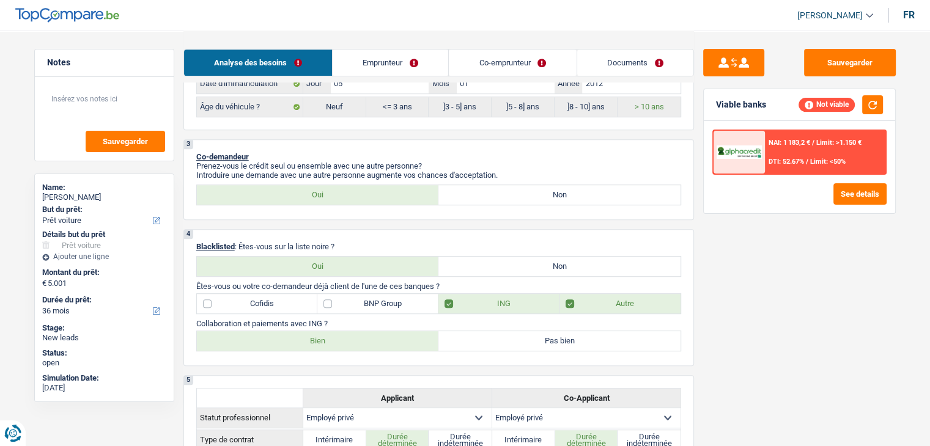
click at [485, 262] on label "Non" at bounding box center [559, 267] width 242 height 20
click at [485, 262] on input "Non" at bounding box center [559, 267] width 242 height 20
radio input "true"
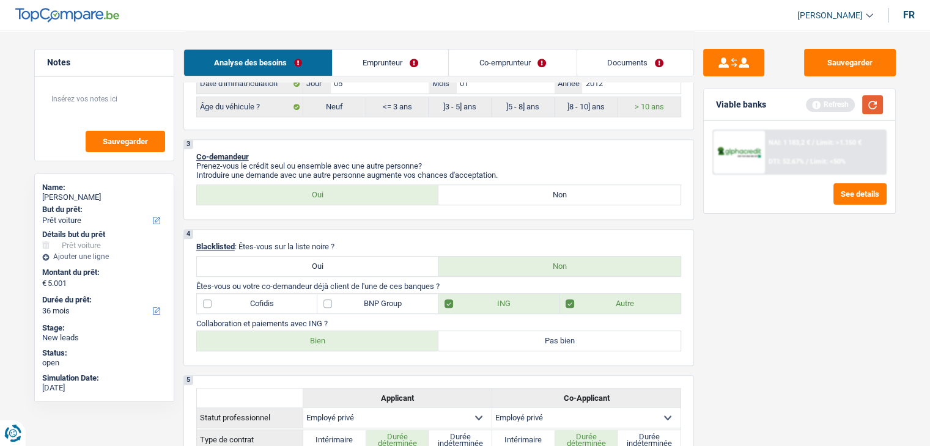
click at [863, 111] on button "button" at bounding box center [872, 104] width 21 height 19
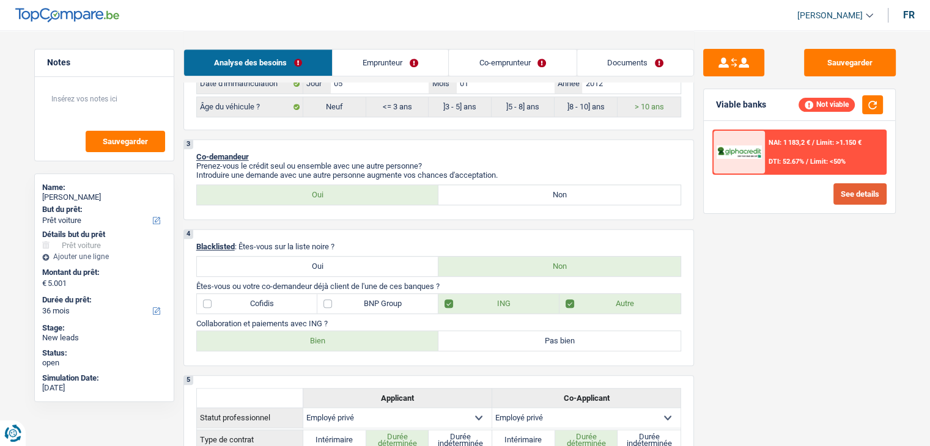
click at [852, 195] on button "See details" at bounding box center [859, 193] width 53 height 21
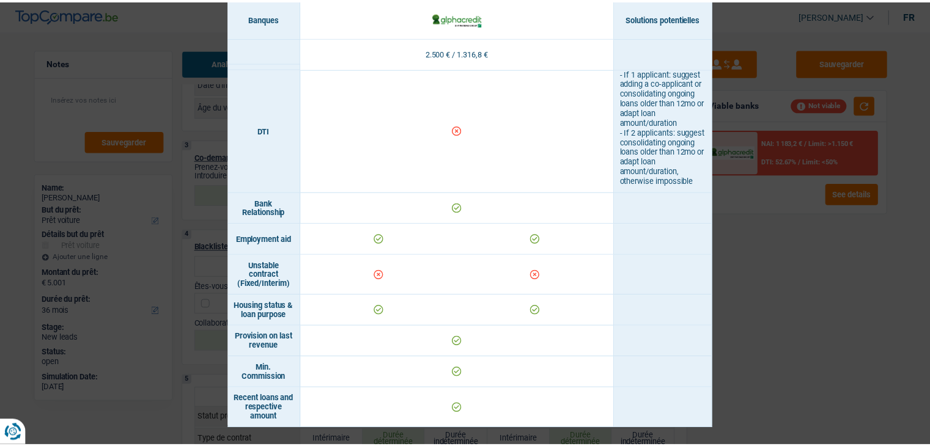
scroll to position [587, 0]
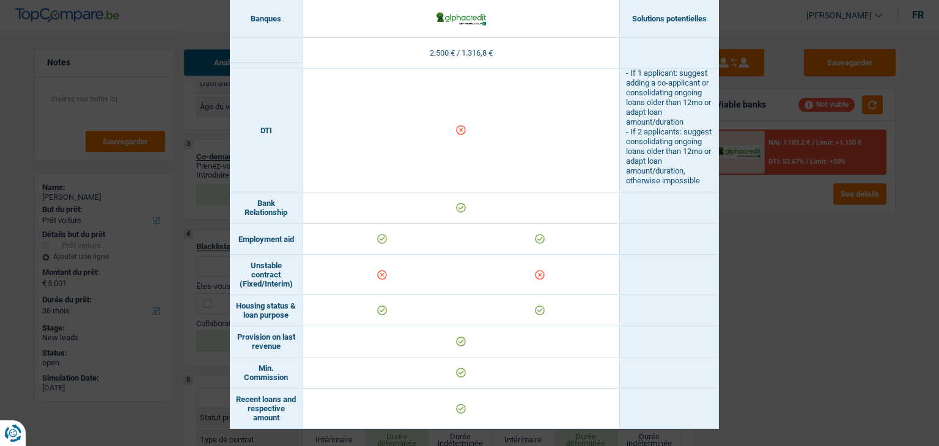
click at [759, 317] on div "Banks conditions × Banques Solutions potentielles Revenus / Charges 2.500 € / 1…" at bounding box center [469, 223] width 939 height 446
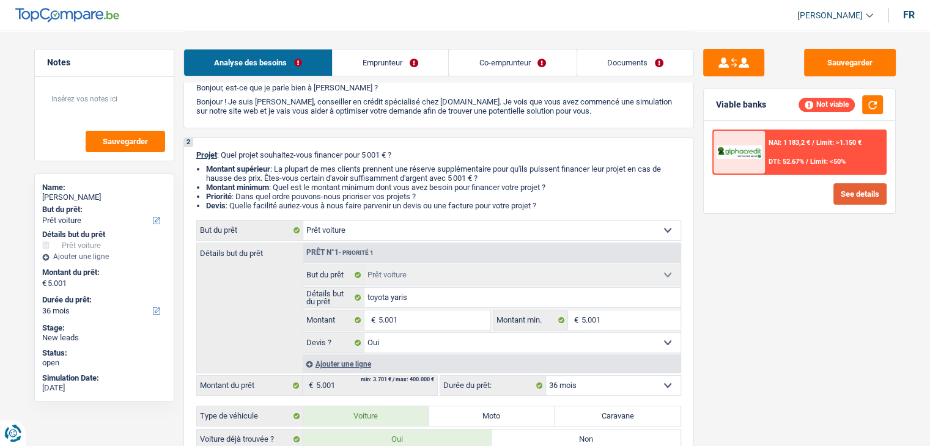
scroll to position [0, 0]
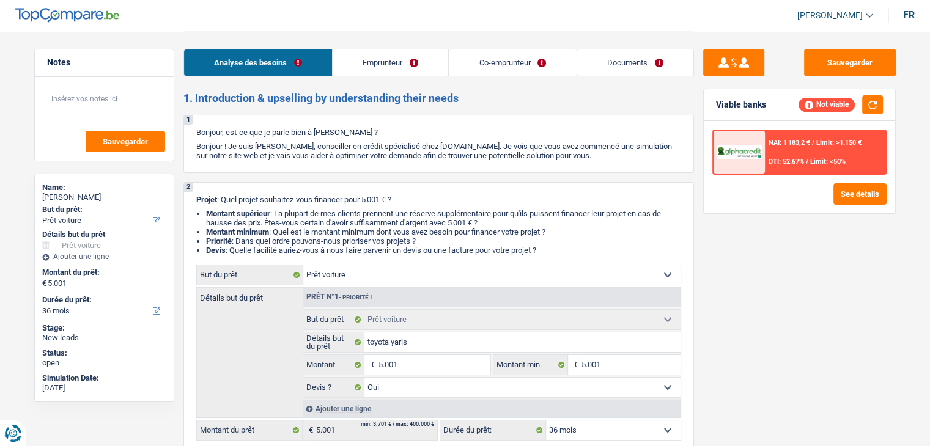
click at [425, 56] on link "Emprunteur" at bounding box center [391, 63] width 116 height 26
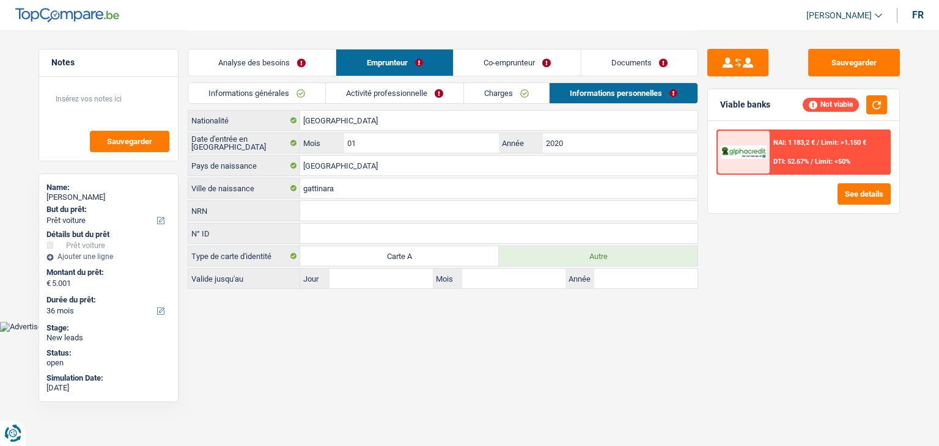
click at [375, 89] on link "Activité professionnelle" at bounding box center [395, 93] width 138 height 20
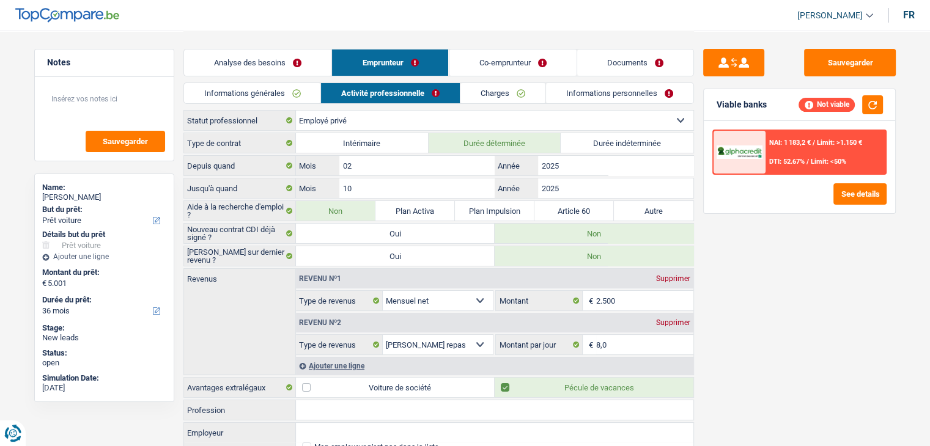
click at [297, 95] on link "Informations générales" at bounding box center [252, 93] width 137 height 20
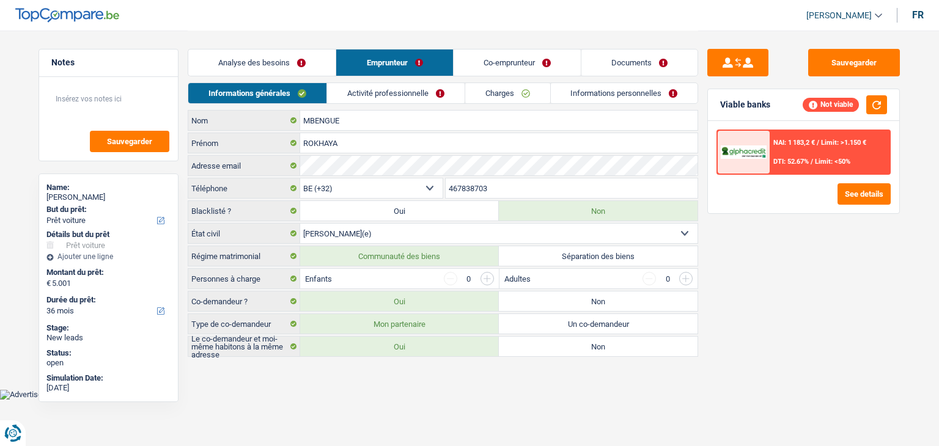
click at [484, 103] on li "Charges" at bounding box center [508, 93] width 86 height 21
click at [620, 99] on link "Informations personnelles" at bounding box center [624, 93] width 147 height 20
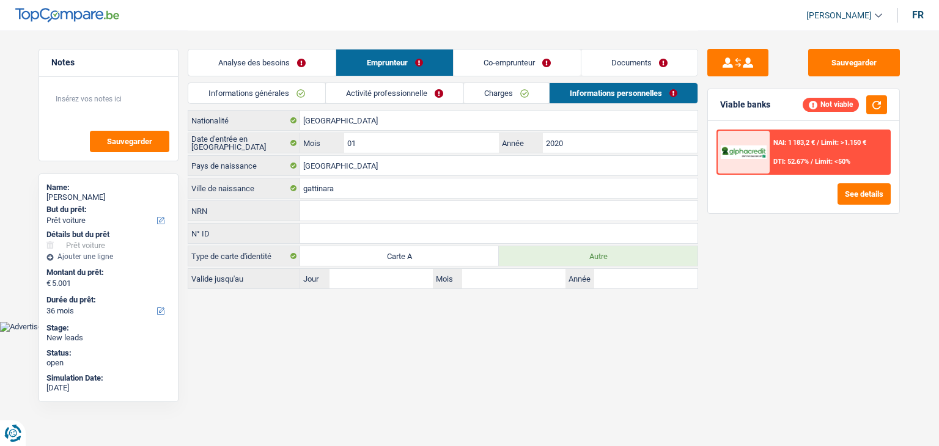
click at [539, 94] on link "Charges" at bounding box center [506, 93] width 85 height 20
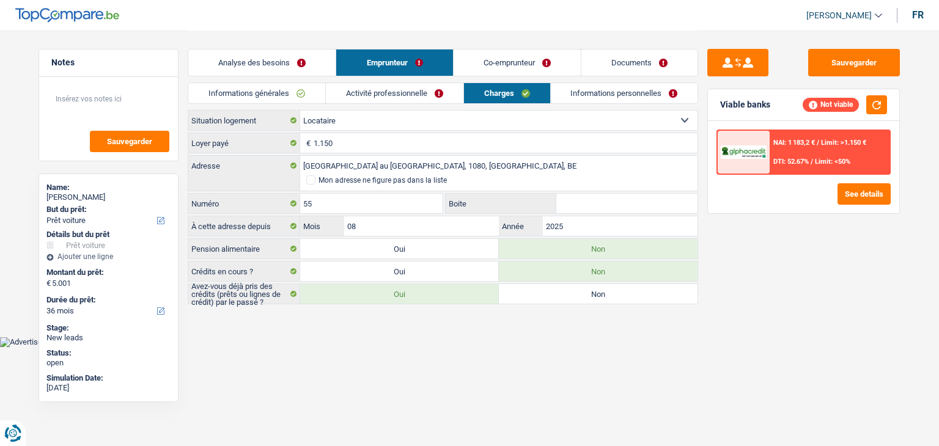
click at [612, 66] on link "Documents" at bounding box center [639, 63] width 116 height 26
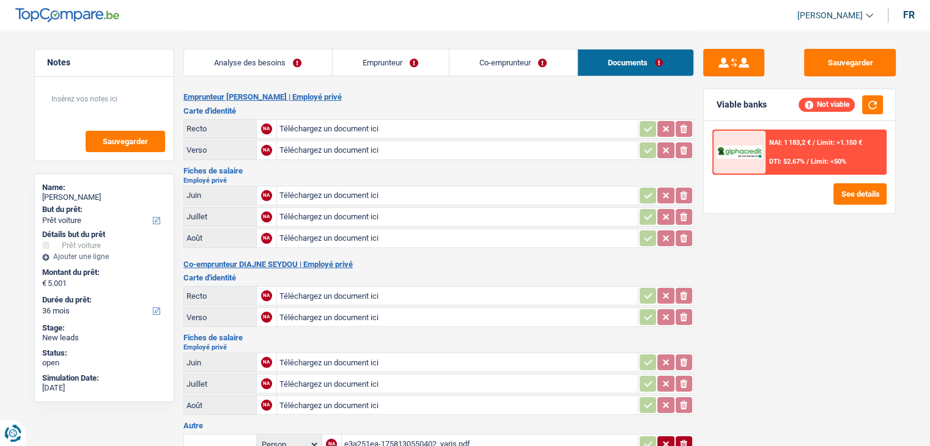
click at [537, 65] on link "Co-emprunteur" at bounding box center [513, 63] width 128 height 26
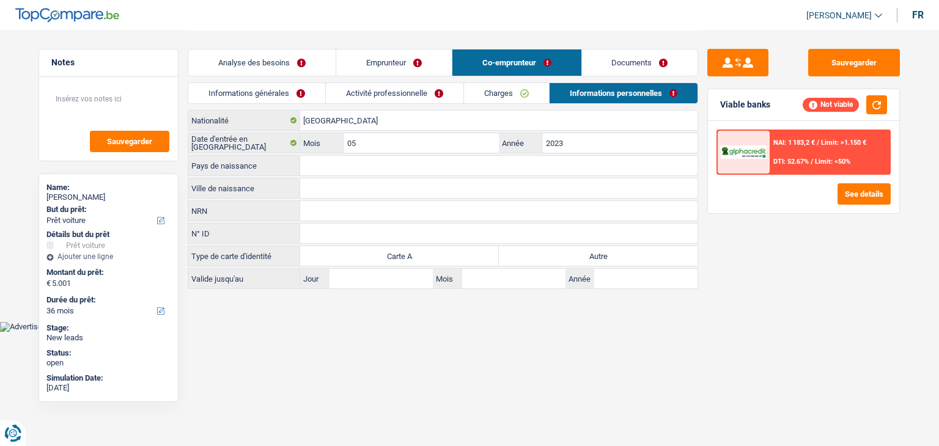
click at [414, 65] on link "Emprunteur" at bounding box center [394, 63] width 116 height 26
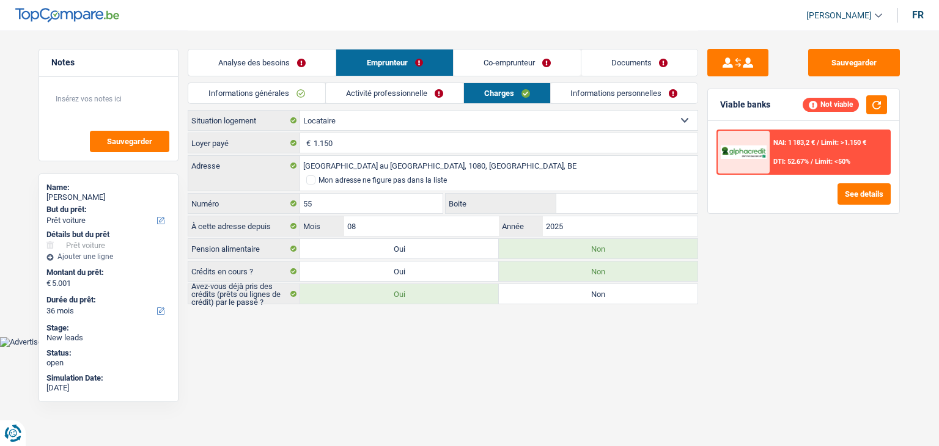
drag, startPoint x: 342, startPoint y: 59, endPoint x: 318, endPoint y: 59, distance: 24.5
click at [342, 59] on link "Emprunteur" at bounding box center [394, 63] width 116 height 26
click at [318, 59] on link "Analyse des besoins" at bounding box center [261, 63] width 147 height 26
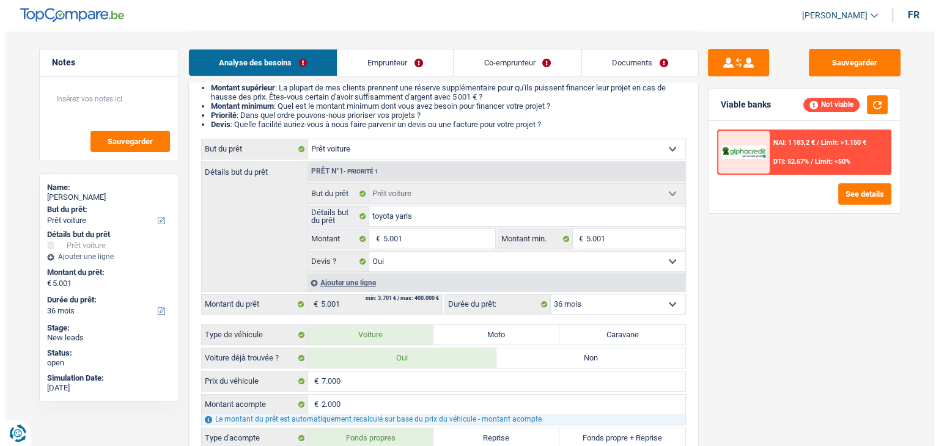
scroll to position [61, 0]
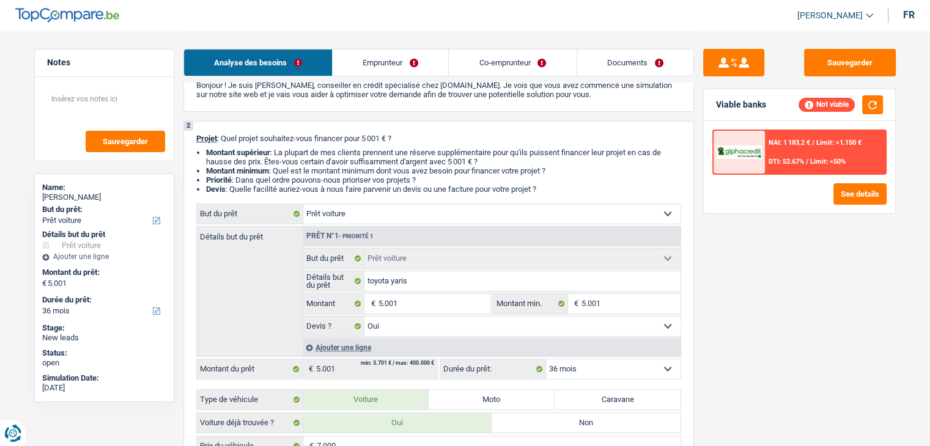
click at [802, 169] on div "NAI: 1 183,2 € / Limit: >1.150 € DTI: 52.67% / Limit: <50%" at bounding box center [825, 152] width 120 height 43
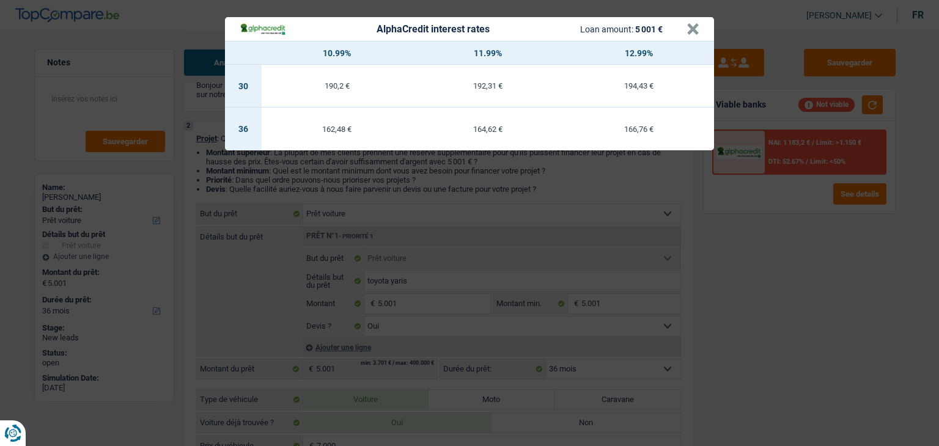
click at [785, 248] on div "AlphaCredit interest rates Loan amount: 5 001 € × 10.99% 11.99% 12.99% 30 190,2…" at bounding box center [469, 223] width 939 height 446
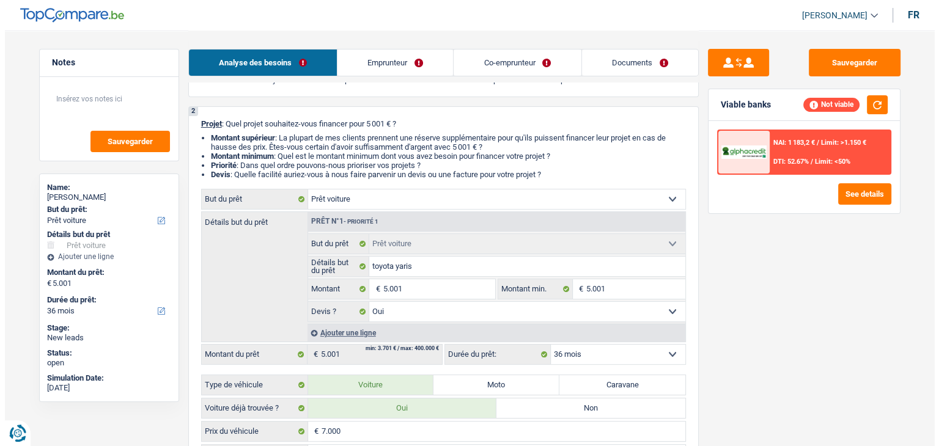
scroll to position [183, 0]
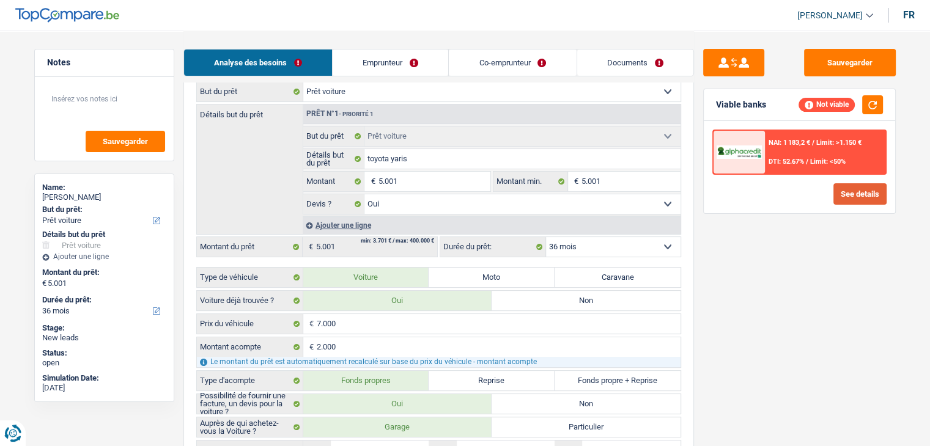
click at [839, 188] on button "See details" at bounding box center [859, 193] width 53 height 21
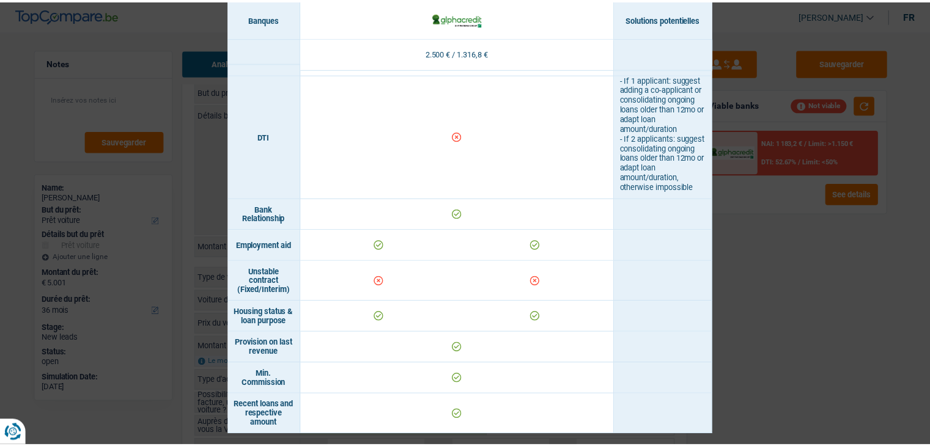
scroll to position [587, 0]
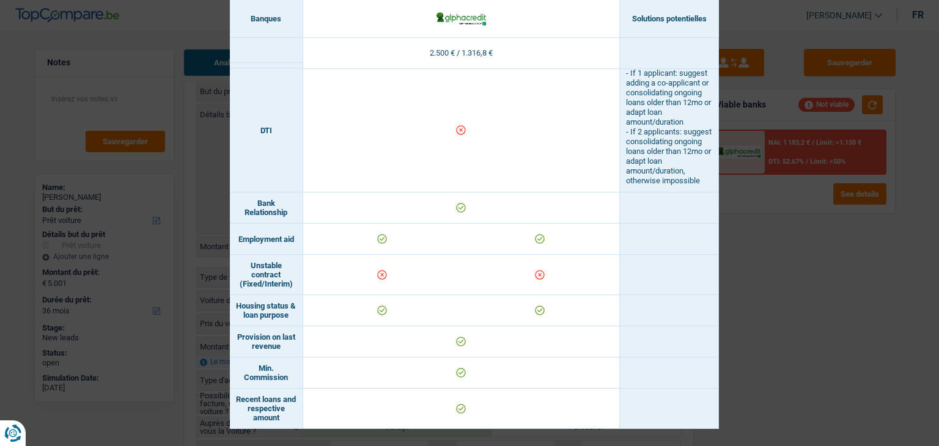
click at [770, 286] on div "Banks conditions × Banques Solutions potentielles Revenus / Charges 2.500 € / 1…" at bounding box center [469, 223] width 939 height 446
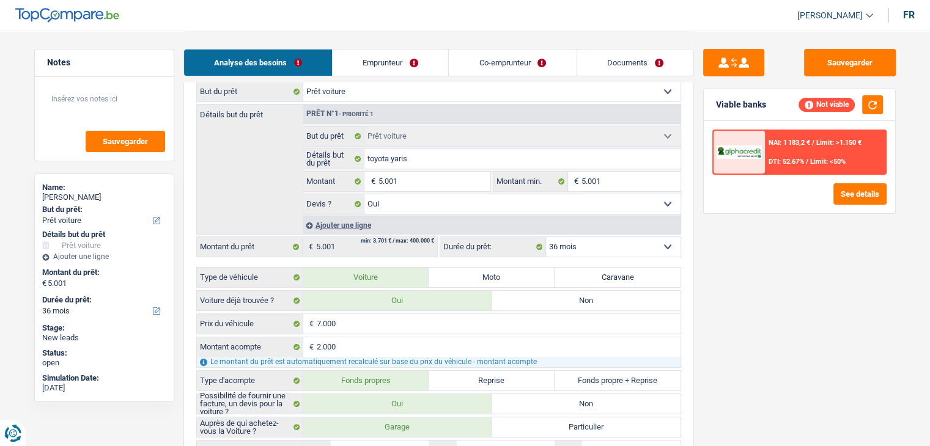
click at [795, 171] on div "NAI: 1 183,2 € / Limit: >1.150 € DTI: 52.67% / Limit: <50%" at bounding box center [825, 152] width 120 height 43
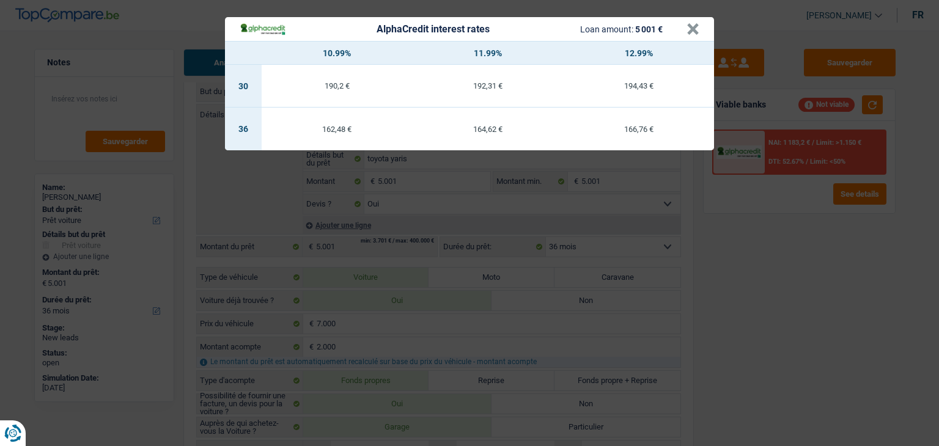
click at [790, 279] on div "AlphaCredit interest rates Loan amount: 5 001 € × 10.99% 11.99% 12.99% 30 190,2…" at bounding box center [469, 223] width 939 height 446
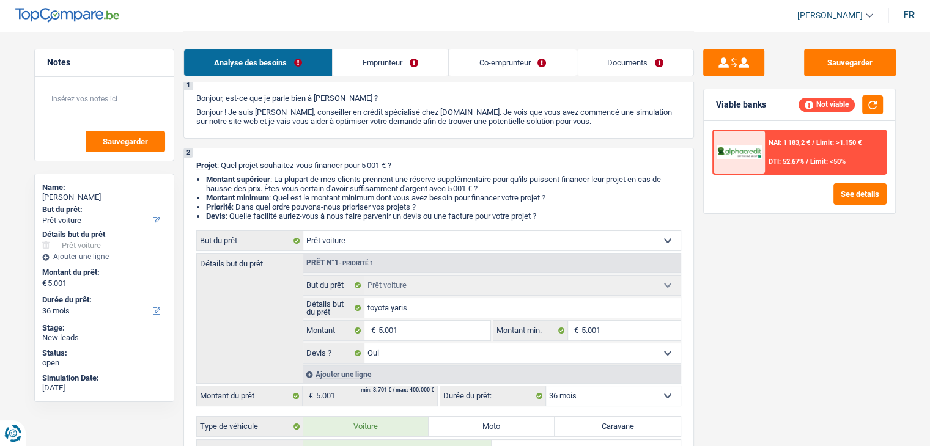
scroll to position [0, 0]
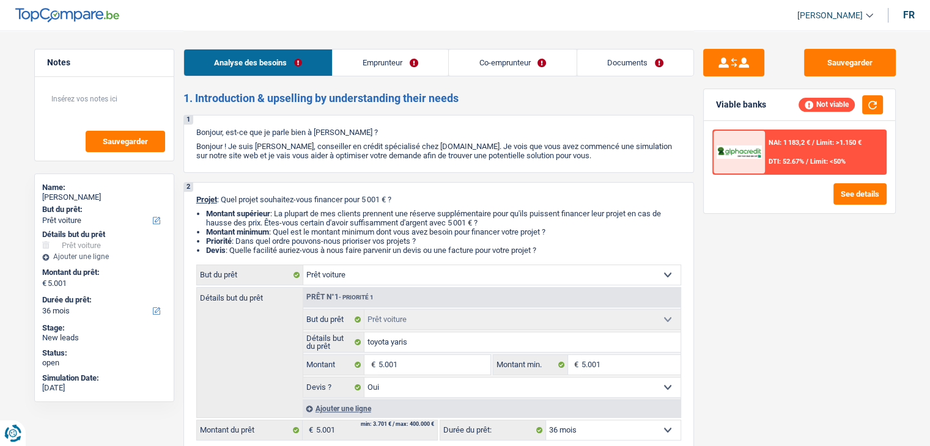
click at [403, 64] on link "Emprunteur" at bounding box center [391, 63] width 116 height 26
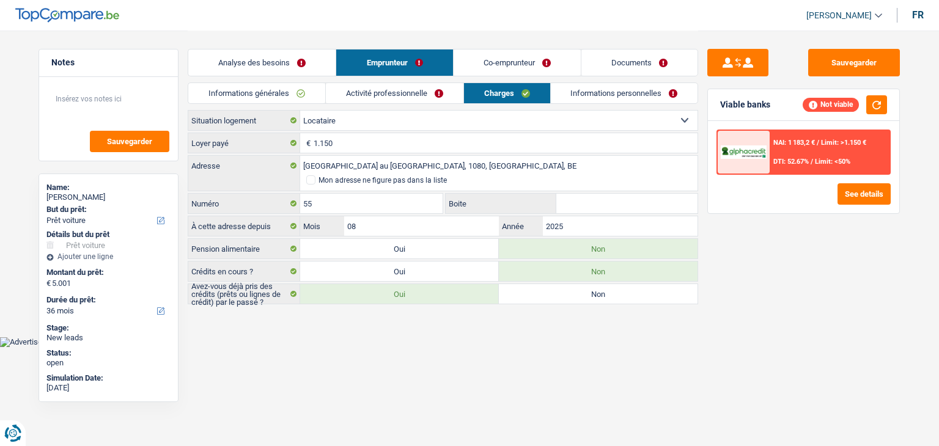
click at [501, 64] on link "Co-emprunteur" at bounding box center [517, 63] width 127 height 26
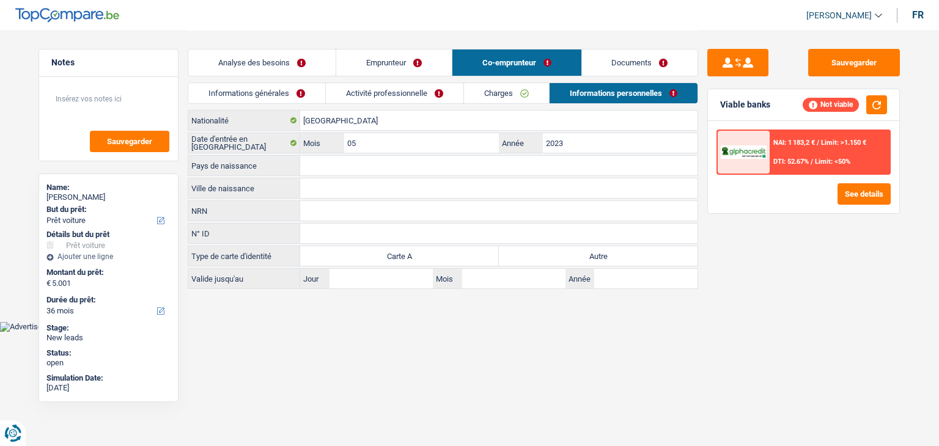
click at [611, 68] on link "Documents" at bounding box center [640, 63] width 116 height 26
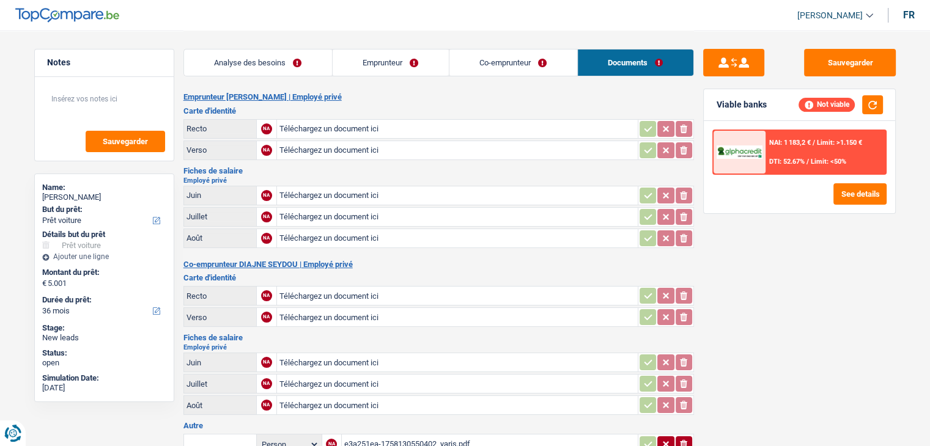
click at [501, 75] on link "Co-emprunteur" at bounding box center [513, 63] width 128 height 26
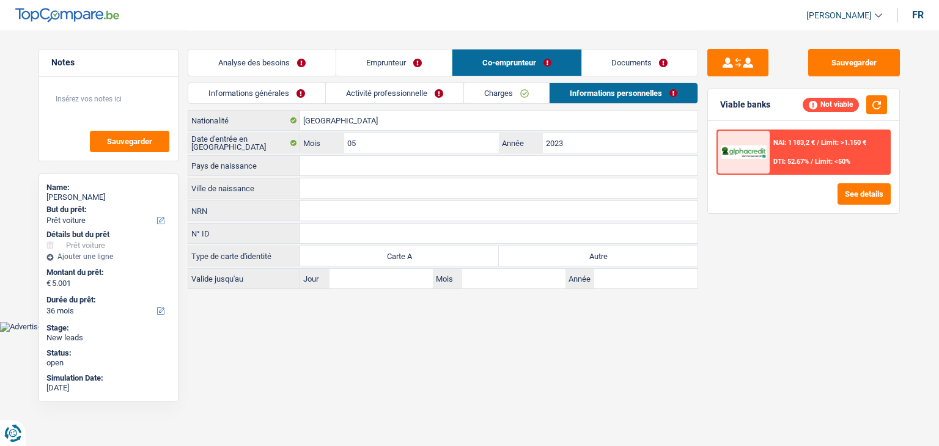
click at [403, 76] on div "Analyse des besoins Emprunteur Co-emprunteur Documents" at bounding box center [443, 57] width 510 height 52
click at [391, 75] on link "Emprunteur" at bounding box center [394, 63] width 116 height 26
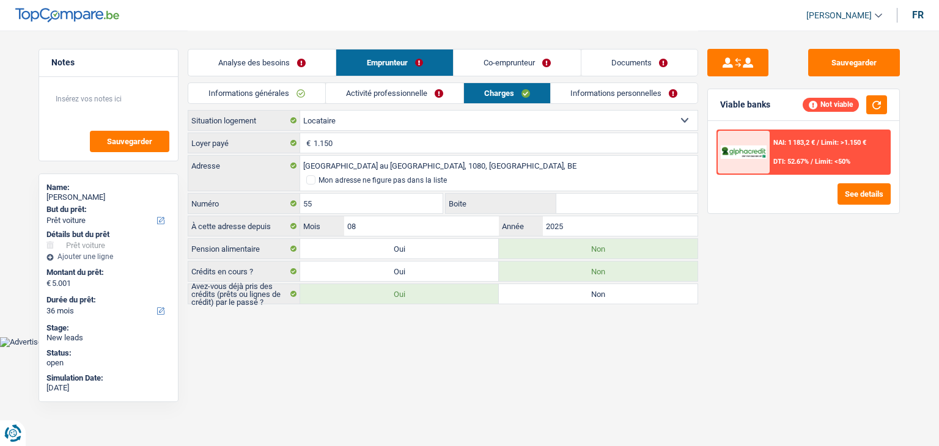
click at [391, 74] on link "Emprunteur" at bounding box center [394, 63] width 116 height 26
click at [281, 67] on link "Analyse des besoins" at bounding box center [261, 63] width 147 height 26
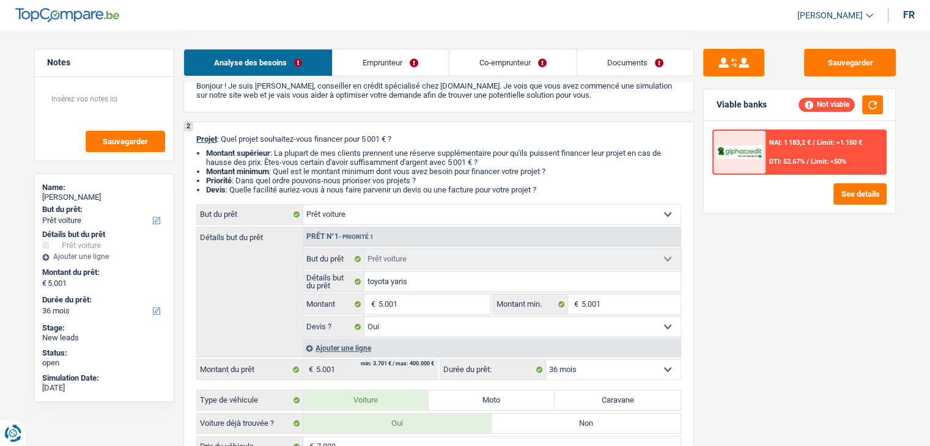
scroll to position [122, 0]
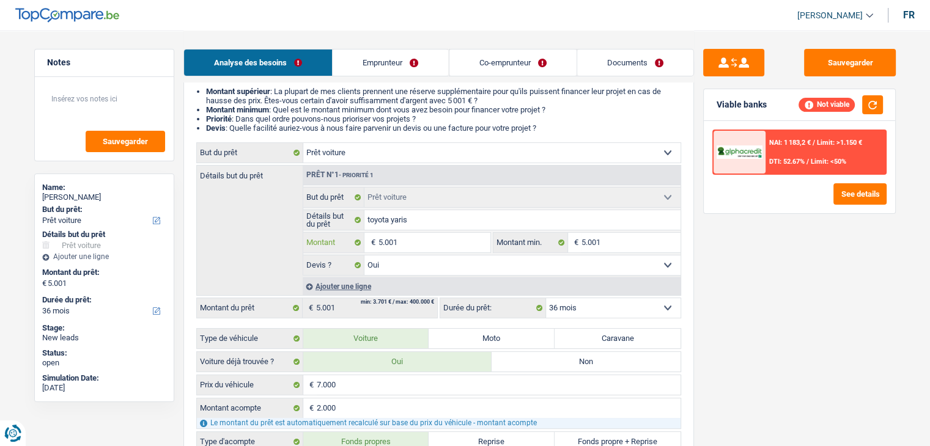
click at [408, 246] on input "5.001" at bounding box center [434, 243] width 112 height 20
type input "500"
type input "50"
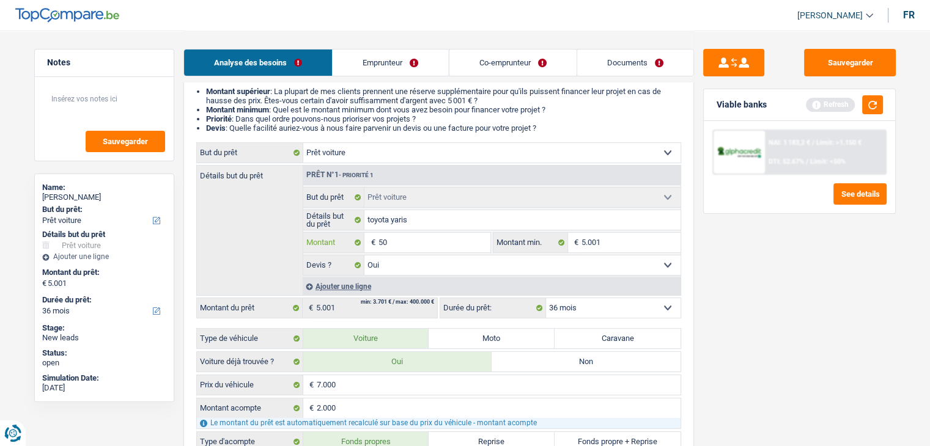
type input "5"
type input "8"
type input "80"
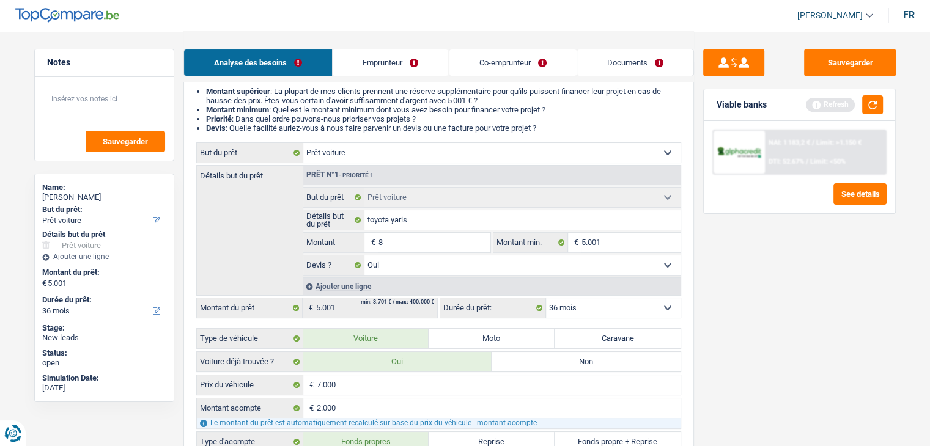
type input "80"
type input "800"
type input "8.000"
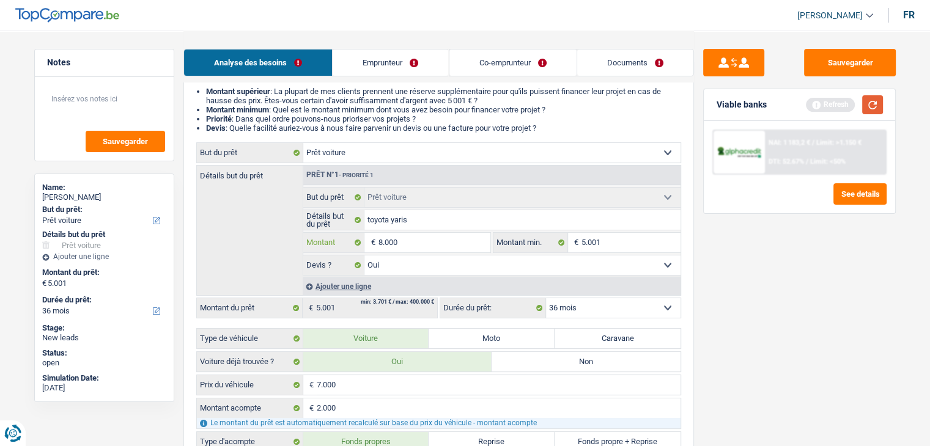
type input "8.000"
click at [874, 97] on button "button" at bounding box center [872, 104] width 21 height 19
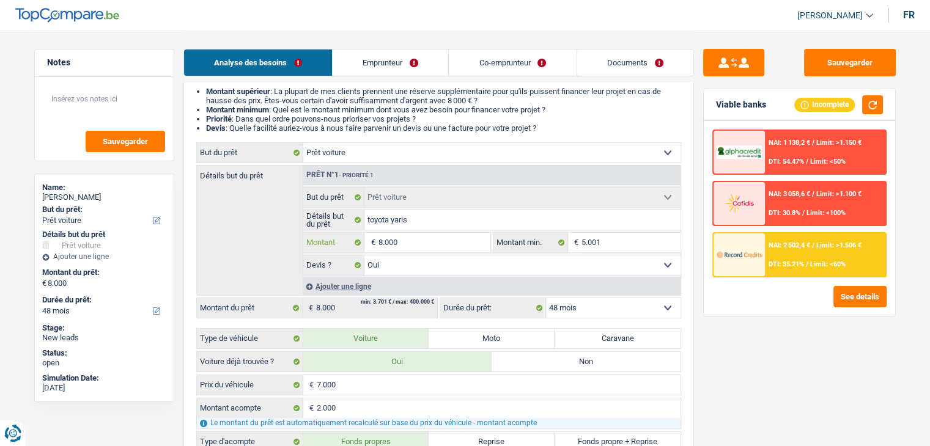
click at [427, 239] on input "8.000" at bounding box center [434, 243] width 112 height 20
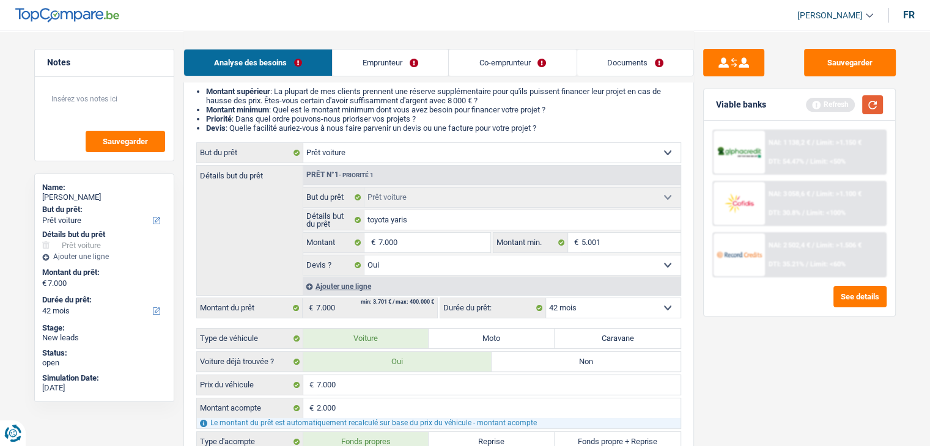
click at [867, 103] on button "button" at bounding box center [872, 104] width 21 height 19
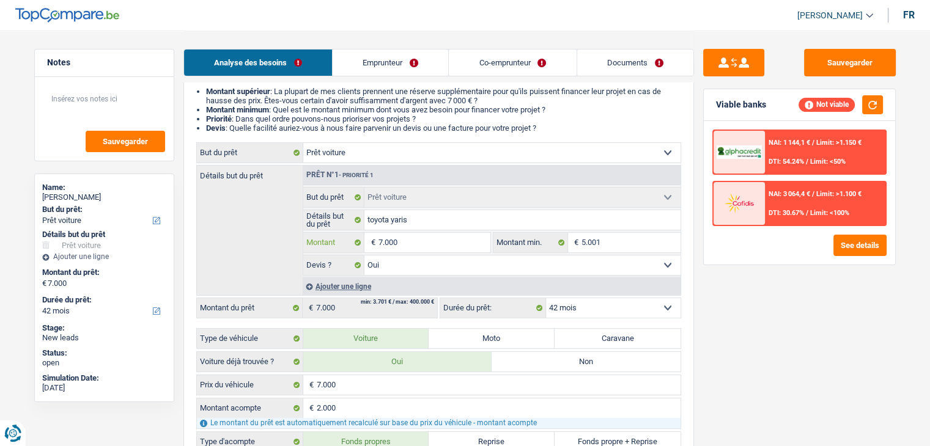
click at [424, 241] on input "7.000" at bounding box center [434, 243] width 112 height 20
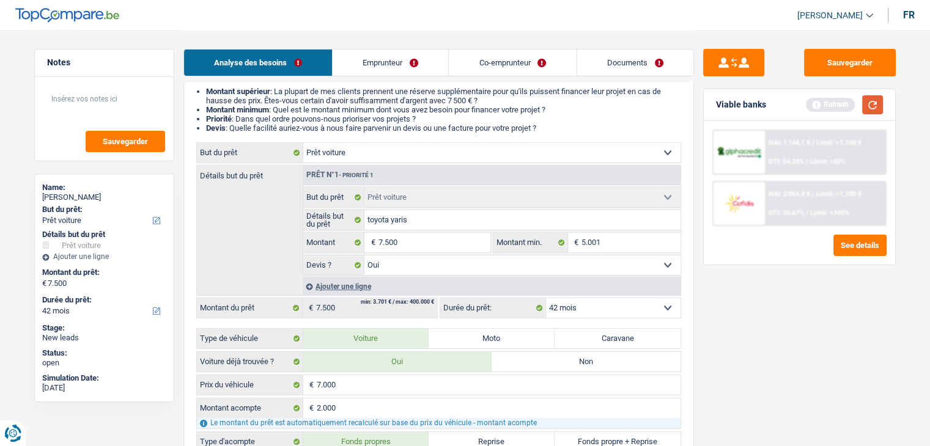
click at [869, 100] on button "button" at bounding box center [872, 104] width 21 height 19
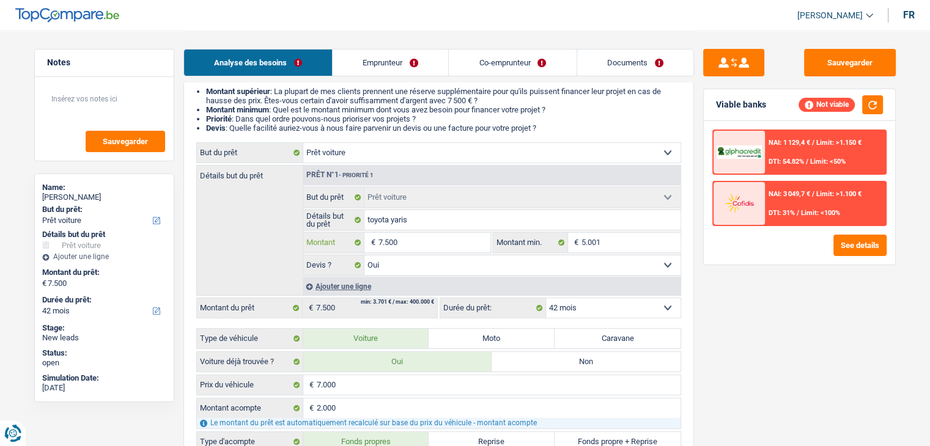
click at [446, 243] on input "7.500" at bounding box center [434, 243] width 112 height 20
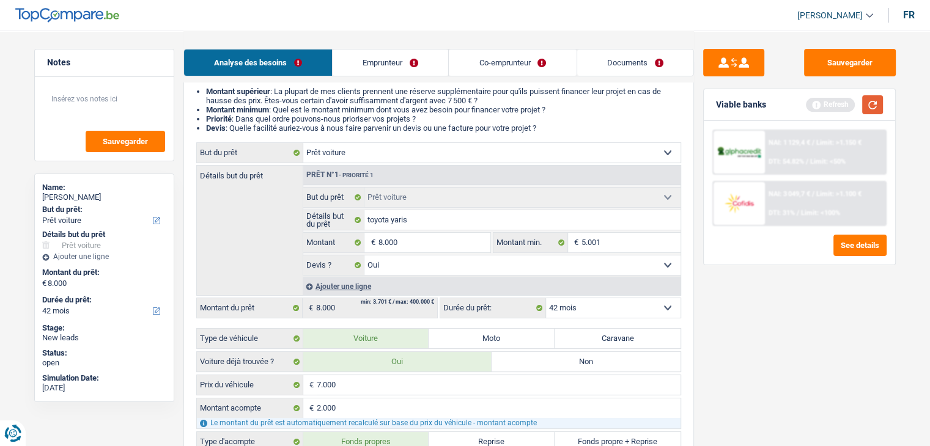
click at [866, 100] on button "button" at bounding box center [872, 104] width 21 height 19
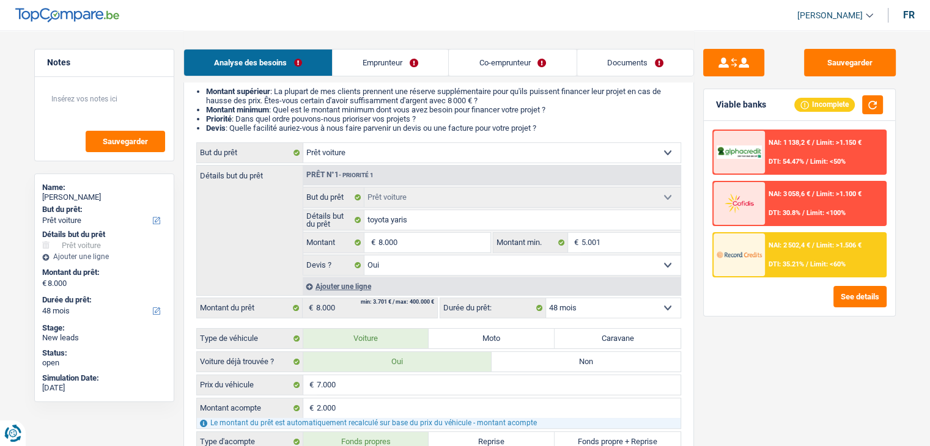
click at [770, 262] on span "DTI: 35.21%" at bounding box center [785, 264] width 35 height 8
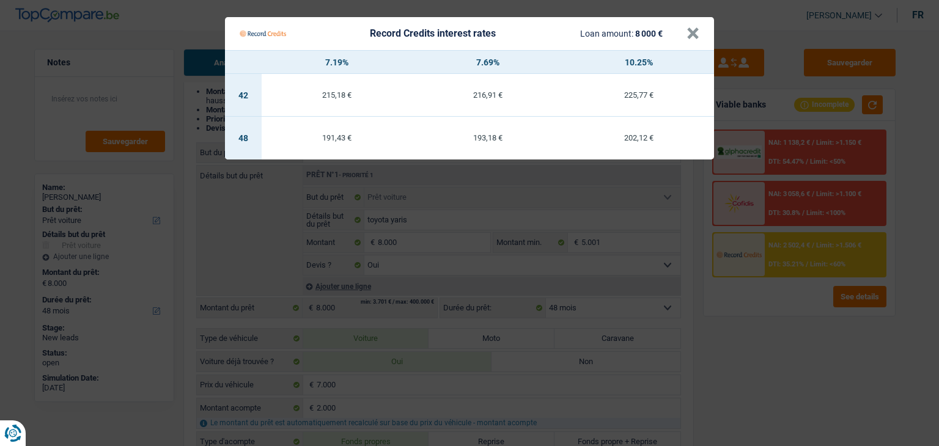
click at [769, 295] on Credits "Record Credits interest rates Loan amount: 8 000 € × 7.19% 7.69% 10.25% 42 215,…" at bounding box center [469, 223] width 939 height 446
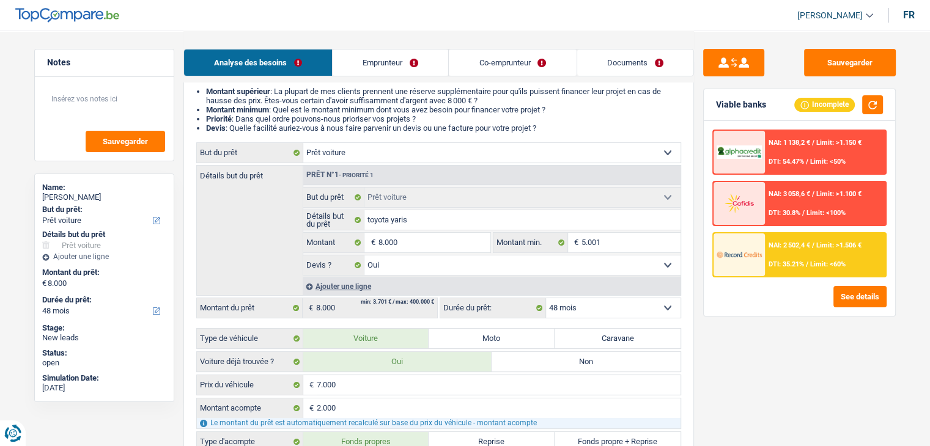
drag, startPoint x: 544, startPoint y: 127, endPoint x: 431, endPoint y: 111, distance: 114.3
click at [454, 114] on ul "Montant supérieur : La plupart de mes clients prennent une réserve supplémentai…" at bounding box center [438, 110] width 485 height 46
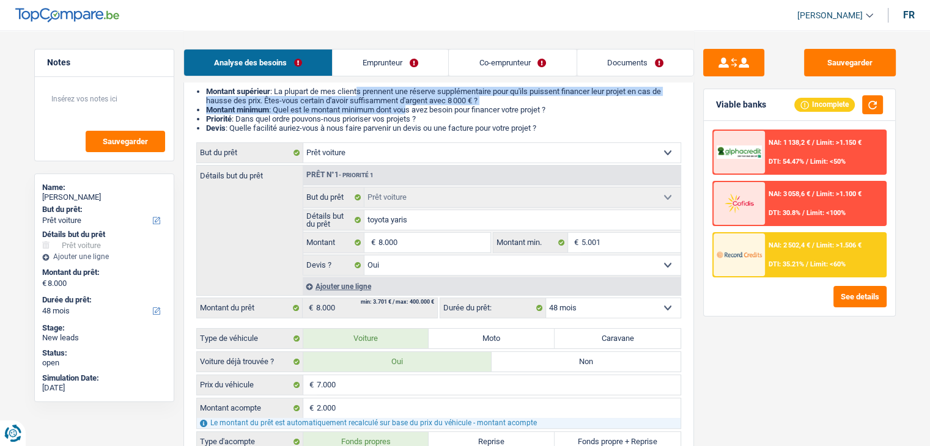
drag, startPoint x: 397, startPoint y: 107, endPoint x: 328, endPoint y: 82, distance: 73.5
click at [355, 94] on ul "Montant supérieur : La plupart de mes clients prennent une réserve supplémentai…" at bounding box center [438, 110] width 485 height 46
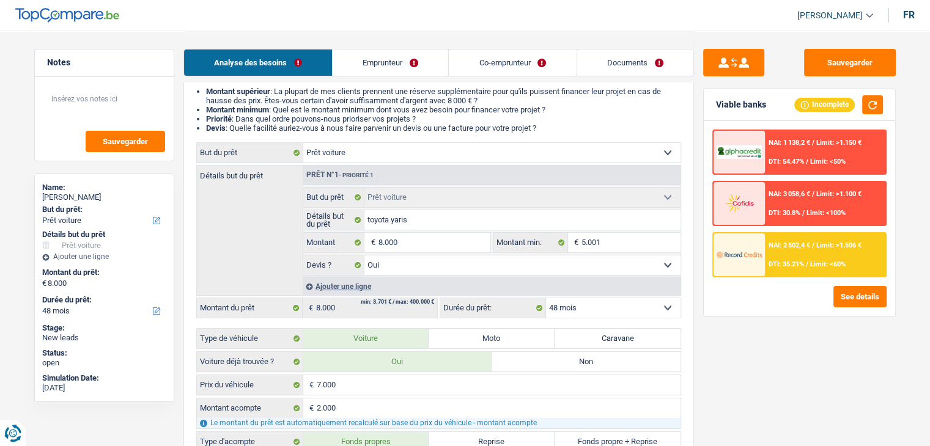
drag, startPoint x: 281, startPoint y: 72, endPoint x: 232, endPoint y: 81, distance: 50.5
click at [232, 81] on div "Analyse des besoins Emprunteur Co-emprunteur Documents" at bounding box center [438, 57] width 510 height 52
drag, startPoint x: 202, startPoint y: 90, endPoint x: 567, endPoint y: 133, distance: 368.0
click at [567, 133] on ul "Montant supérieur : La plupart de mes clients prennent une réserve supplémentai…" at bounding box center [438, 110] width 485 height 46
click at [567, 133] on li "Devis : Quelle facilité auriez-vous à nous faire parvenir un devis ou une factu…" at bounding box center [443, 127] width 475 height 9
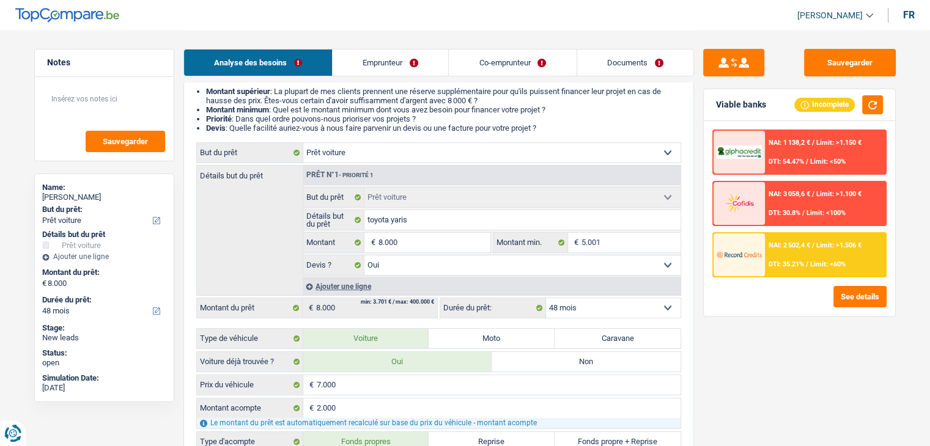
click at [761, 267] on div at bounding box center [738, 255] width 51 height 43
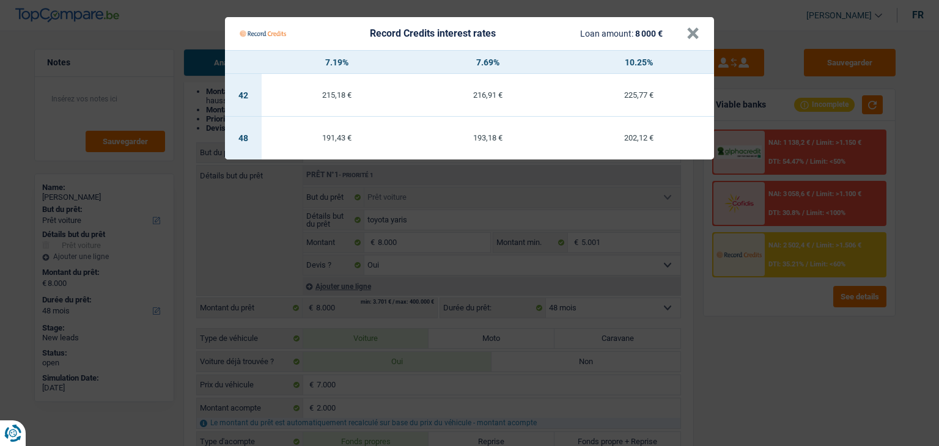
click at [762, 284] on Credits "Record Credits interest rates Loan amount: 8 000 € × 7.19% 7.69% 10.25% 42 215,…" at bounding box center [469, 223] width 939 height 446
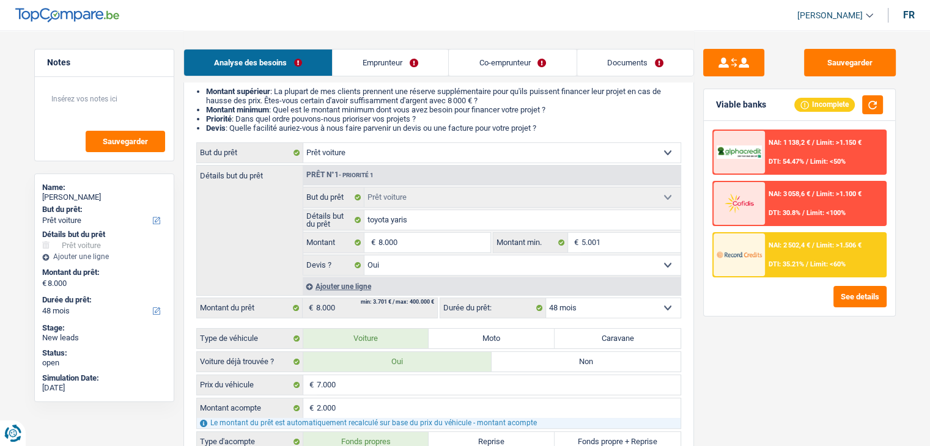
drag, startPoint x: 551, startPoint y: 130, endPoint x: 359, endPoint y: 109, distance: 193.7
click at [359, 109] on ul "Montant supérieur : La plupart de mes clients prennent une réserve supplémentai…" at bounding box center [438, 110] width 485 height 46
click at [756, 300] on div "See details" at bounding box center [799, 296] width 174 height 21
drag, startPoint x: 550, startPoint y: 128, endPoint x: 237, endPoint y: 122, distance: 313.1
click at [237, 122] on ul "Montant supérieur : La plupart de mes clients prennent une réserve supplémentai…" at bounding box center [438, 110] width 485 height 46
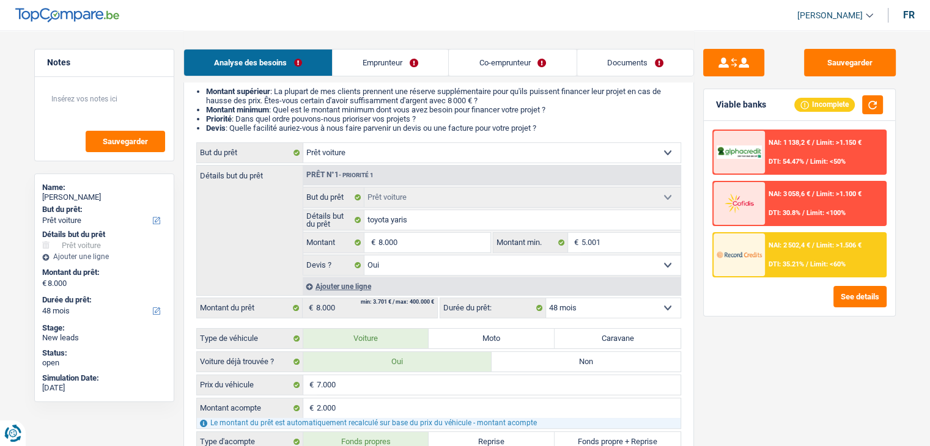
click at [604, 129] on li "Devis : Quelle facilité auriez-vous à nous faire parvenir un devis ou une factu…" at bounding box center [443, 127] width 475 height 9
click at [448, 145] on select "Confort maison: meubles, textile, peinture, électroménager, outillage non-profe…" at bounding box center [491, 153] width 377 height 20
click at [742, 365] on div "Sauvegarder Viable banks Incomplete NAI: 1 138,2 € / Limit: >1.150 € DTI: 54.47…" at bounding box center [799, 238] width 211 height 378
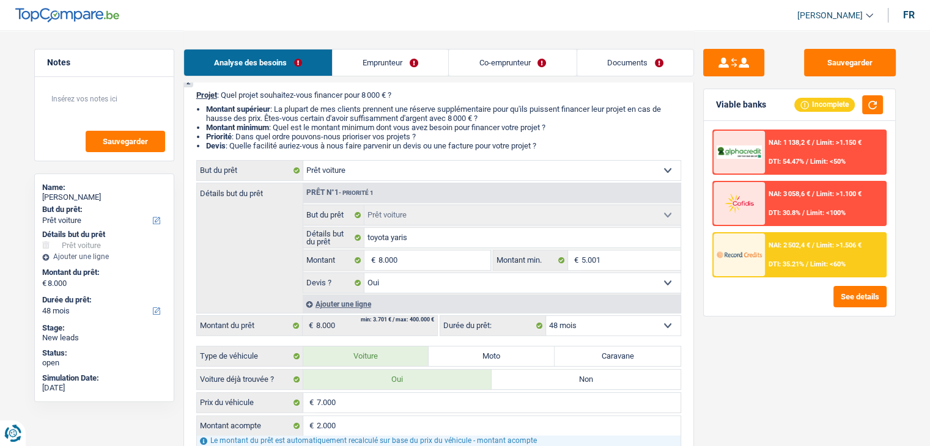
scroll to position [61, 0]
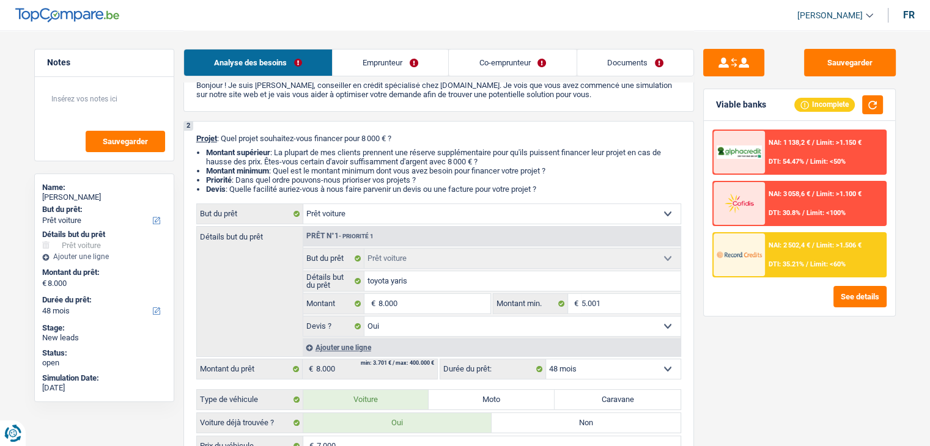
click at [644, 61] on link "Documents" at bounding box center [635, 63] width 116 height 26
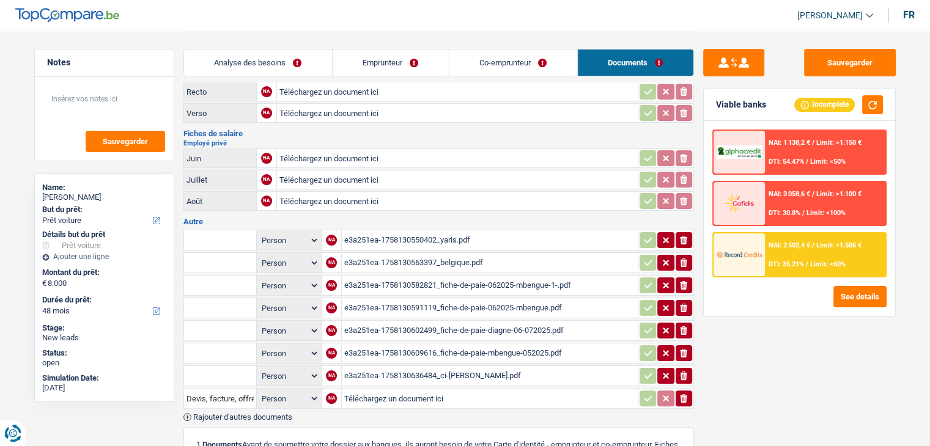
scroll to position [183, 0]
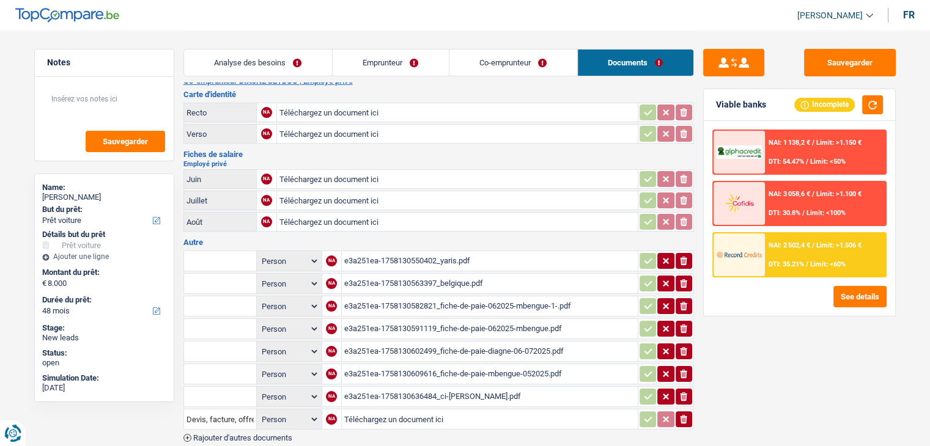
click at [401, 249] on table "Person Emprunteur Co-emprunteur NA e3a251ea-1758130550402_yaris.pdf ionicons-v5…" at bounding box center [438, 340] width 510 height 183
click at [452, 255] on div "e3a251ea-1758130550402_yaris.pdf" at bounding box center [489, 261] width 291 height 18
click at [447, 274] on div "e3a251ea-1758130563397_belgique.pdf" at bounding box center [489, 283] width 291 height 18
click at [411, 299] on div "e3a251ea-1758130582821_fiche-de-paie-062025-mbengue-1-.pdf" at bounding box center [489, 306] width 291 height 18
click at [488, 320] on div "e3a251ea-1758130591119_fiche-de-paie-062025-mbengue.pdf" at bounding box center [489, 329] width 291 height 18
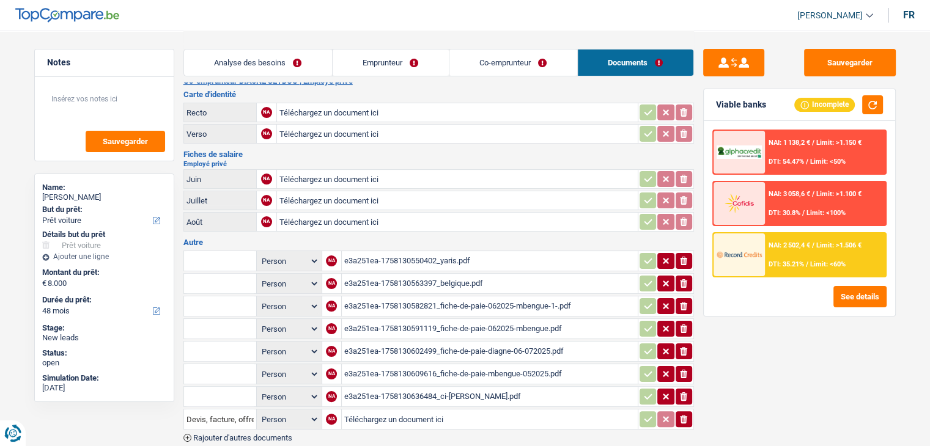
click at [502, 344] on div "e3a251ea-1758130602499_fiche-de-paie-diagne-06-072025.pdf" at bounding box center [489, 351] width 291 height 18
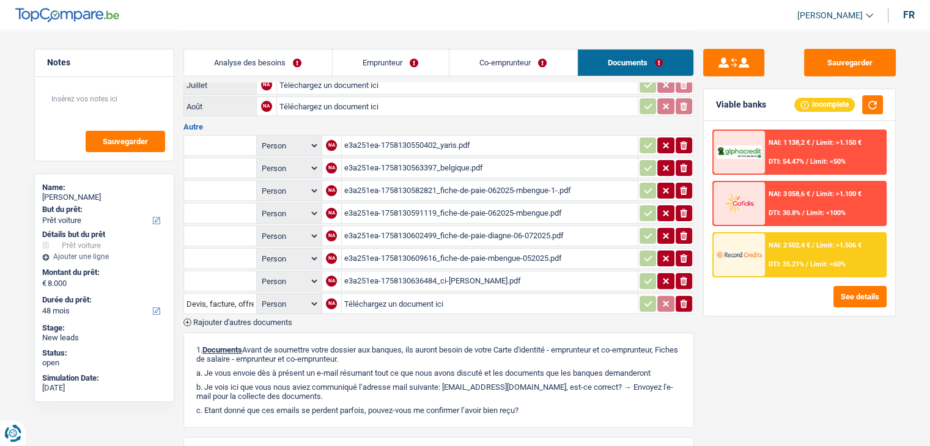
scroll to position [306, 0]
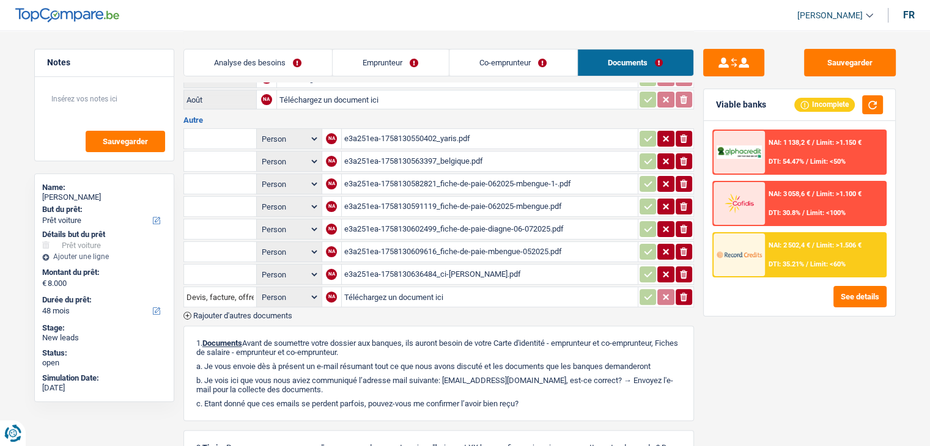
click at [484, 243] on div "e3a251ea-1758130609616_fiche-de-paie-mbengue-052025.pdf" at bounding box center [489, 252] width 291 height 18
click at [455, 265] on div "e3a251ea-1758130636484_ci-[PERSON_NAME].pdf" at bounding box center [489, 274] width 291 height 18
click at [488, 106] on div "Emprunteur [PERSON_NAME] | Employé privé Carte d'identité Recto NA Téléchargez …" at bounding box center [438, 173] width 510 height 772
click at [484, 106] on div "Emprunteur [PERSON_NAME] | Employé privé Carte d'identité Recto NA Téléchargez …" at bounding box center [438, 173] width 510 height 772
drag, startPoint x: 447, startPoint y: 368, endPoint x: 543, endPoint y: 367, distance: 95.4
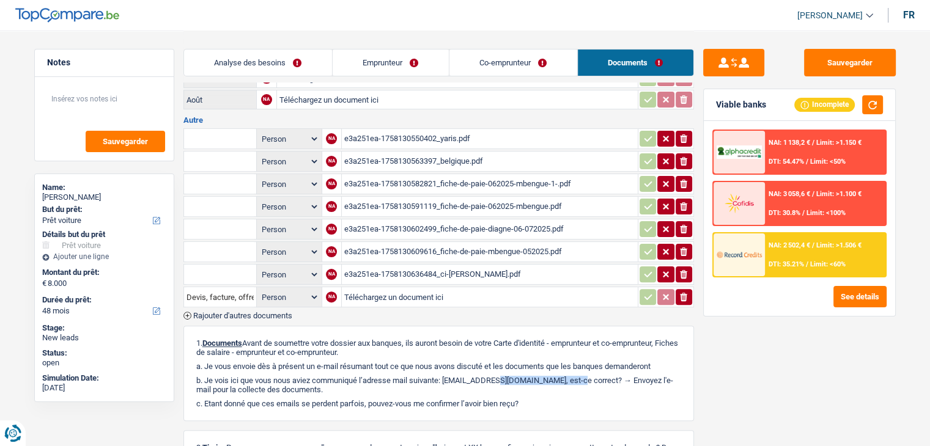
click at [543, 376] on p "b. Je vois ici que vous nous aviez communiqué l’adresse mail suivante: [EMAIL_…" at bounding box center [438, 385] width 485 height 18
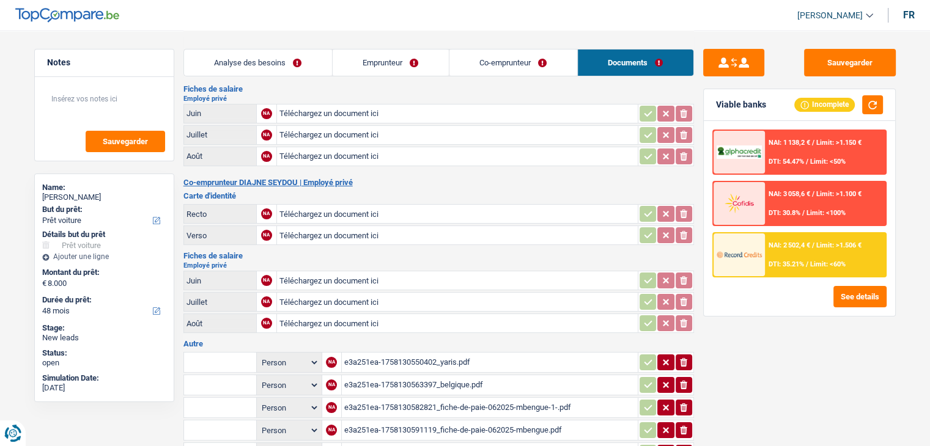
scroll to position [0, 0]
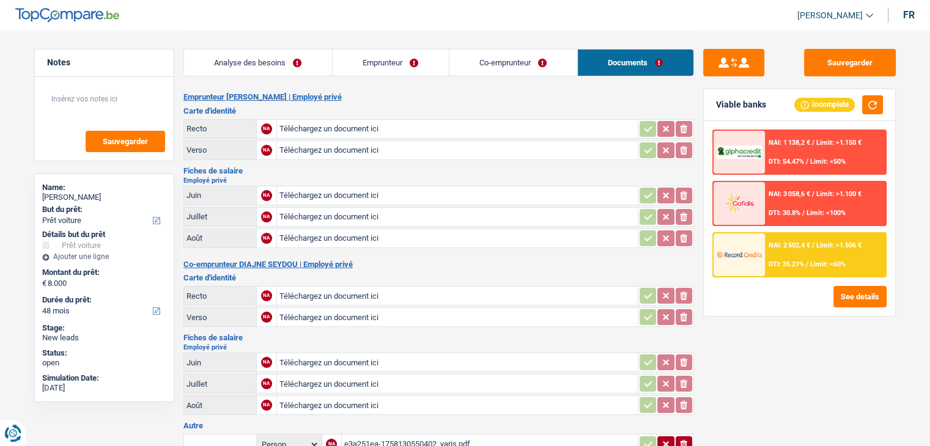
click at [276, 54] on link "Analyse des besoins" at bounding box center [258, 63] width 148 height 26
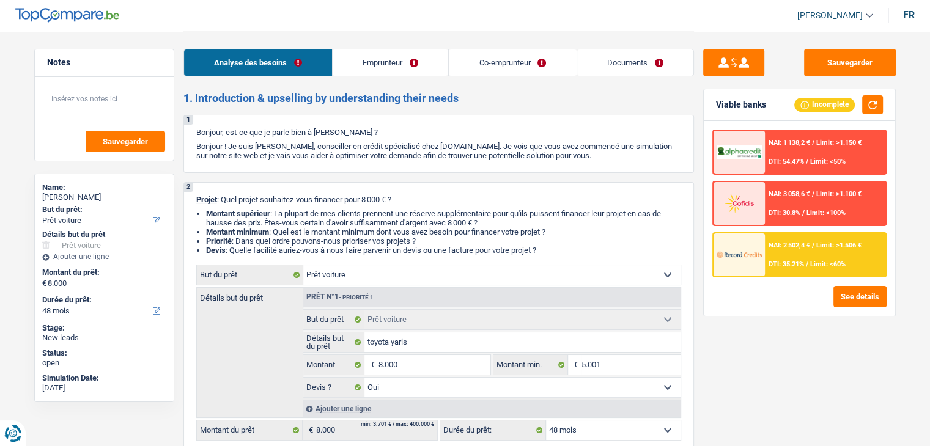
click at [821, 254] on div "NAI: 2 502,4 € / Limit: >1.506 € DTI: 35.21% / Limit: <60%" at bounding box center [825, 255] width 120 height 43
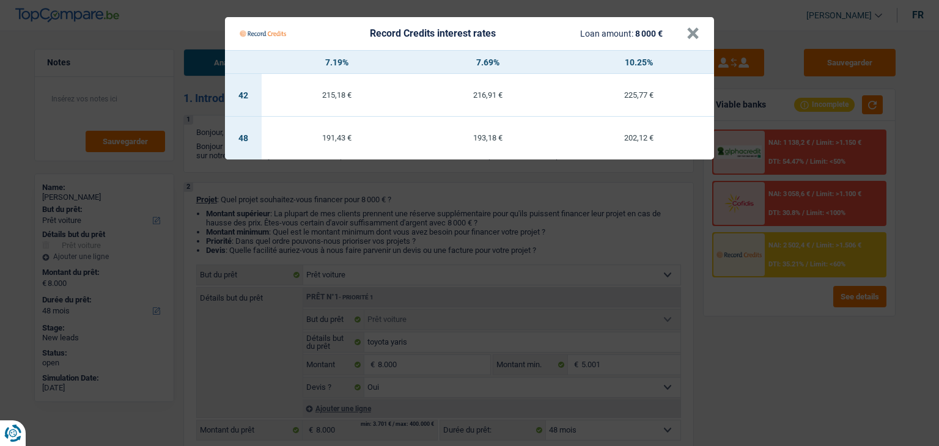
click at [547, 254] on Credits "Record Credits interest rates Loan amount: 8 000 € × 7.19% 7.69% 10.25% 42 215,…" at bounding box center [469, 223] width 939 height 446
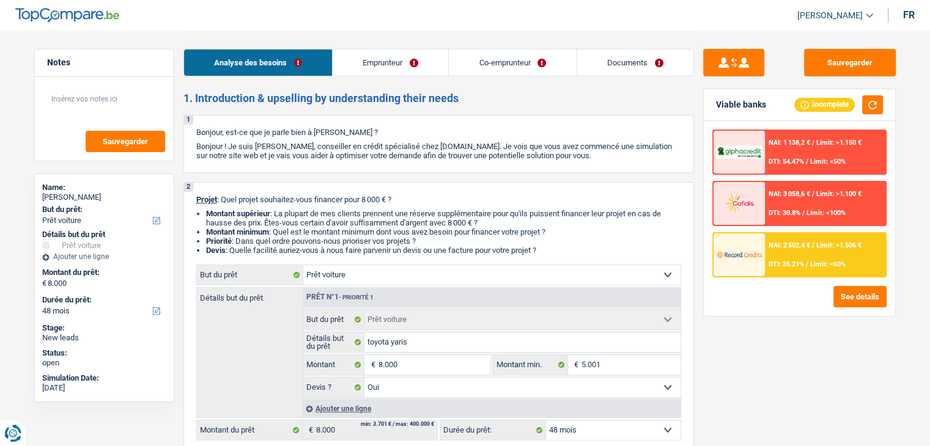
click at [812, 221] on div "NAI: 3 058,6 € / Limit: >1.100 € DTI: 30.8% / Limit: <100%" at bounding box center [825, 203] width 120 height 43
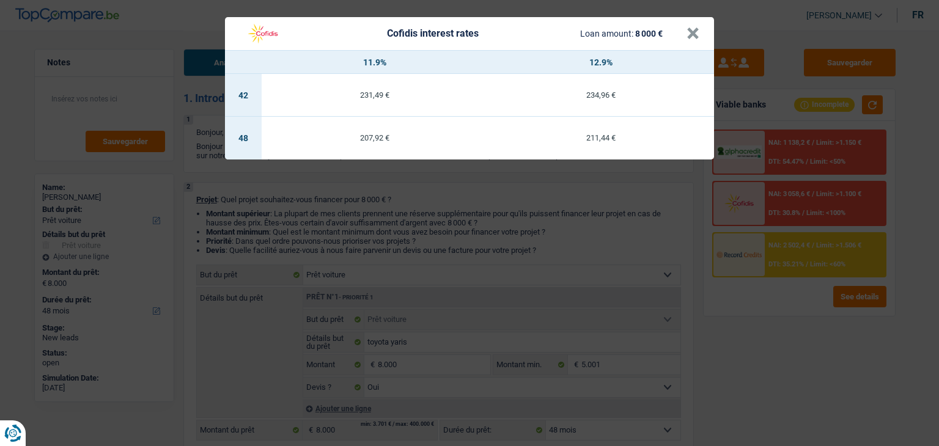
click at [800, 196] on div "Cofidis interest rates Loan amount: 8 000 € × 11.9% 12.9% 42 231,49 € 234,96 € …" at bounding box center [469, 223] width 939 height 446
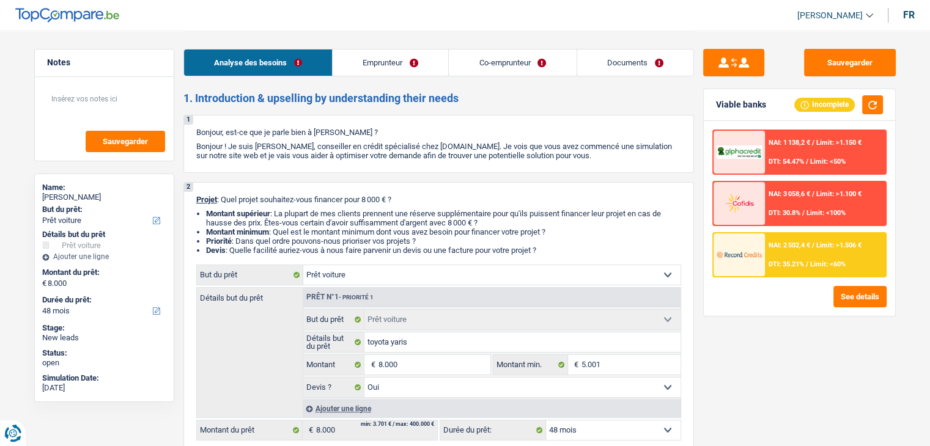
click at [798, 148] on div "NAI: 1 138,2 € / Limit: >1.150 € DTI: 54.47% / Limit: <50%" at bounding box center [825, 152] width 120 height 43
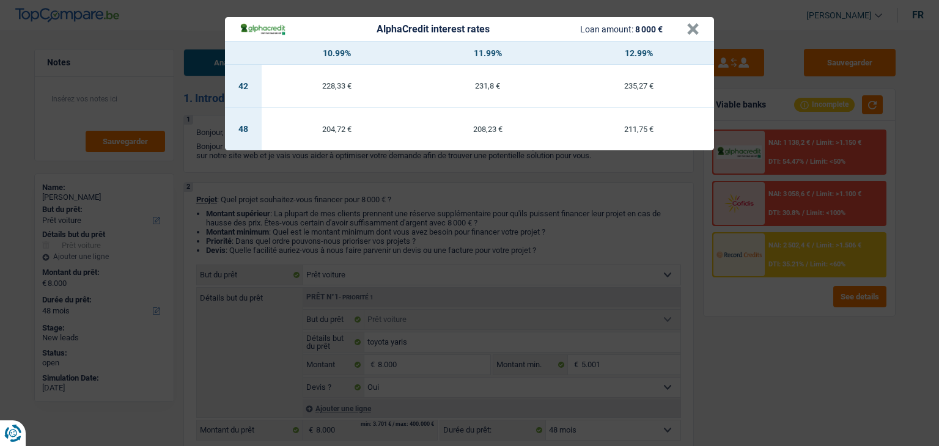
click at [569, 211] on div "AlphaCredit interest rates Loan amount: 8 000 € × 10.99% 11.99% 12.99% 42 228,3…" at bounding box center [469, 223] width 939 height 446
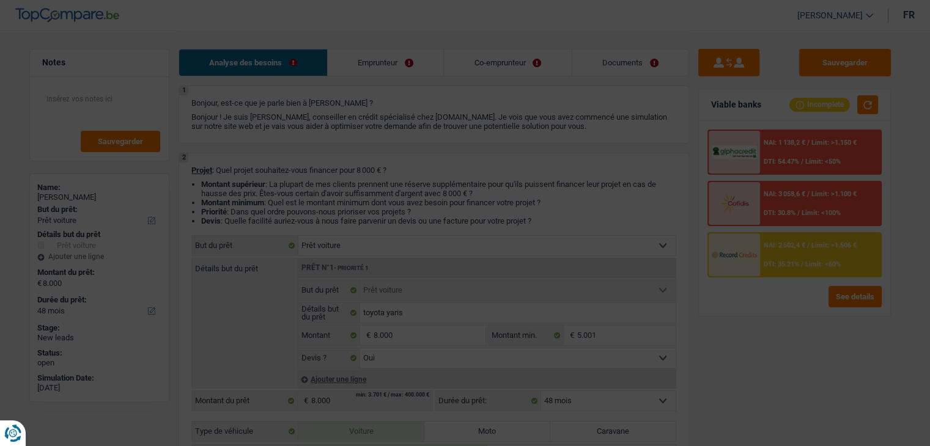
scroll to position [122, 0]
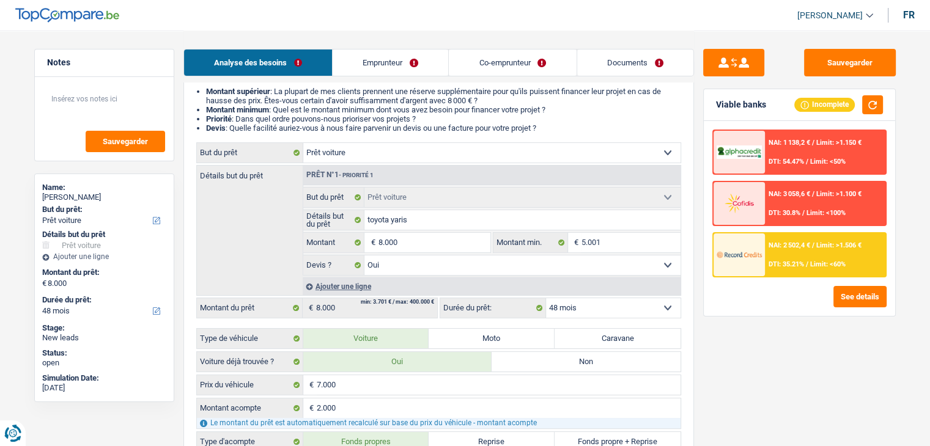
click at [385, 146] on select "Confort maison: meubles, textile, peinture, électroménager, outillage non-profe…" at bounding box center [491, 153] width 377 height 20
click at [303, 143] on select "Confort maison: meubles, textile, peinture, électroménager, outillage non-profe…" at bounding box center [491, 153] width 377 height 20
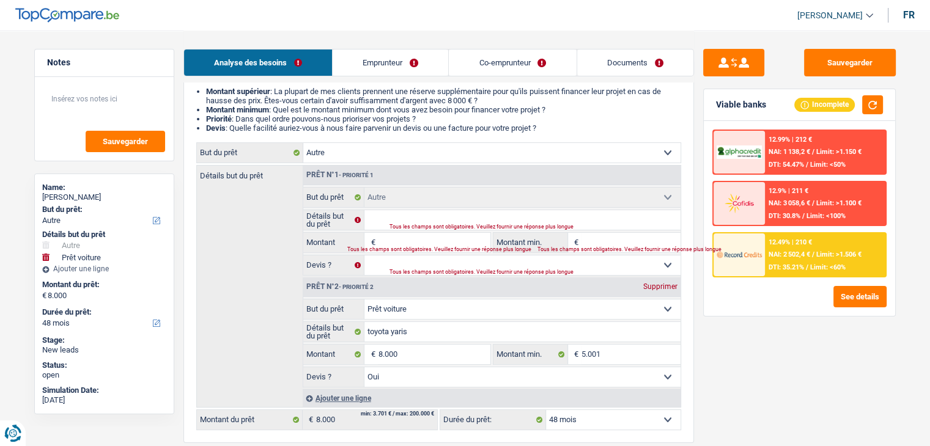
click at [642, 289] on div "Supprimer" at bounding box center [660, 286] width 40 height 7
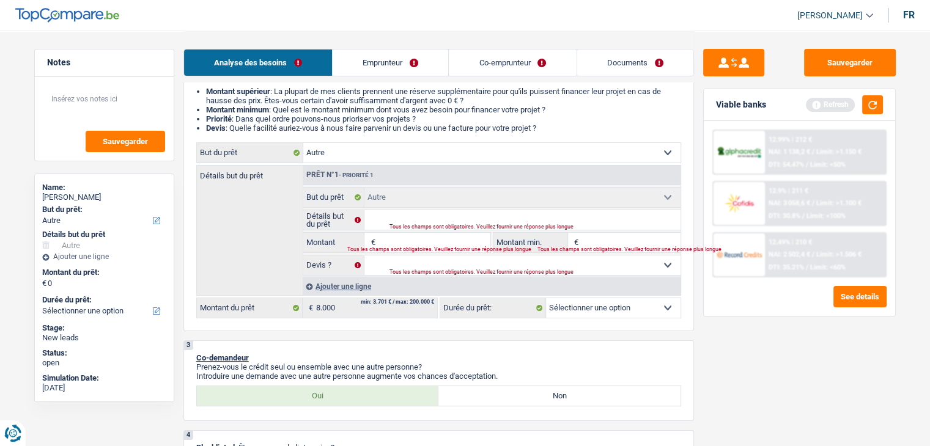
click at [396, 245] on input "Montant" at bounding box center [434, 243] width 112 height 20
click at [585, 243] on input "Montant min." at bounding box center [630, 243] width 99 height 20
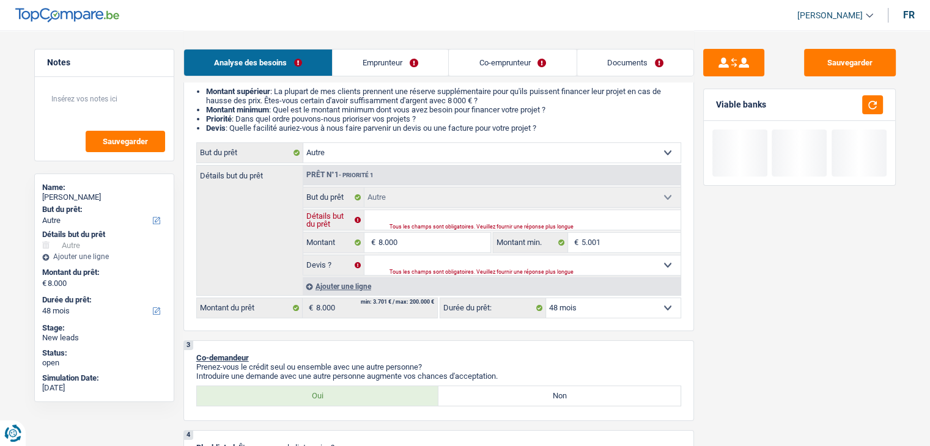
click at [466, 216] on input "Détails but du prêt" at bounding box center [522, 220] width 316 height 20
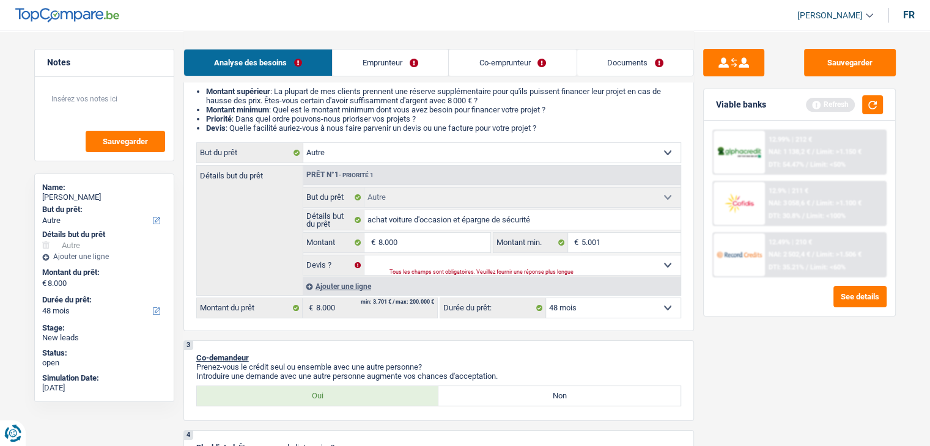
click at [885, 105] on div "Viable banks Refresh" at bounding box center [799, 105] width 191 height 32
click at [882, 102] on div "Viable banks Refresh" at bounding box center [799, 105] width 191 height 32
click at [875, 105] on button "button" at bounding box center [872, 104] width 21 height 19
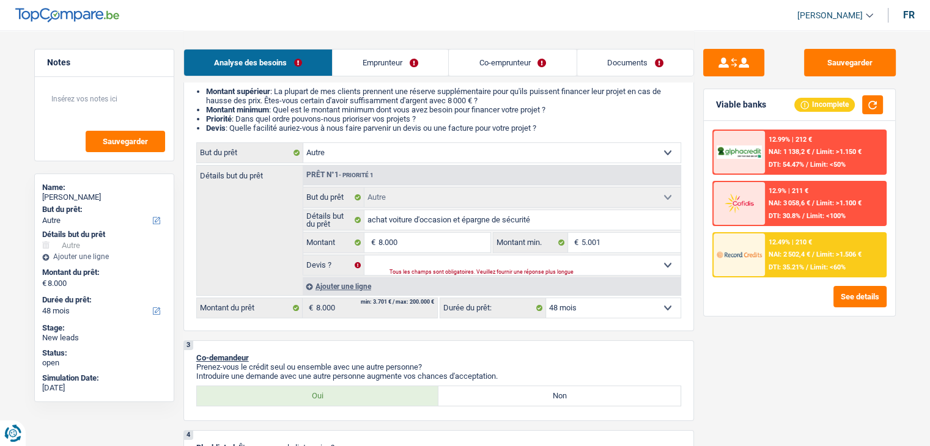
click at [767, 265] on div "12.49% | 210 € NAI: 2 502,4 € / Limit: >1.506 € DTI: 35.21% / Limit: <60%" at bounding box center [825, 255] width 120 height 43
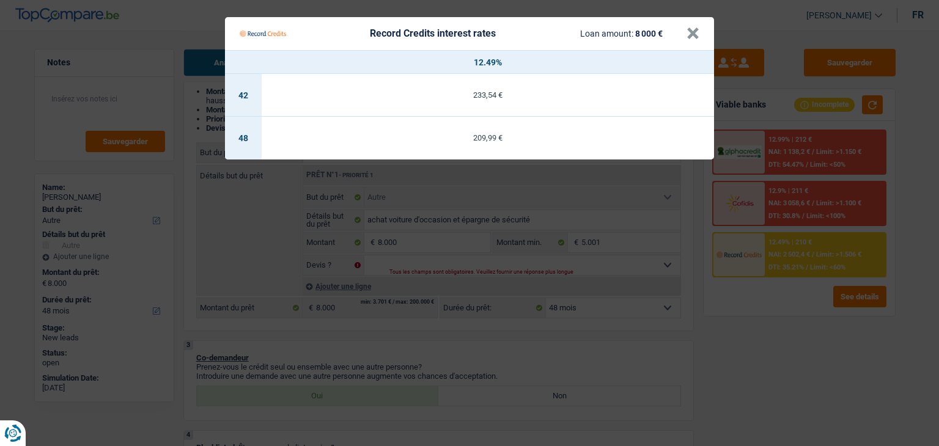
click at [771, 315] on Credits "Record Credits interest rates Loan amount: 8 000 € × 12.49% 42 233,54 € 48 209,…" at bounding box center [469, 223] width 939 height 446
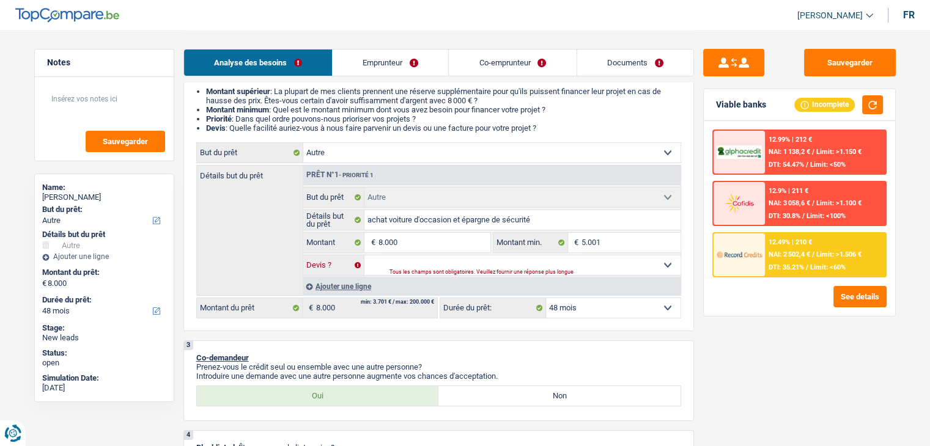
click at [426, 267] on select "Oui Non Non répondu Sélectionner une option" at bounding box center [522, 266] width 316 height 20
click at [364, 256] on select "Oui Non Non répondu Sélectionner une option" at bounding box center [522, 266] width 316 height 20
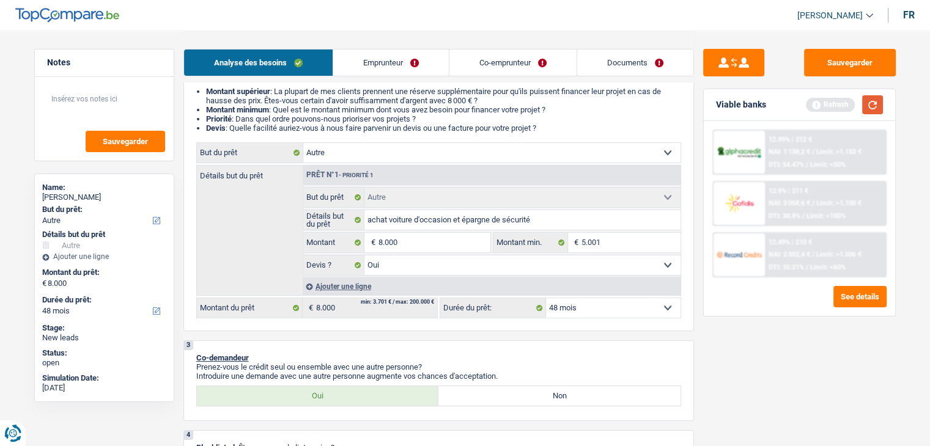
click at [876, 104] on button "button" at bounding box center [872, 104] width 21 height 19
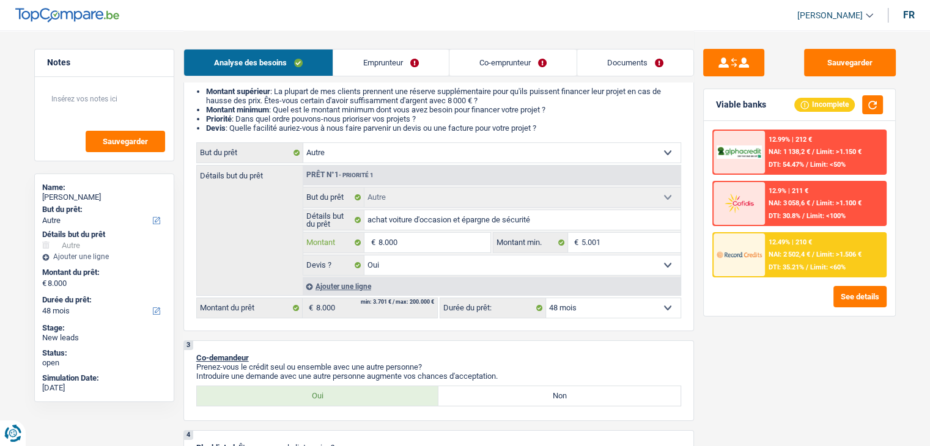
click at [468, 243] on input "8.000" at bounding box center [434, 243] width 112 height 20
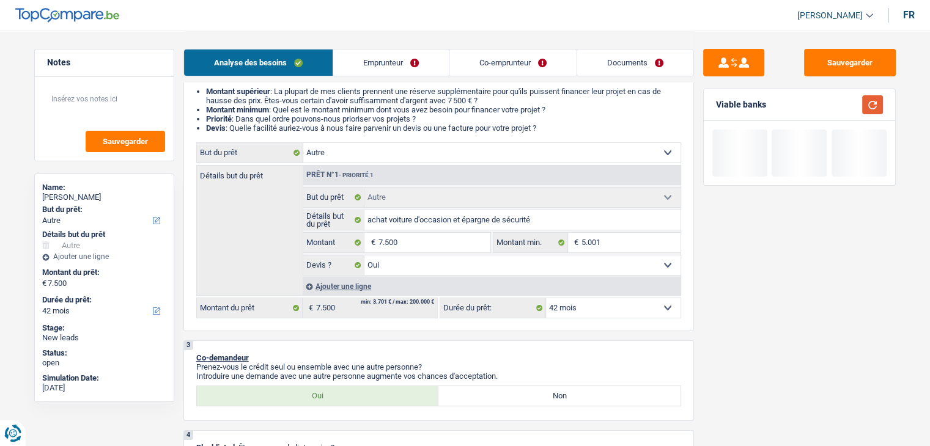
click at [880, 108] on button "button" at bounding box center [872, 104] width 21 height 19
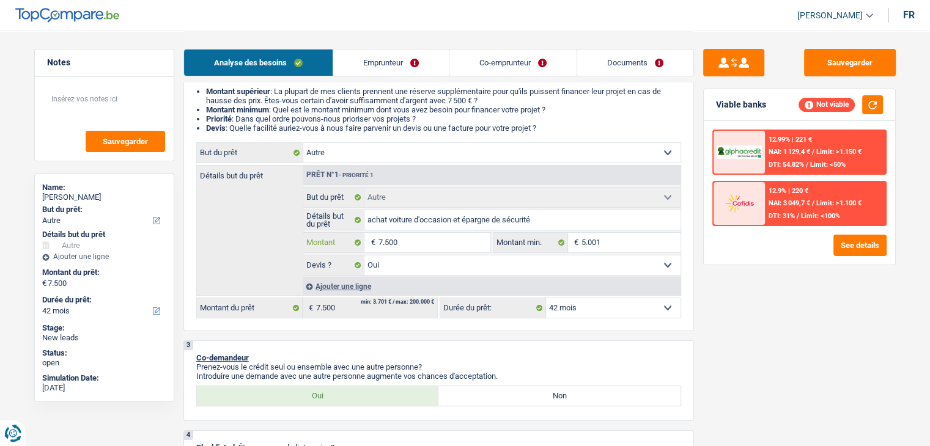
click at [411, 245] on input "7.500" at bounding box center [434, 243] width 112 height 20
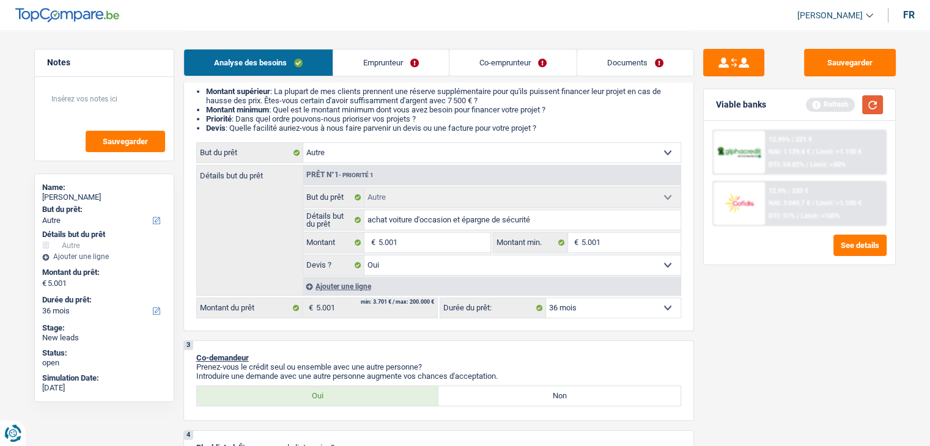
click at [873, 100] on button "button" at bounding box center [872, 104] width 21 height 19
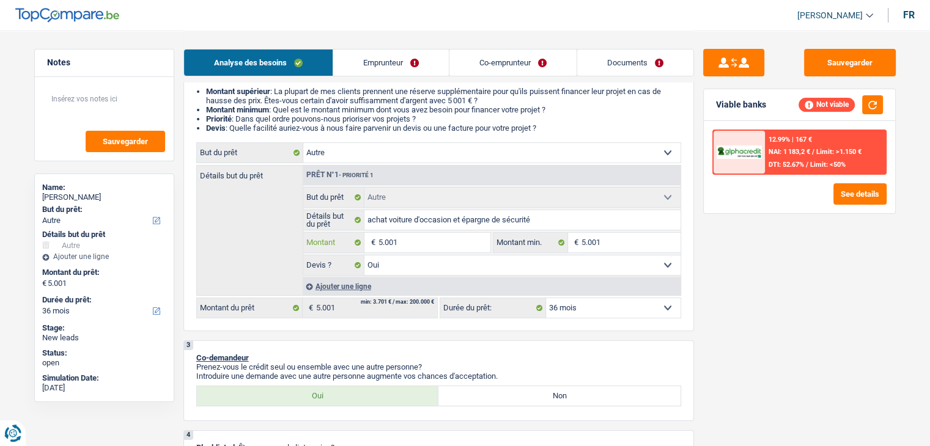
click at [411, 240] on input "5.001" at bounding box center [434, 243] width 112 height 20
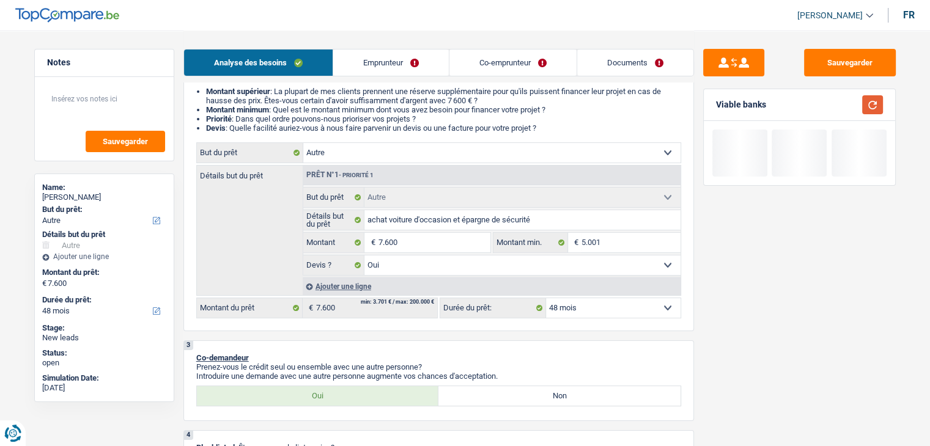
click at [872, 108] on button "button" at bounding box center [872, 104] width 21 height 19
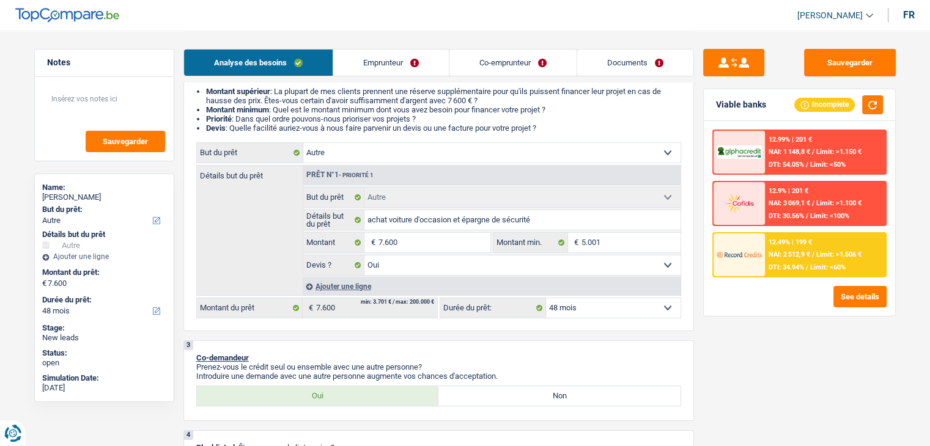
click at [797, 263] on span "DTI: 34.94%" at bounding box center [785, 267] width 35 height 8
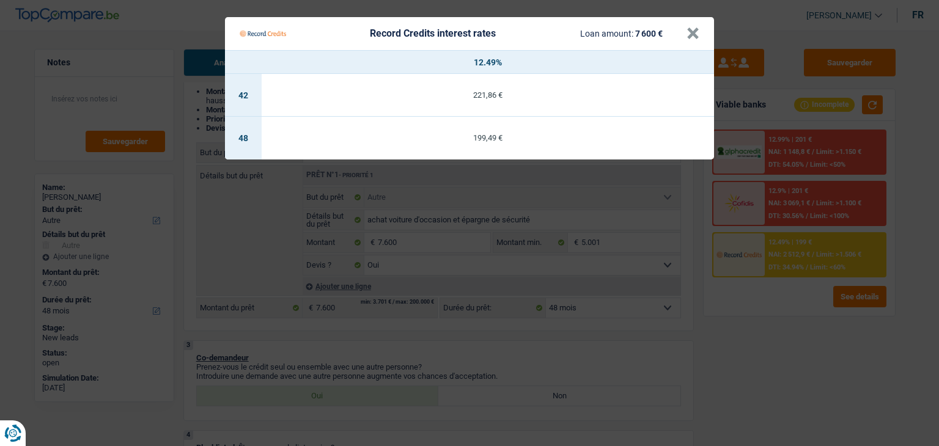
click at [780, 321] on Credits "Record Credits interest rates Loan amount: 7 600 € × 12.49% 42 221,86 € 48 199,…" at bounding box center [469, 223] width 939 height 446
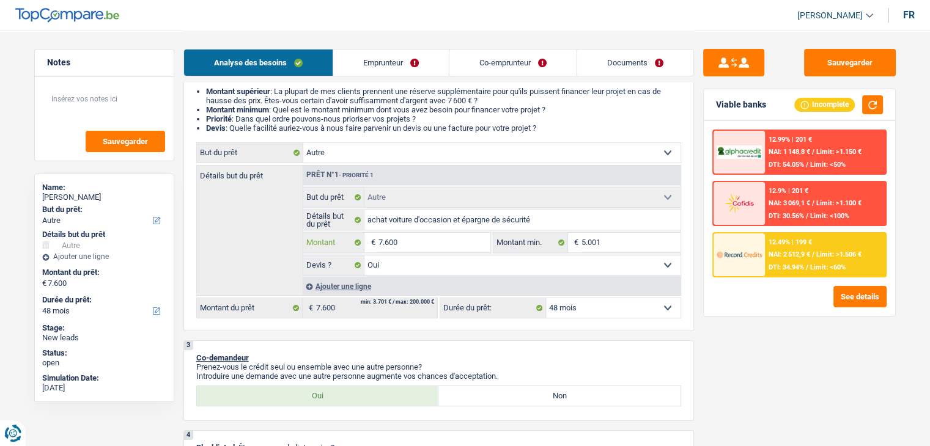
click at [455, 241] on input "7.600" at bounding box center [434, 243] width 112 height 20
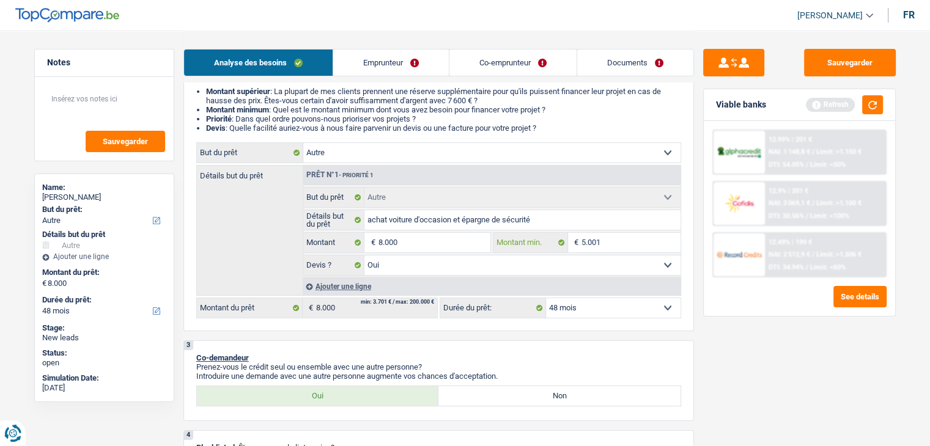
click at [602, 245] on input "5.001" at bounding box center [630, 243] width 99 height 20
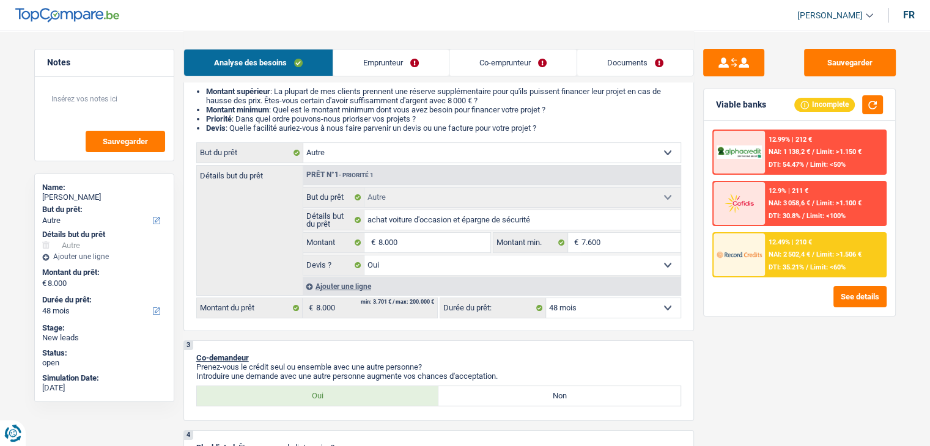
click at [858, 109] on div "Incomplete" at bounding box center [838, 104] width 89 height 19
click at [861, 106] on div "Incomplete" at bounding box center [838, 104] width 89 height 19
click at [811, 284] on div "12.99% | 212 € NAI: 1 138,2 € / Limit: >1.150 € DTI: 54.47% / Limit: <50% 12.9%…" at bounding box center [799, 218] width 191 height 195
click at [802, 263] on span "DTI: 35.21%" at bounding box center [785, 267] width 35 height 8
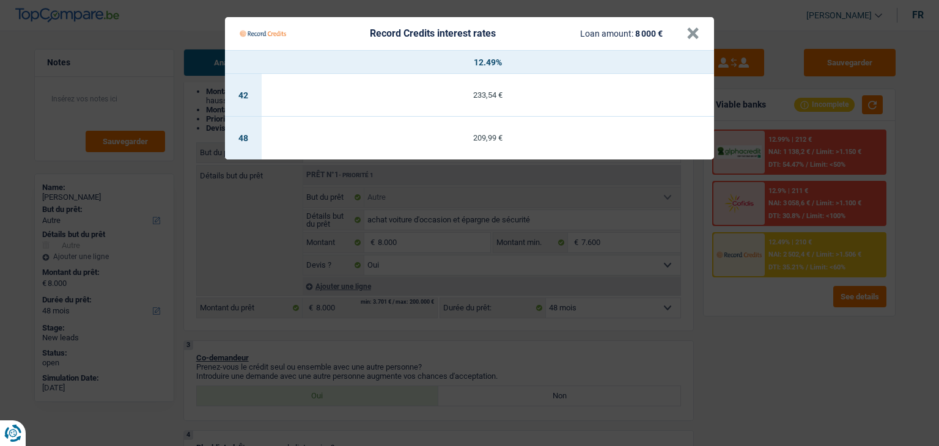
click at [483, 130] on td "209,99 €" at bounding box center [488, 138] width 452 height 43
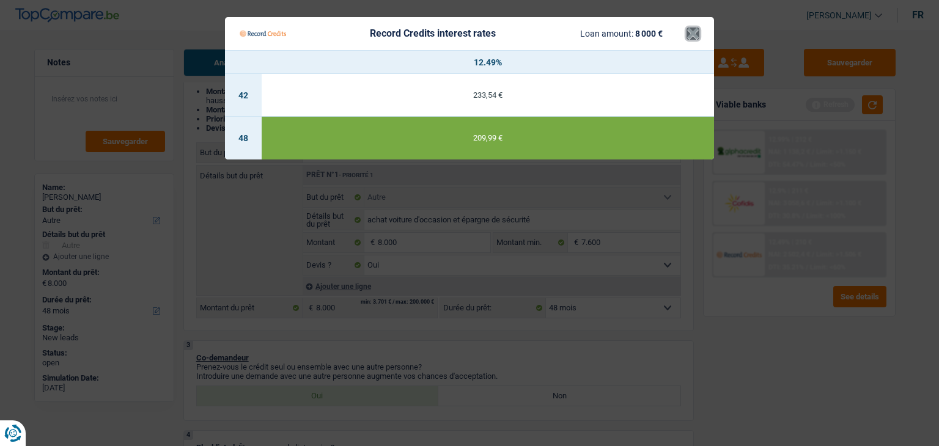
click at [687, 36] on button "×" at bounding box center [693, 34] width 13 height 12
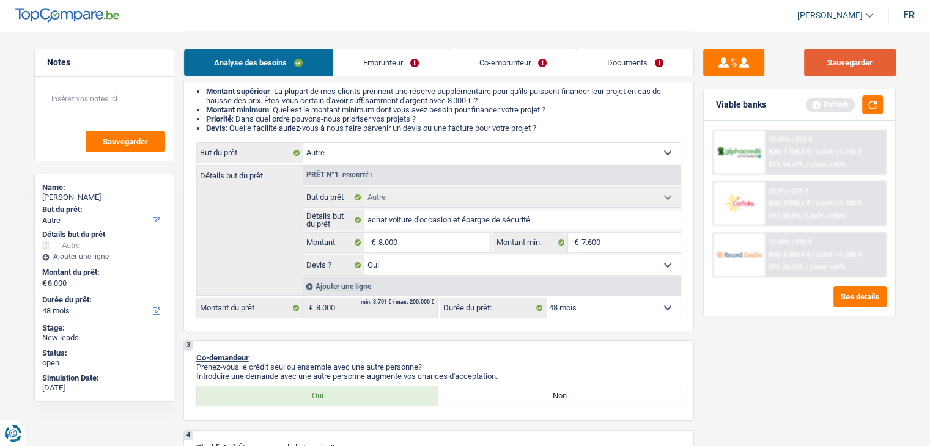
click at [853, 60] on button "Sauvegarder" at bounding box center [850, 63] width 92 height 28
click at [880, 119] on div "Viable banks Refresh" at bounding box center [799, 105] width 191 height 32
click at [872, 102] on button "button" at bounding box center [872, 104] width 21 height 19
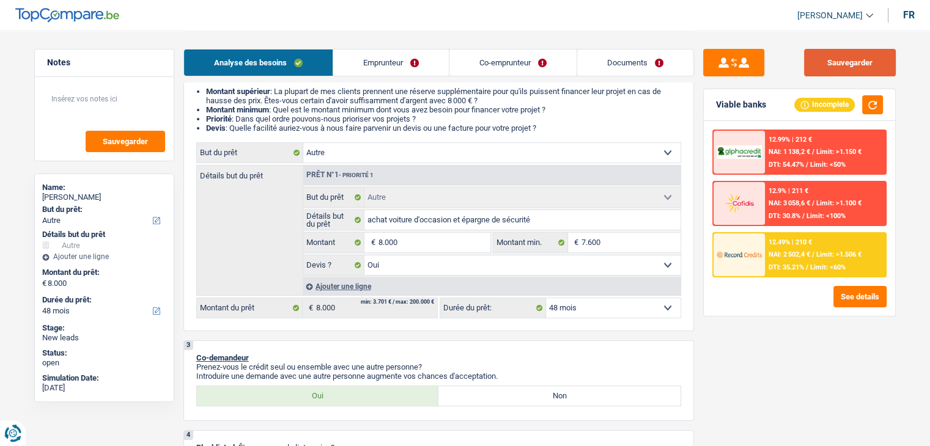
click at [836, 69] on button "Sauvegarder" at bounding box center [850, 63] width 92 height 28
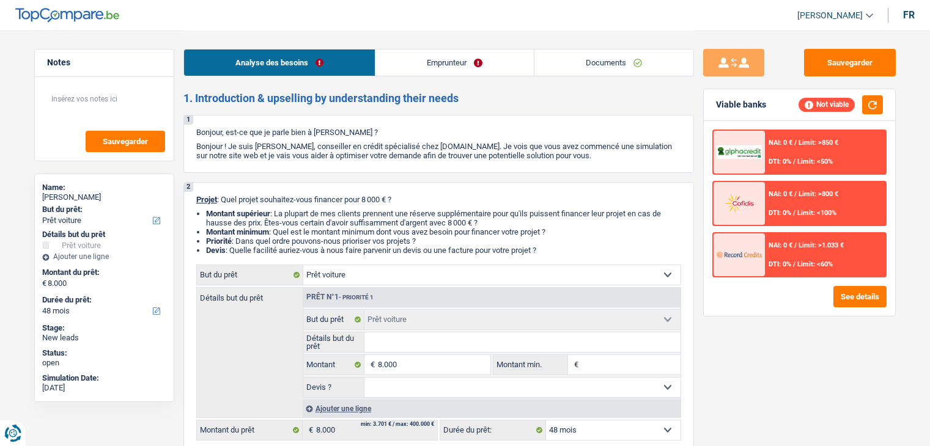
select select "car"
select select "48"
select select "car"
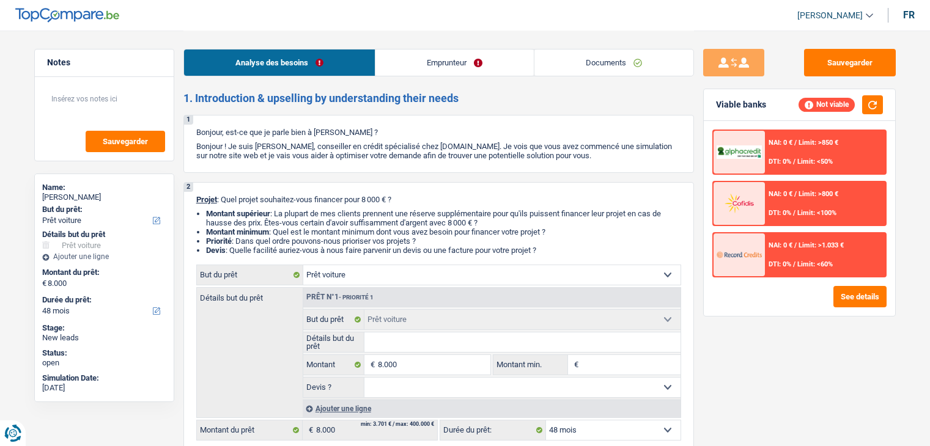
select select "48"
select select "car"
select select "48"
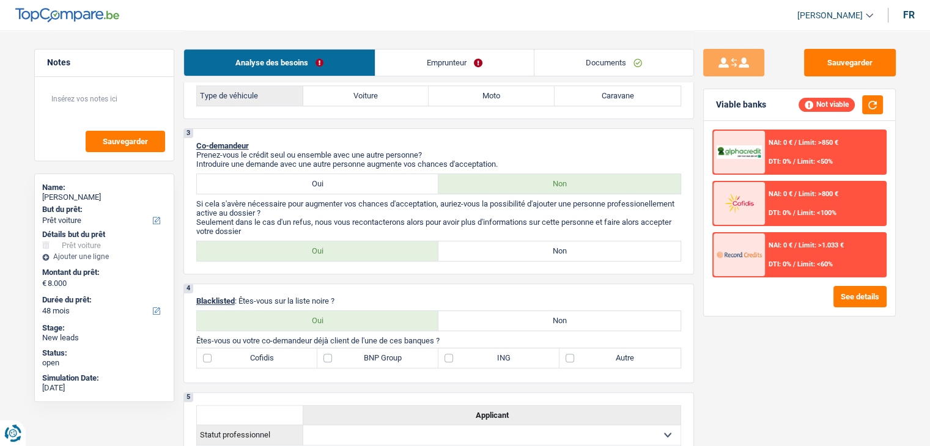
scroll to position [367, 0]
click at [455, 53] on link "Emprunteur" at bounding box center [454, 63] width 158 height 26
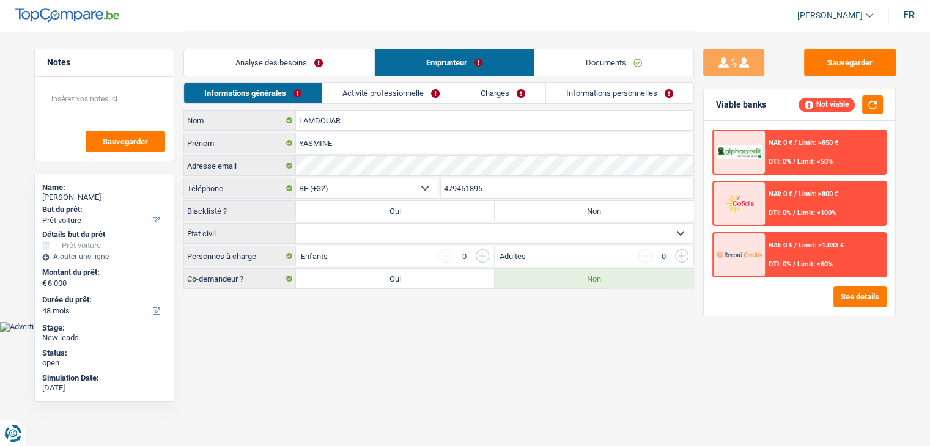
scroll to position [0, 0]
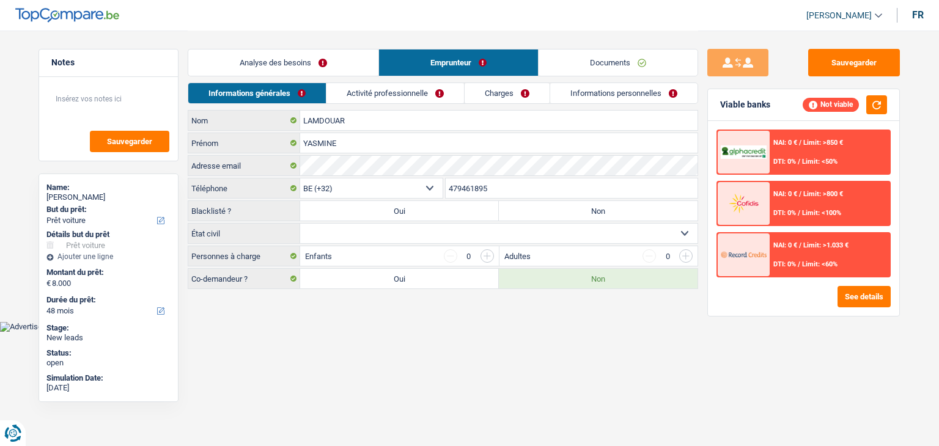
click at [378, 94] on link "Activité professionnelle" at bounding box center [395, 93] width 138 height 20
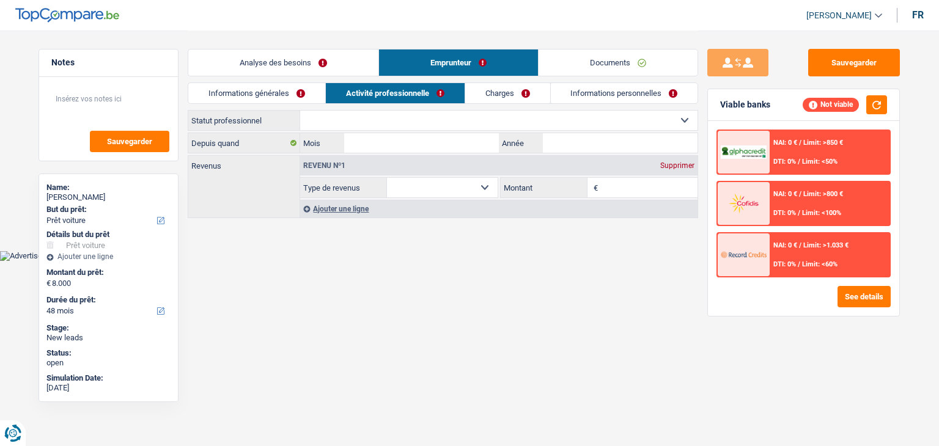
click at [318, 92] on link "Informations générales" at bounding box center [256, 93] width 137 height 20
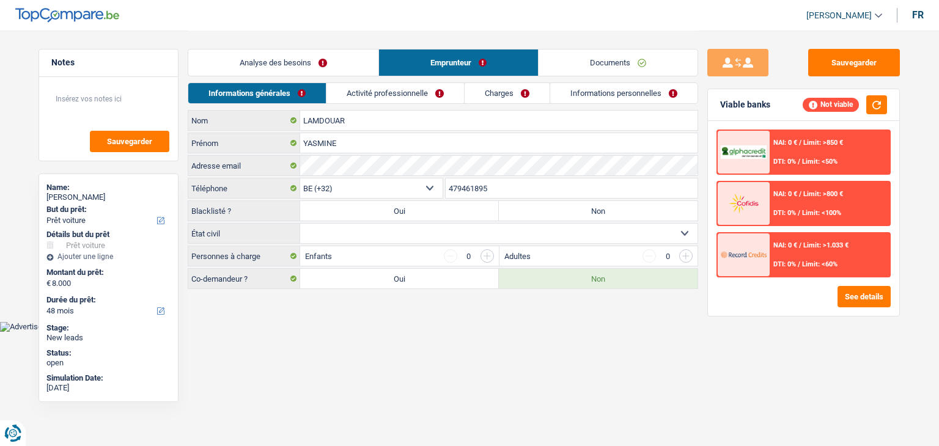
click at [284, 66] on link "Analyse des besoins" at bounding box center [283, 63] width 190 height 26
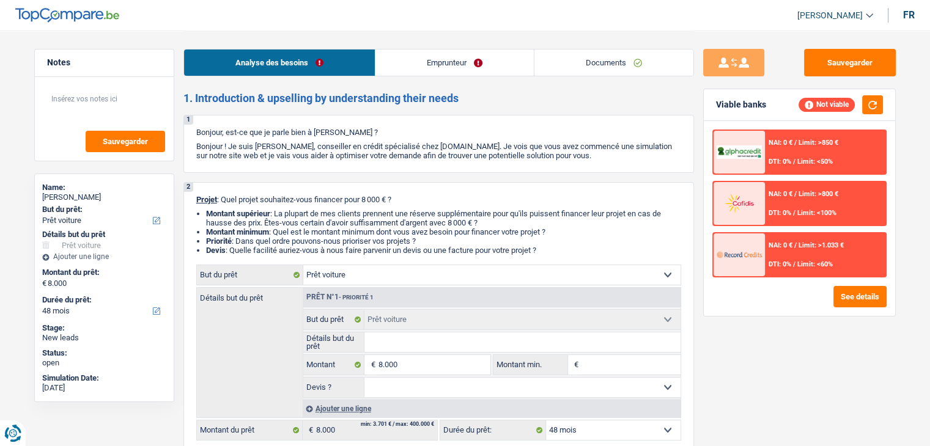
click at [479, 134] on p "Bonjour, est-ce que je parle bien à YASMINE LAMDOUAR ?" at bounding box center [438, 132] width 485 height 9
click at [479, 65] on link "Emprunteur" at bounding box center [454, 63] width 158 height 26
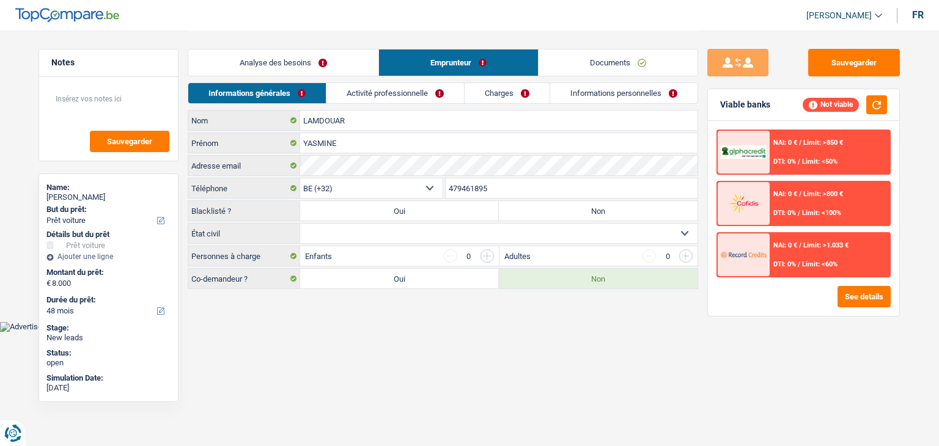
click at [609, 59] on link "Documents" at bounding box center [618, 63] width 159 height 26
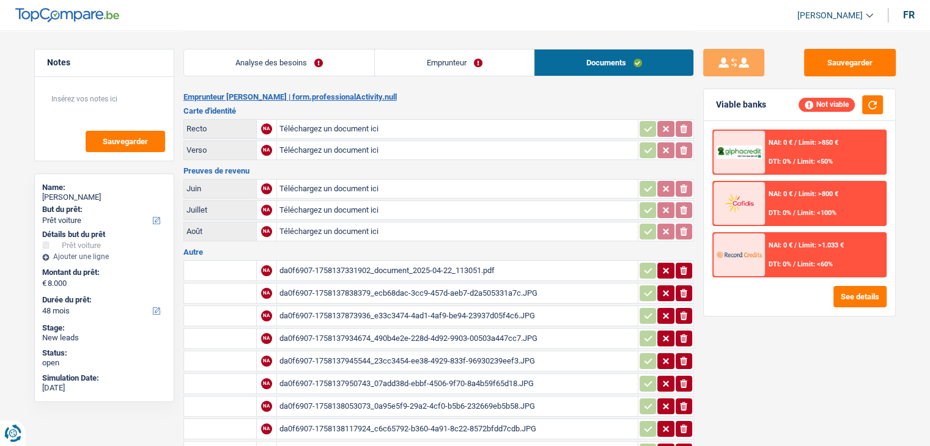
click at [261, 32] on div "Analyse des besoins Emprunteur Documents" at bounding box center [438, 57] width 510 height 52
click at [261, 50] on link "Analyse des besoins" at bounding box center [279, 63] width 191 height 26
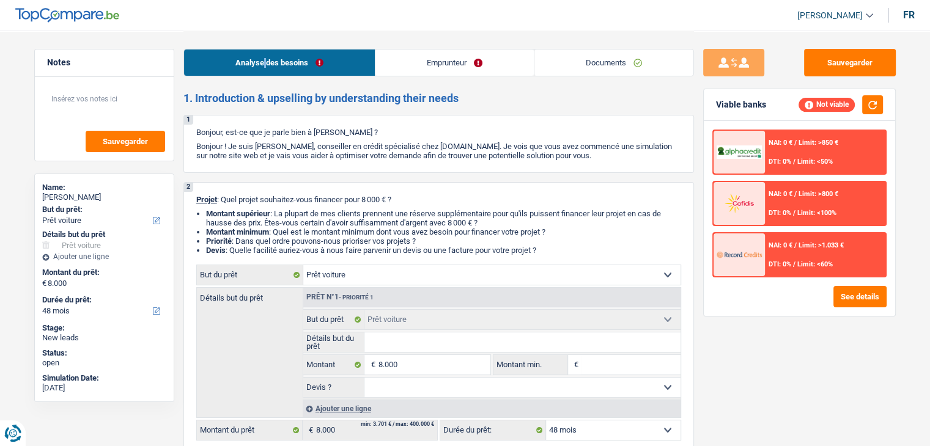
click at [264, 52] on link "Analyse des besoins" at bounding box center [279, 63] width 191 height 26
click at [377, 213] on li "Montant supérieur : La plupart de mes clients prennent une réserve supplémentai…" at bounding box center [443, 218] width 475 height 18
